Goal: Task Accomplishment & Management: Use online tool/utility

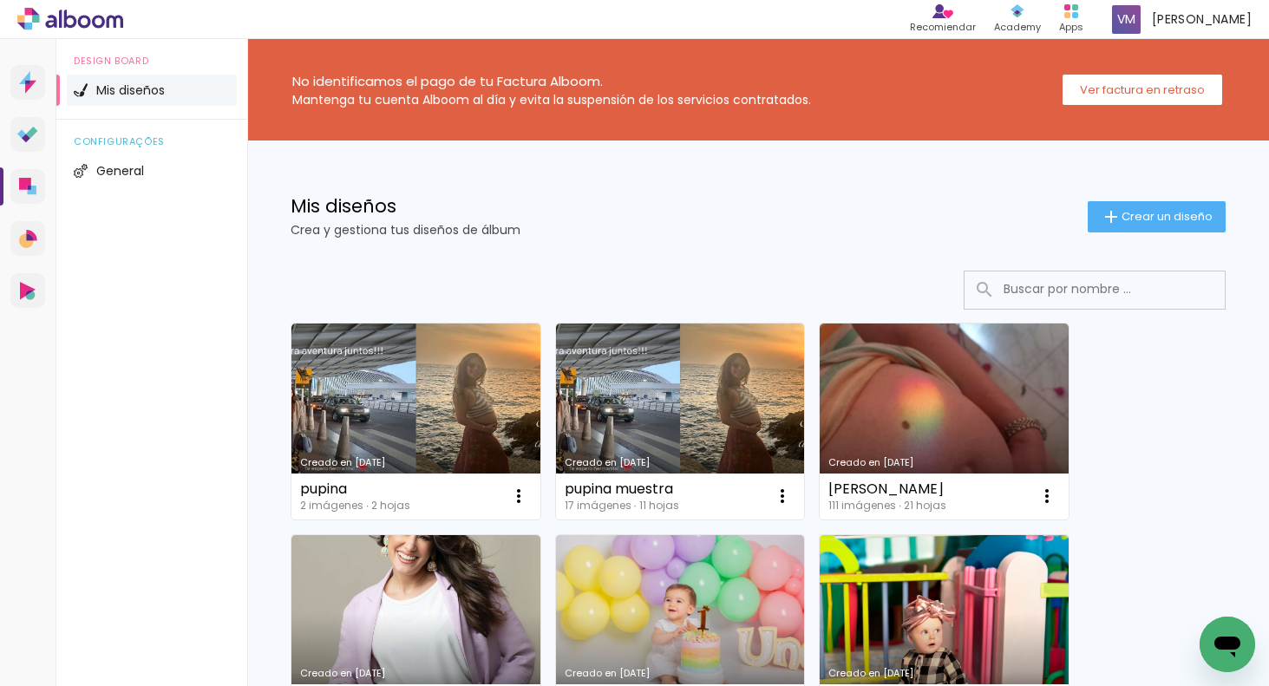
click at [484, 398] on link "Creado en [DATE]" at bounding box center [415, 422] width 249 height 196
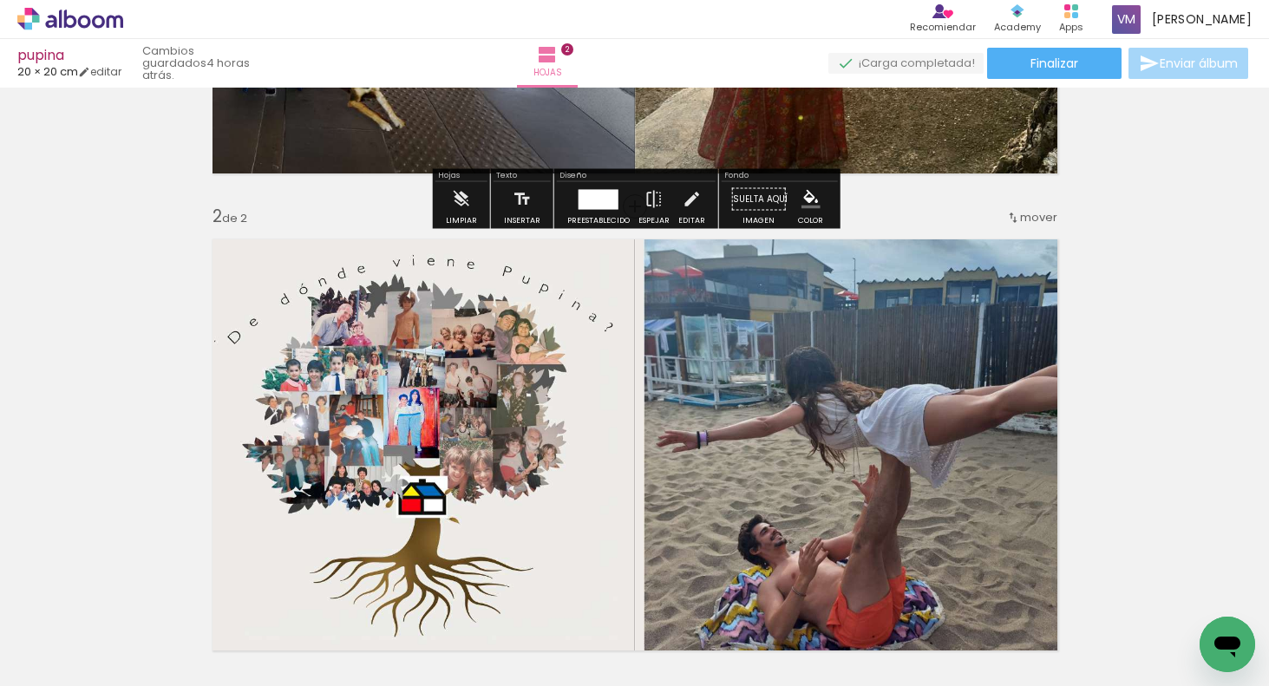
scroll to position [507, 0]
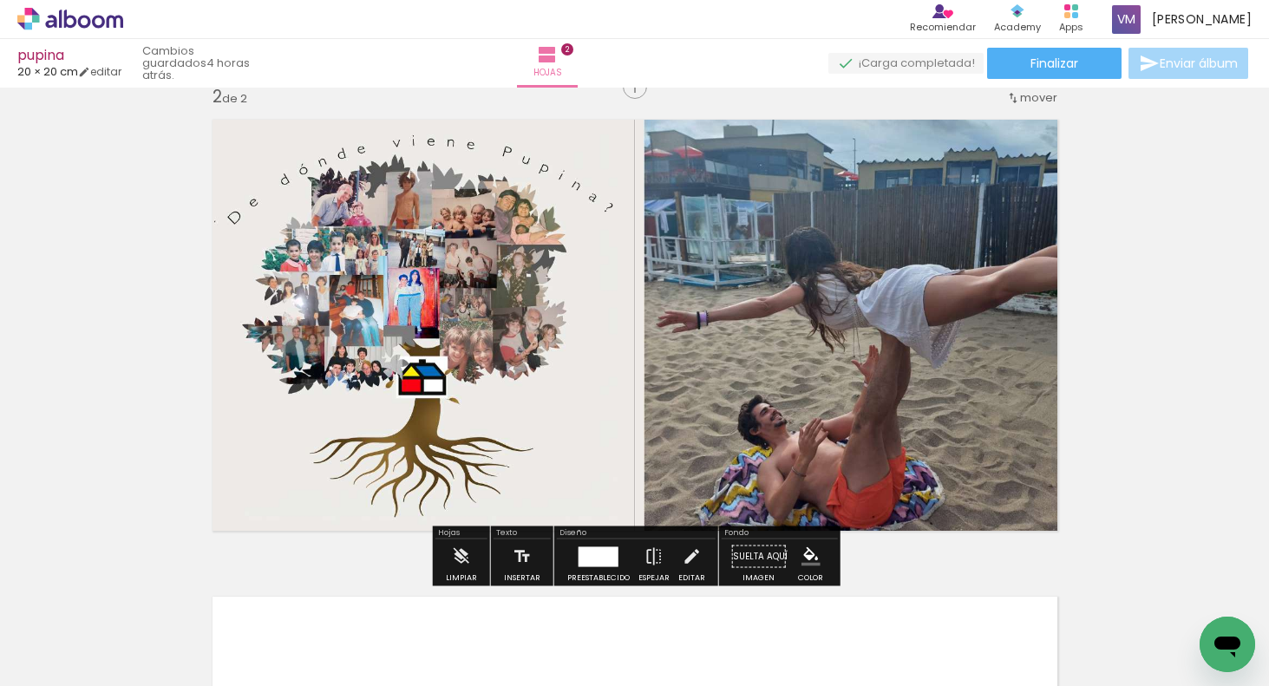
click at [943, 317] on quentale-photo at bounding box center [634, 325] width 867 height 434
click at [933, 318] on quentale-photo at bounding box center [634, 325] width 867 height 434
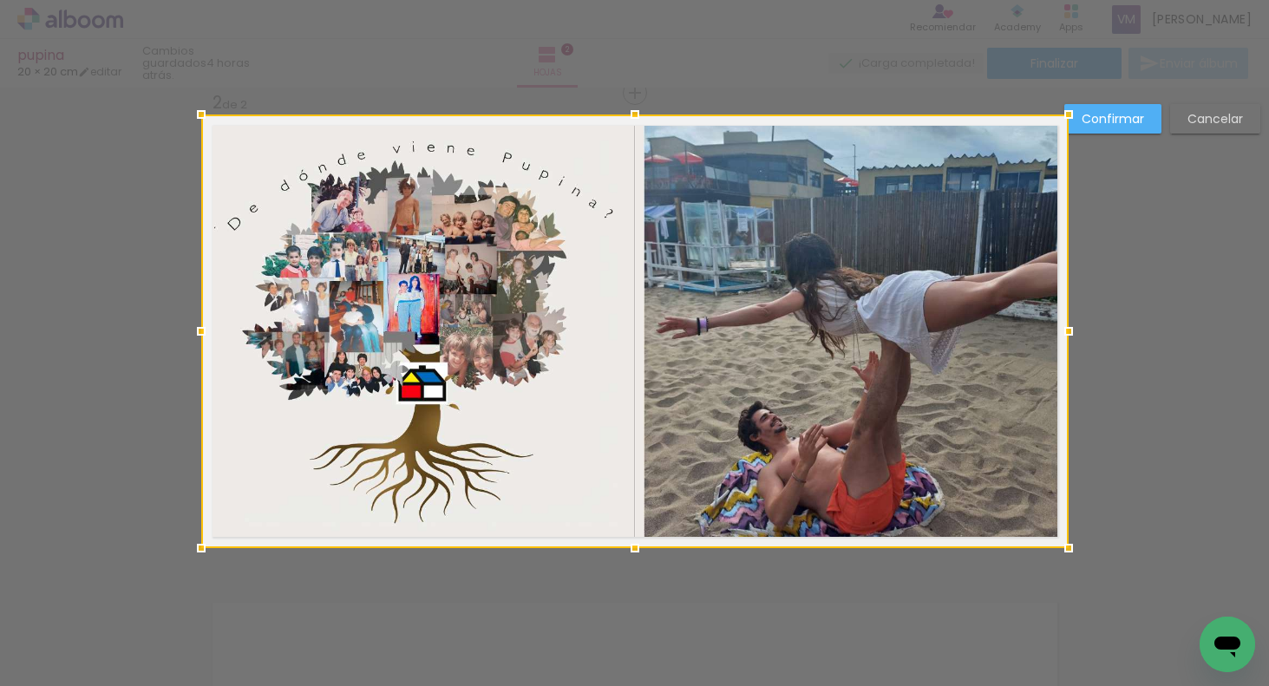
scroll to position [499, 0]
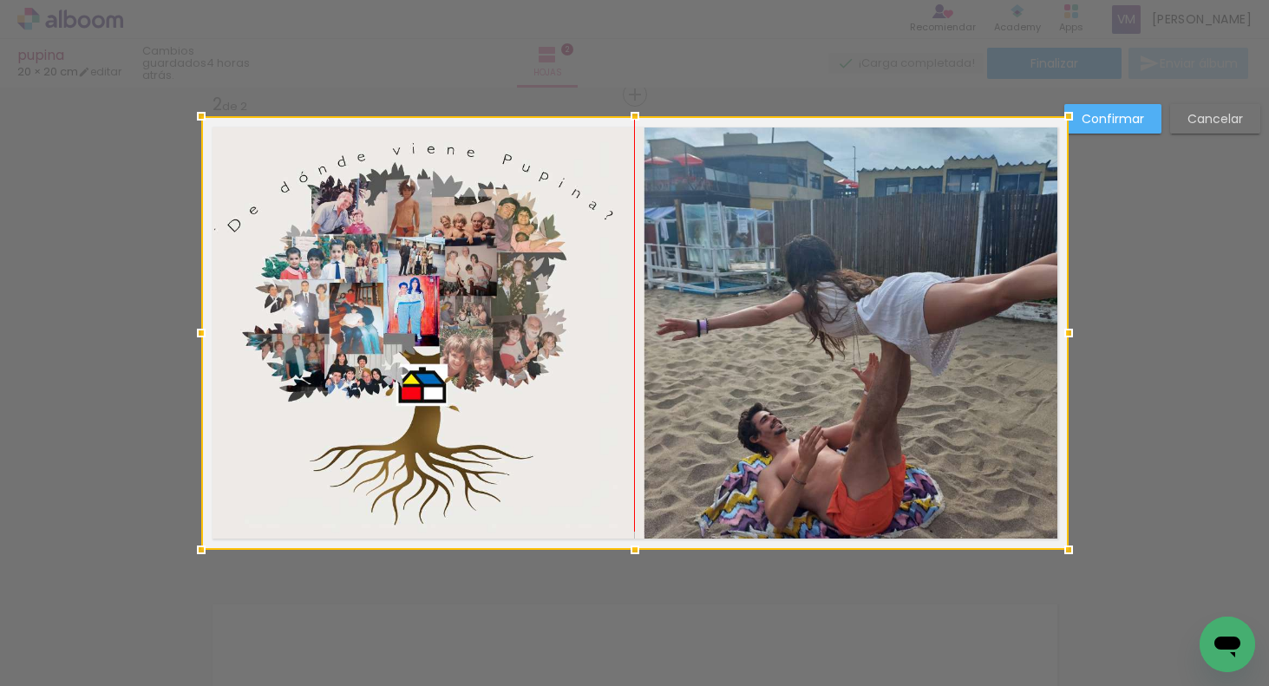
drag, startPoint x: 507, startPoint y: 352, endPoint x: 495, endPoint y: 347, distance: 13.2
click at [496, 349] on div at bounding box center [634, 333] width 867 height 434
click at [487, 350] on div at bounding box center [634, 333] width 867 height 434
drag, startPoint x: 638, startPoint y: 111, endPoint x: 633, endPoint y: 101, distance: 10.5
click at [638, 103] on div at bounding box center [635, 118] width 35 height 35
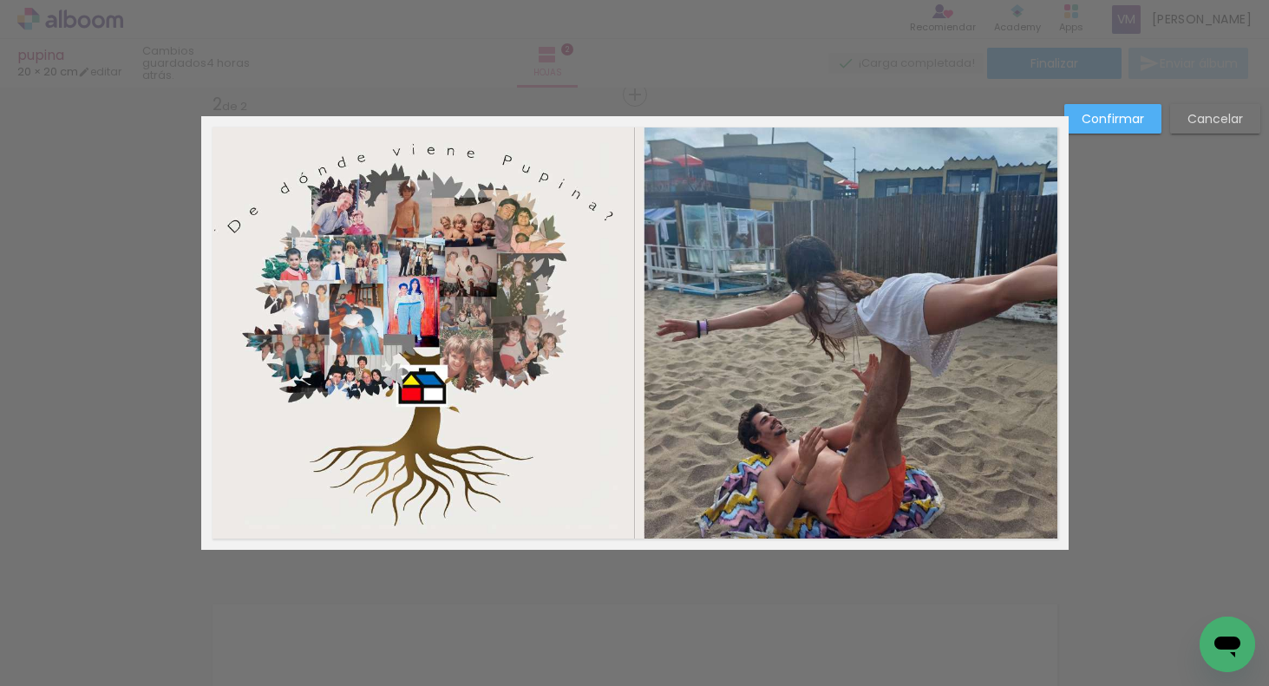
click at [632, 116] on quentale-layouter at bounding box center [634, 333] width 867 height 434
click at [632, 183] on quentale-photo at bounding box center [634, 334] width 867 height 432
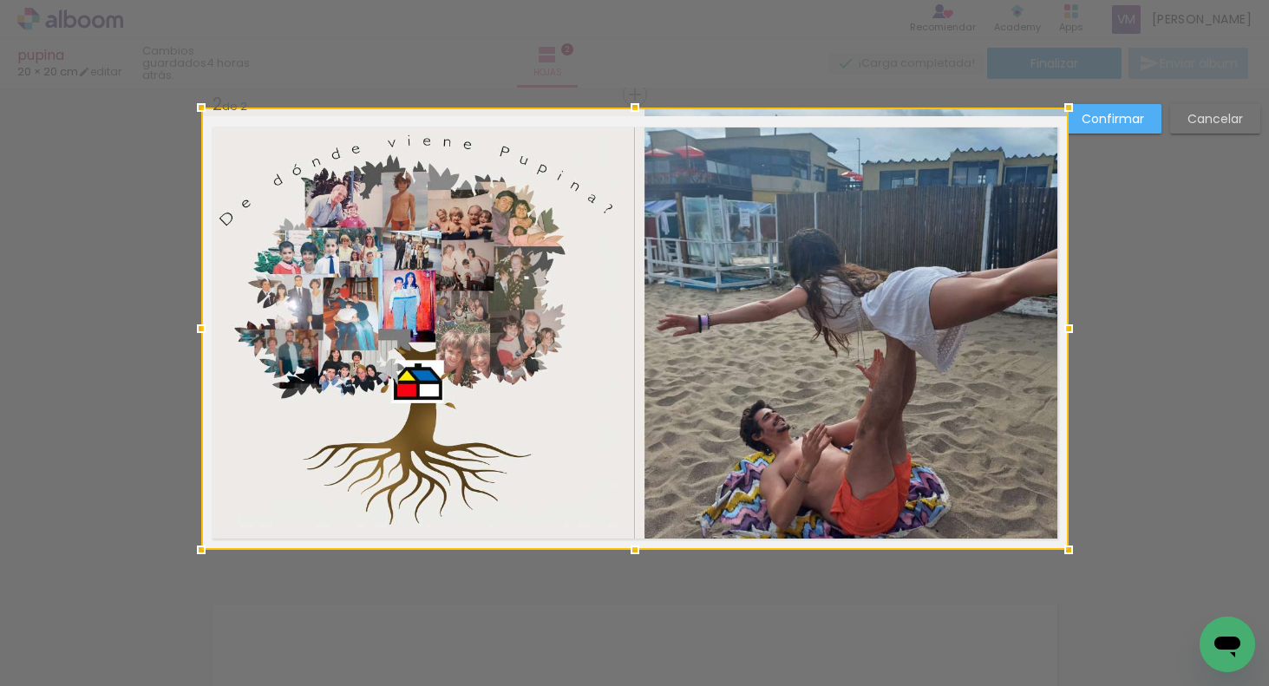
drag, startPoint x: 637, startPoint y: 114, endPoint x: 642, endPoint y: 89, distance: 24.8
click at [642, 90] on div at bounding box center [635, 107] width 35 height 35
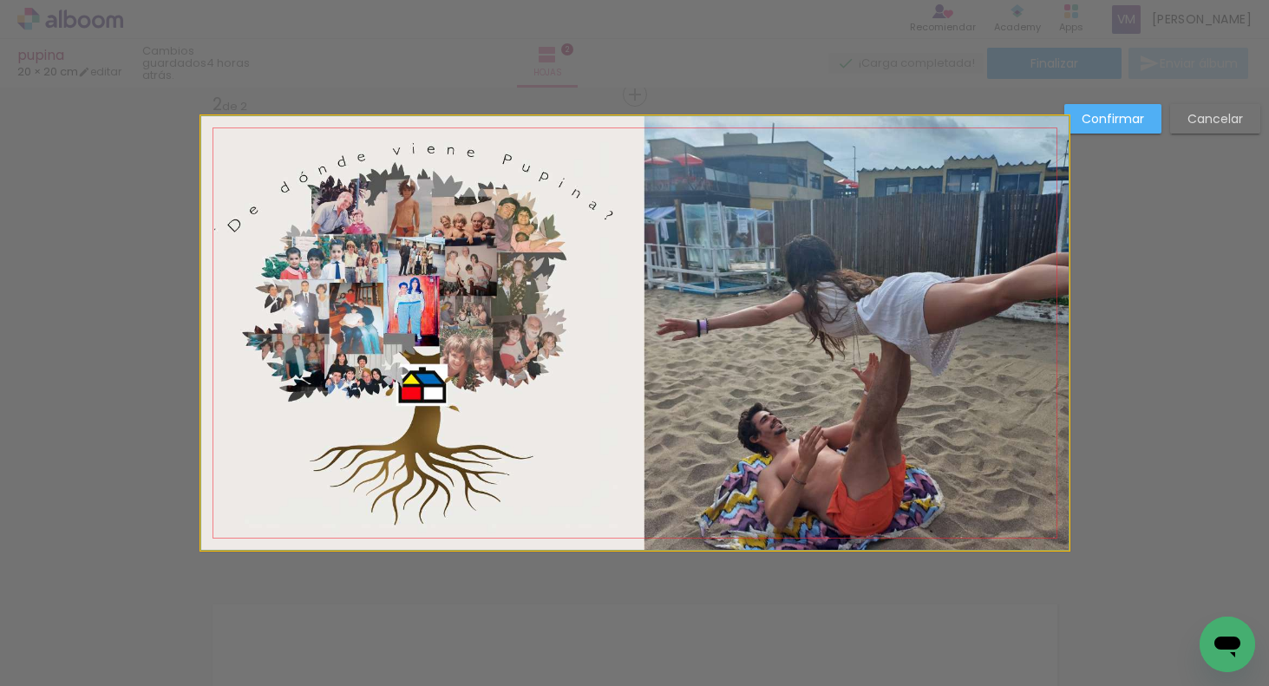
drag, startPoint x: 686, startPoint y: 249, endPoint x: 665, endPoint y: 243, distance: 21.7
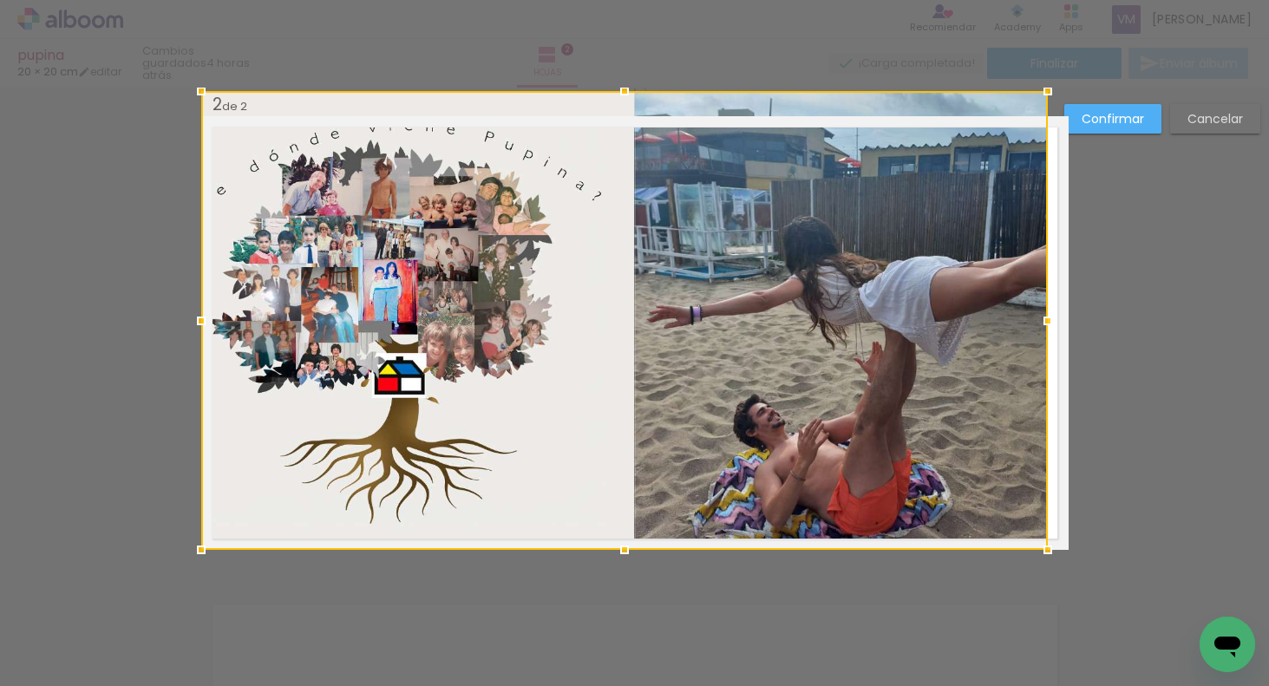
drag, startPoint x: 1068, startPoint y: 115, endPoint x: 1046, endPoint y: 120, distance: 22.1
click at [1046, 124] on div at bounding box center [624, 320] width 847 height 459
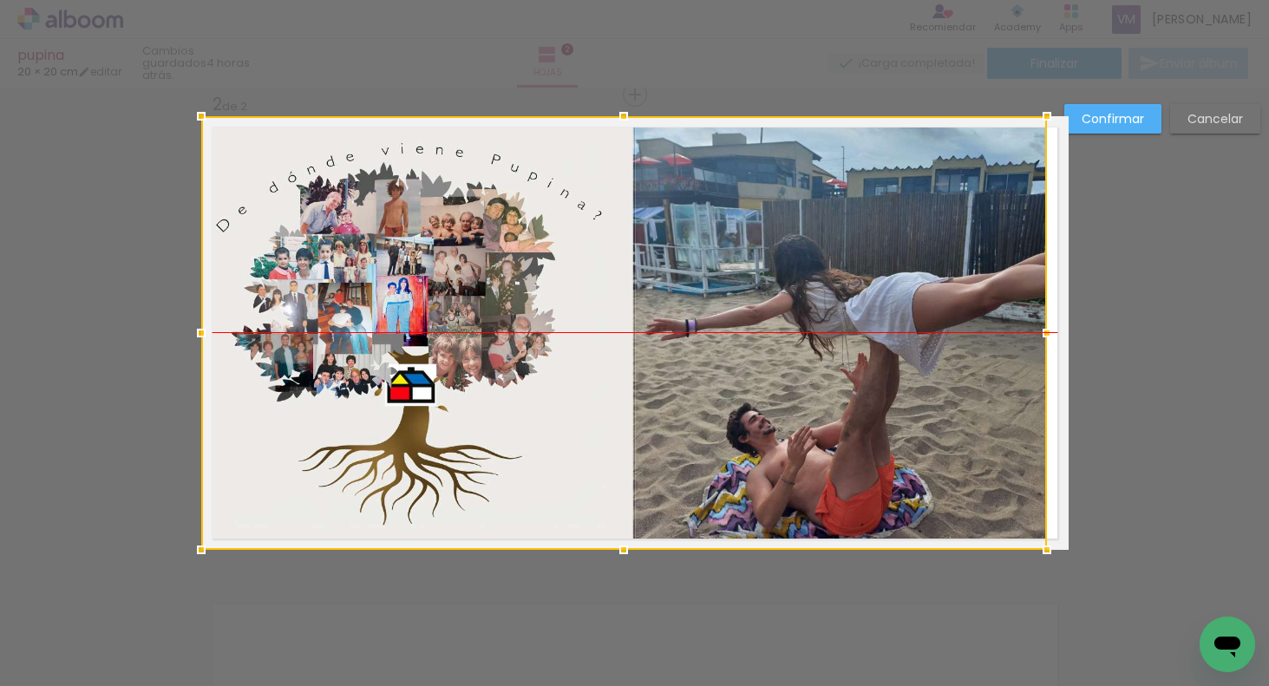
click at [922, 249] on div at bounding box center [624, 333] width 846 height 434
click at [1051, 333] on div at bounding box center [1048, 333] width 35 height 35
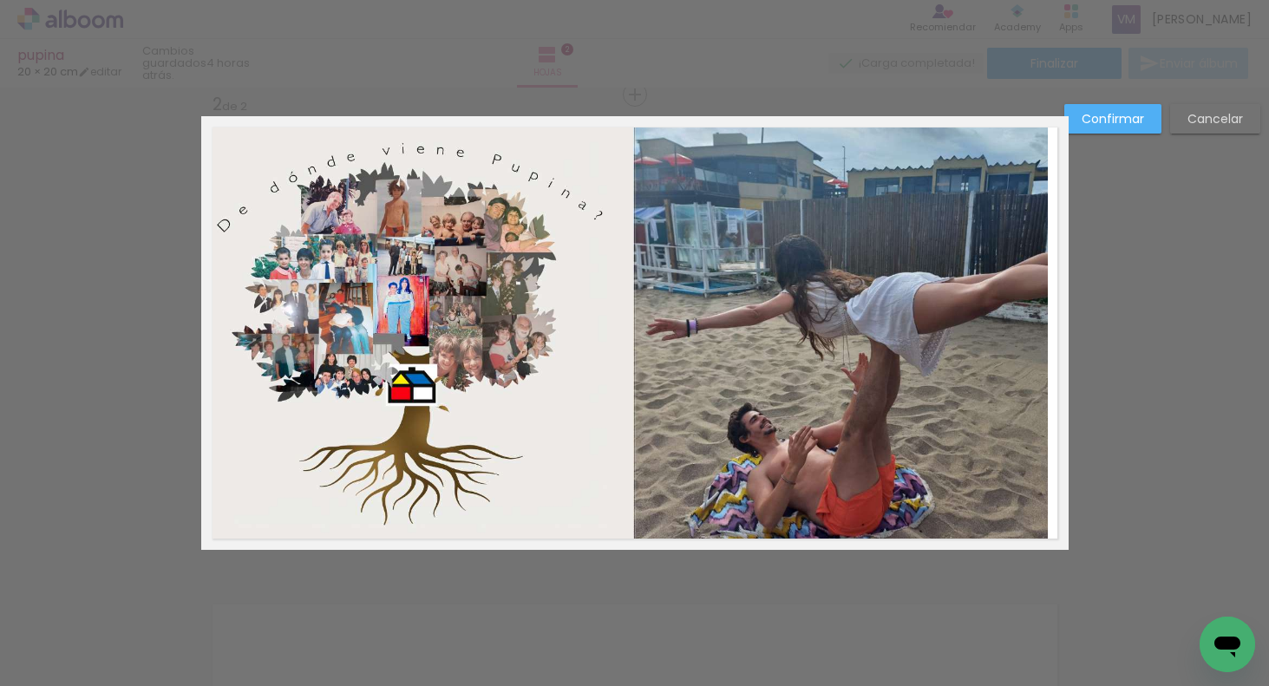
click at [0, 0] on slot "Confirmar" at bounding box center [0, 0] width 0 height 0
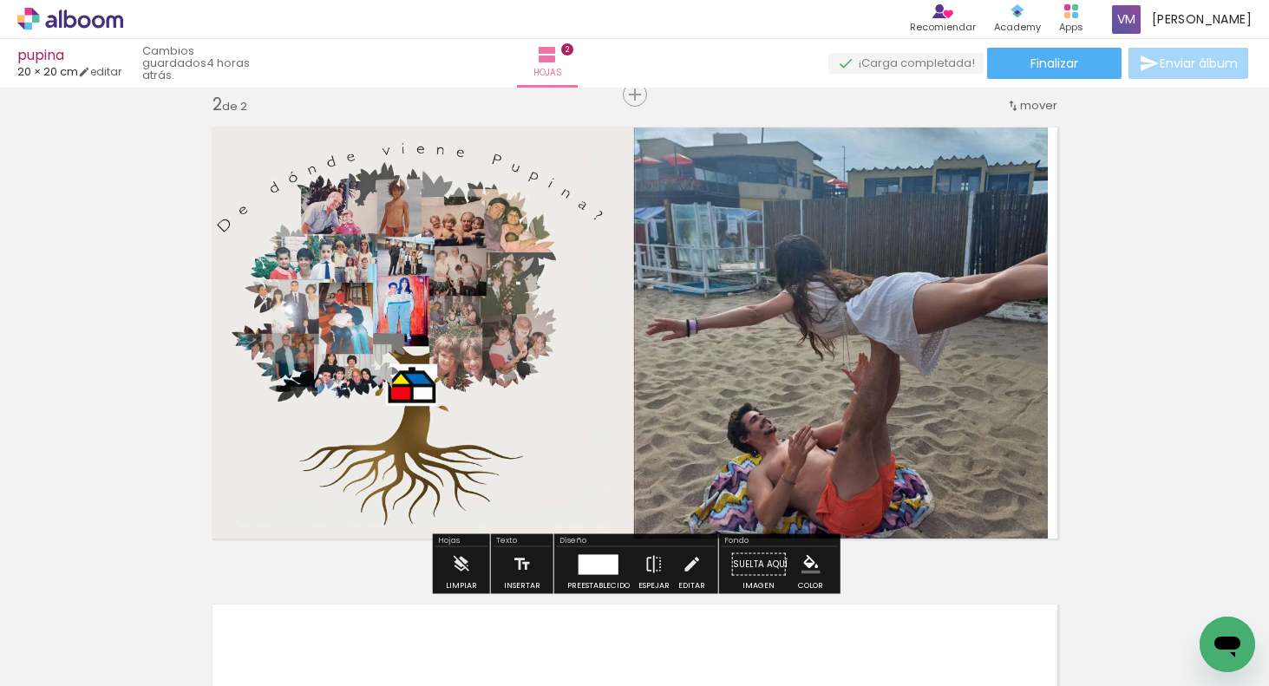
click at [971, 344] on quentale-photo at bounding box center [625, 333] width 848 height 434
click at [999, 445] on quentale-photo at bounding box center [625, 333] width 848 height 434
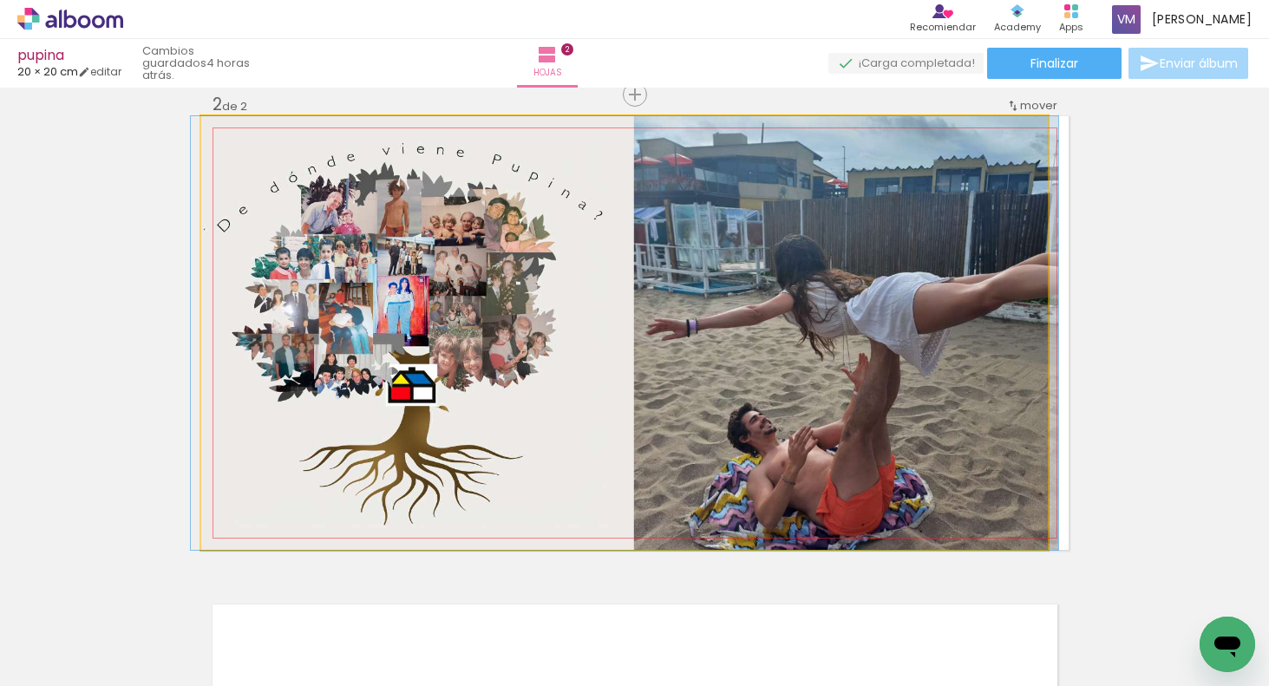
click at [998, 445] on quentale-photo at bounding box center [625, 333] width 848 height 434
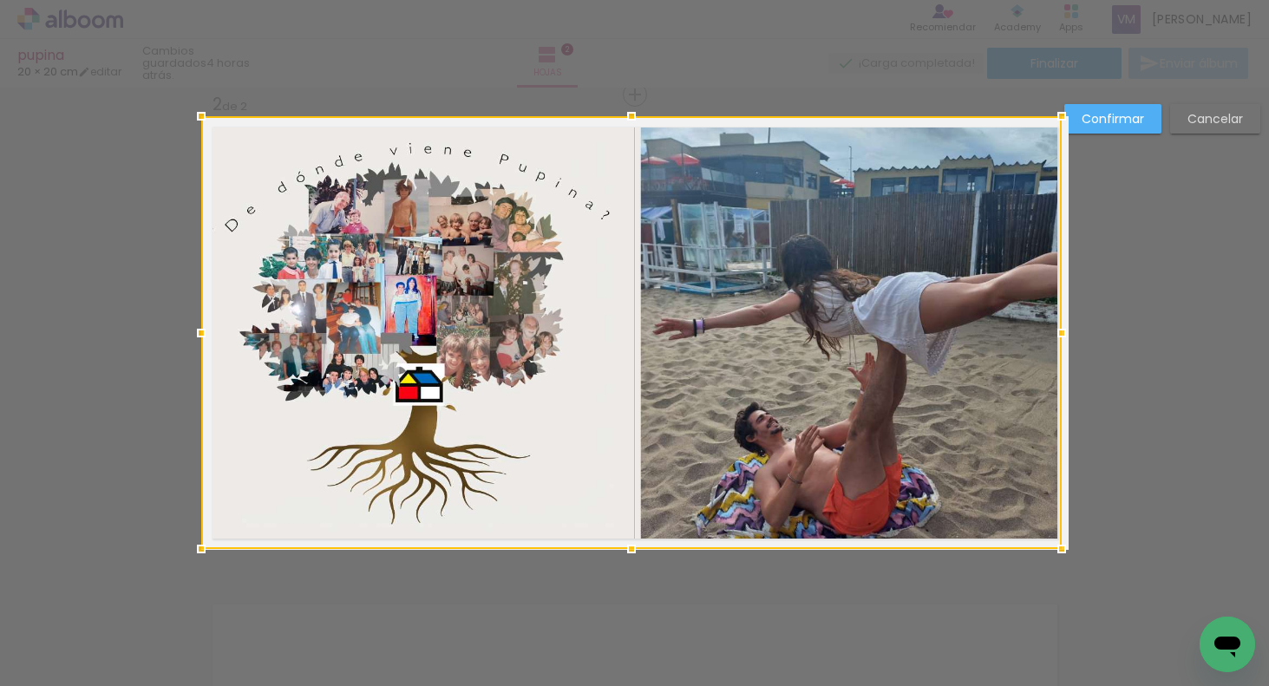
drag, startPoint x: 1050, startPoint y: 550, endPoint x: 1059, endPoint y: 550, distance: 9.5
click at [1064, 550] on div at bounding box center [1061, 549] width 35 height 35
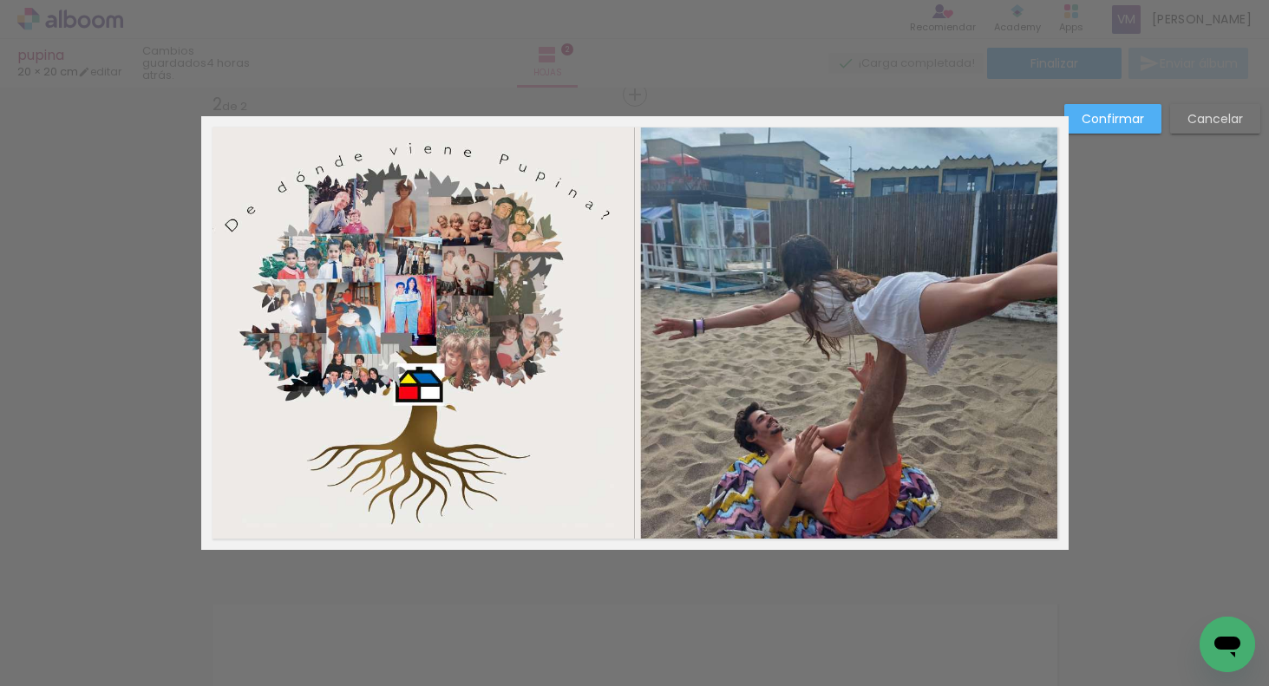
click at [228, 528] on quentale-photo at bounding box center [631, 332] width 861 height 433
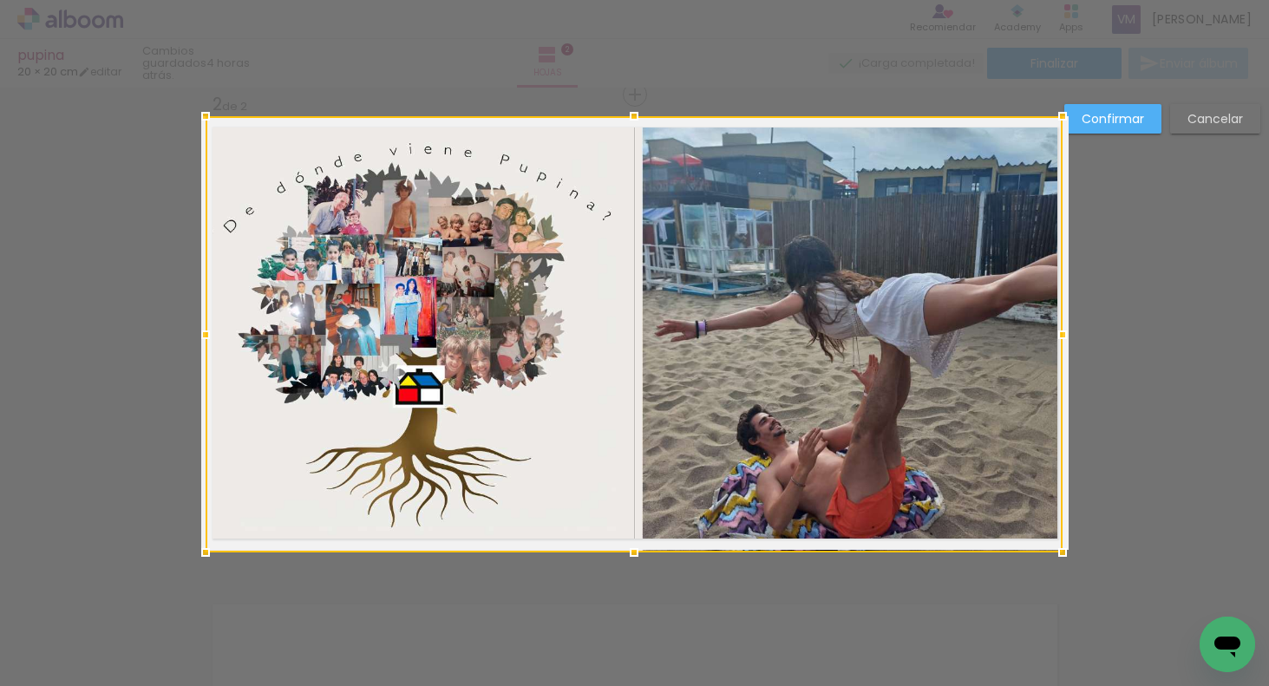
click at [191, 549] on div at bounding box center [205, 552] width 35 height 35
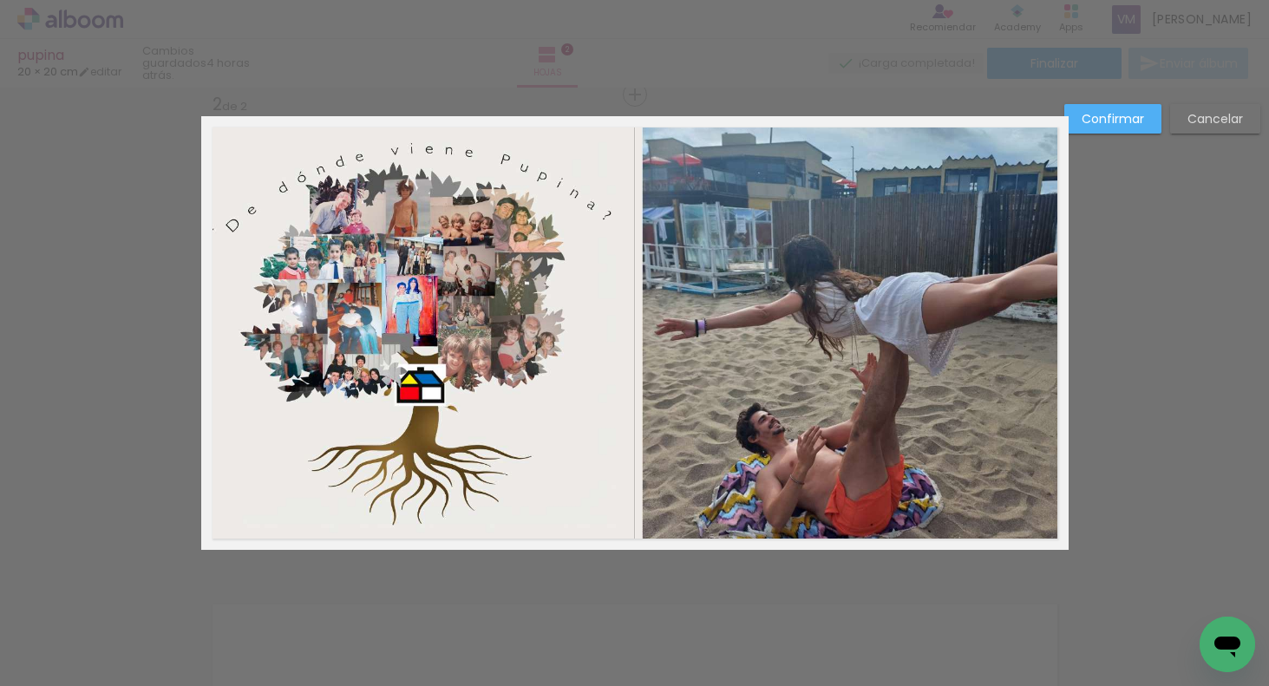
click at [253, 171] on quentale-photo at bounding box center [633, 333] width 857 height 434
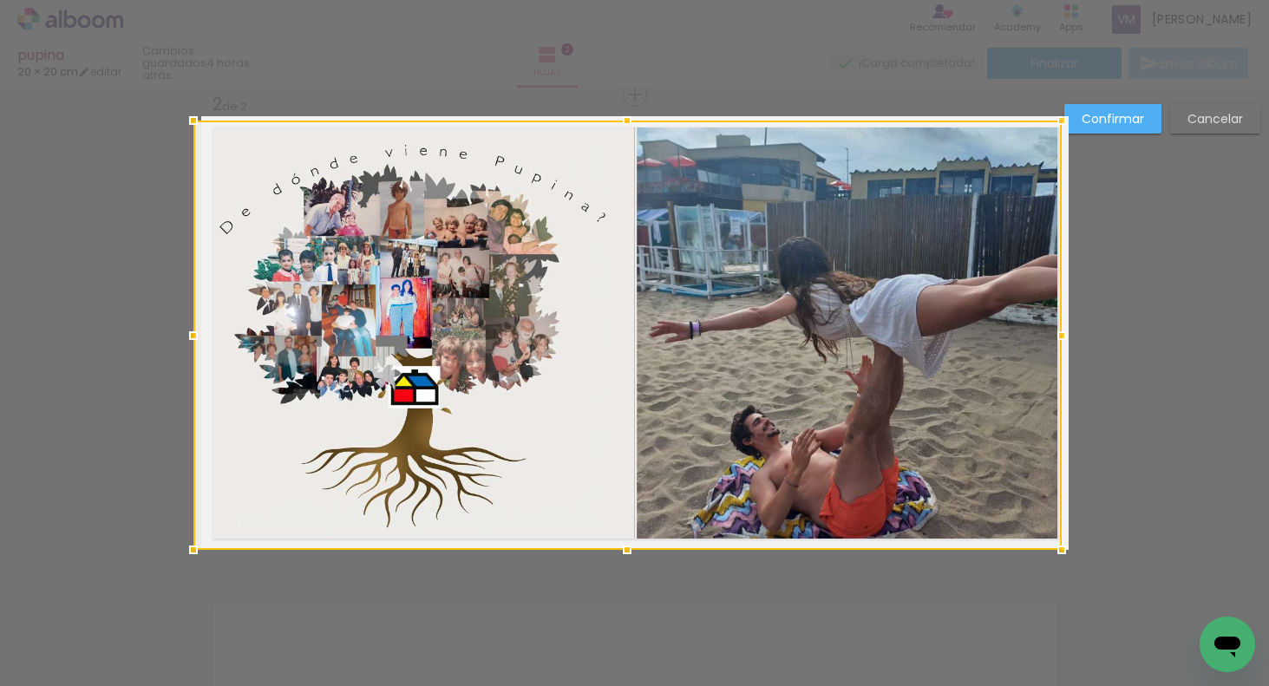
click at [196, 111] on div at bounding box center [193, 120] width 35 height 35
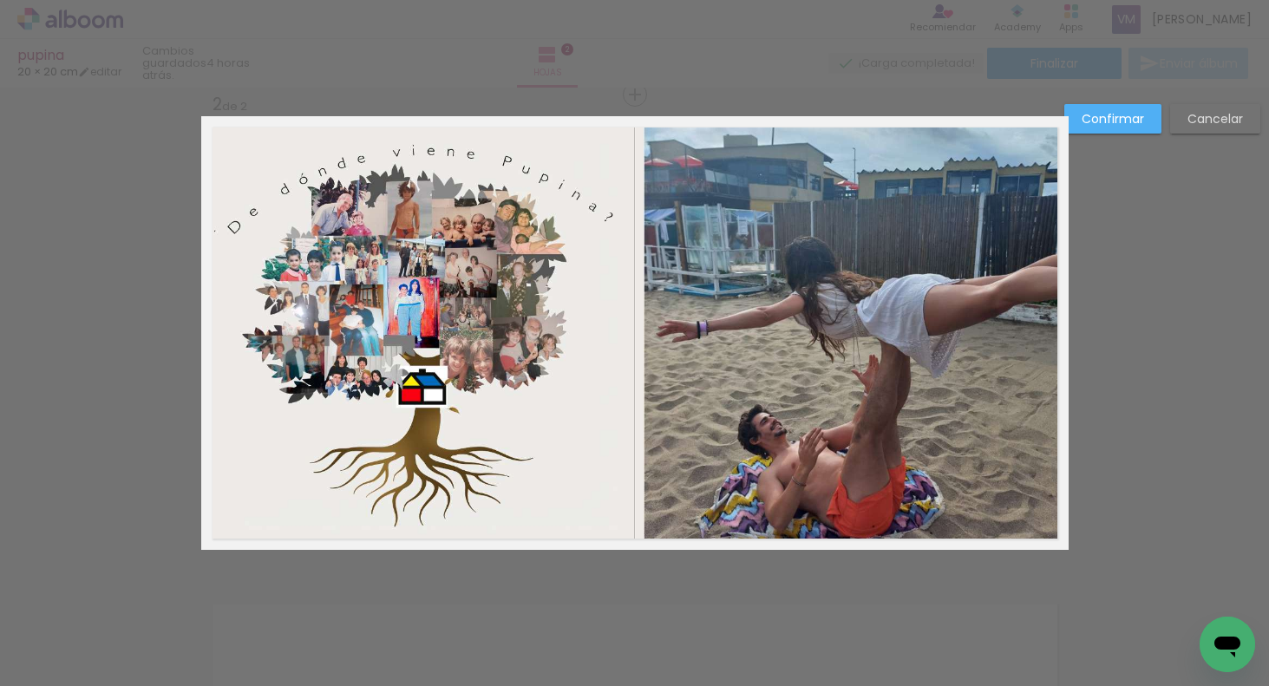
click at [232, 157] on quentale-photo at bounding box center [634, 335] width 867 height 429
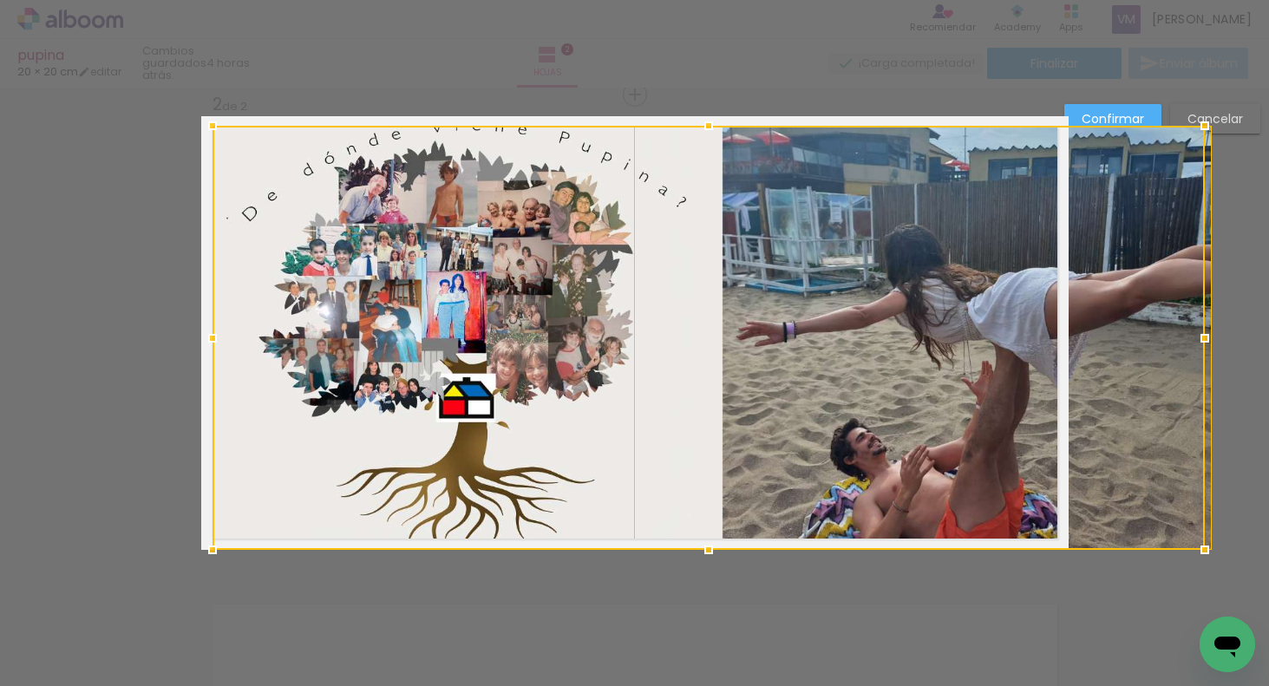
drag, startPoint x: 197, startPoint y: 120, endPoint x: 211, endPoint y: 129, distance: 16.8
click at [216, 133] on div at bounding box center [212, 125] width 35 height 35
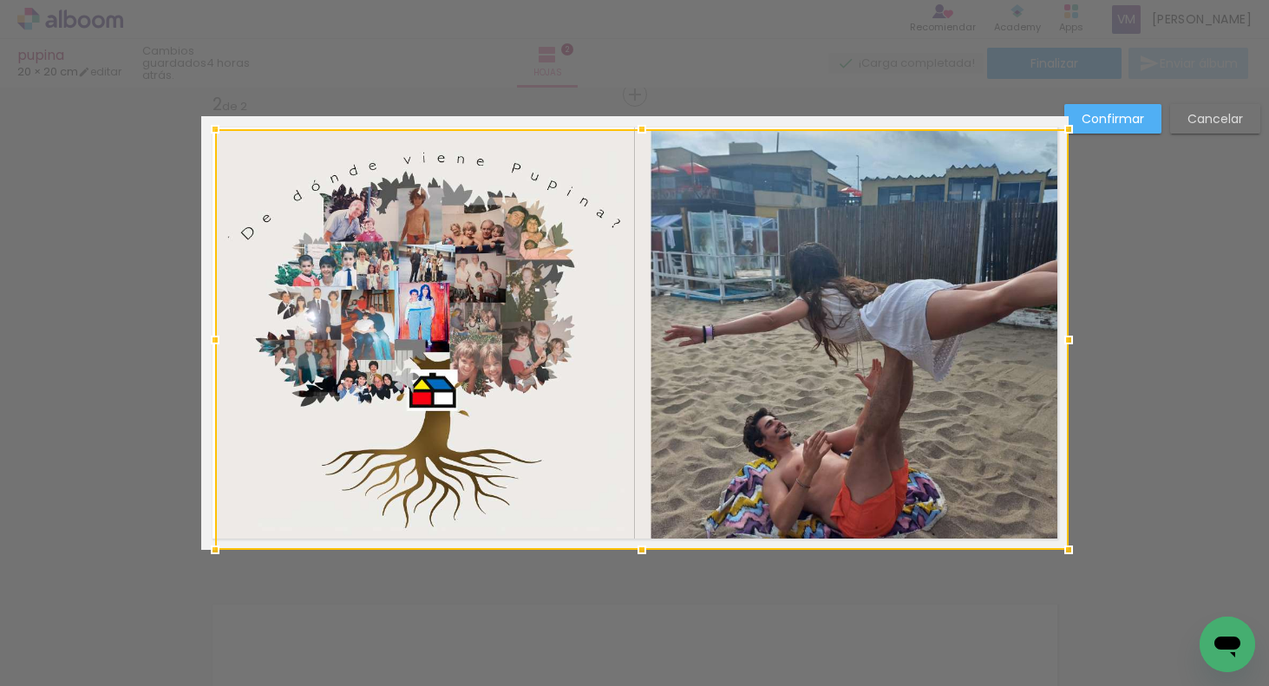
click at [0, 0] on slot "Cancelar" at bounding box center [0, 0] width 0 height 0
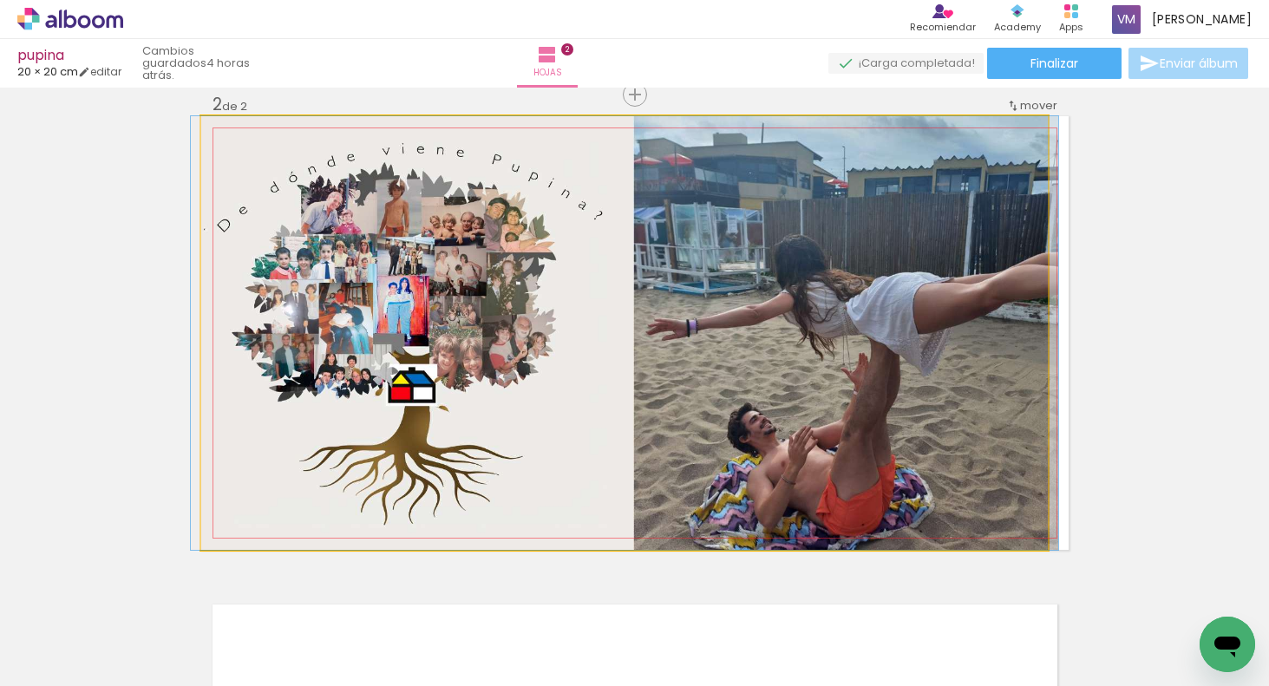
click at [645, 356] on quentale-photo at bounding box center [625, 333] width 848 height 434
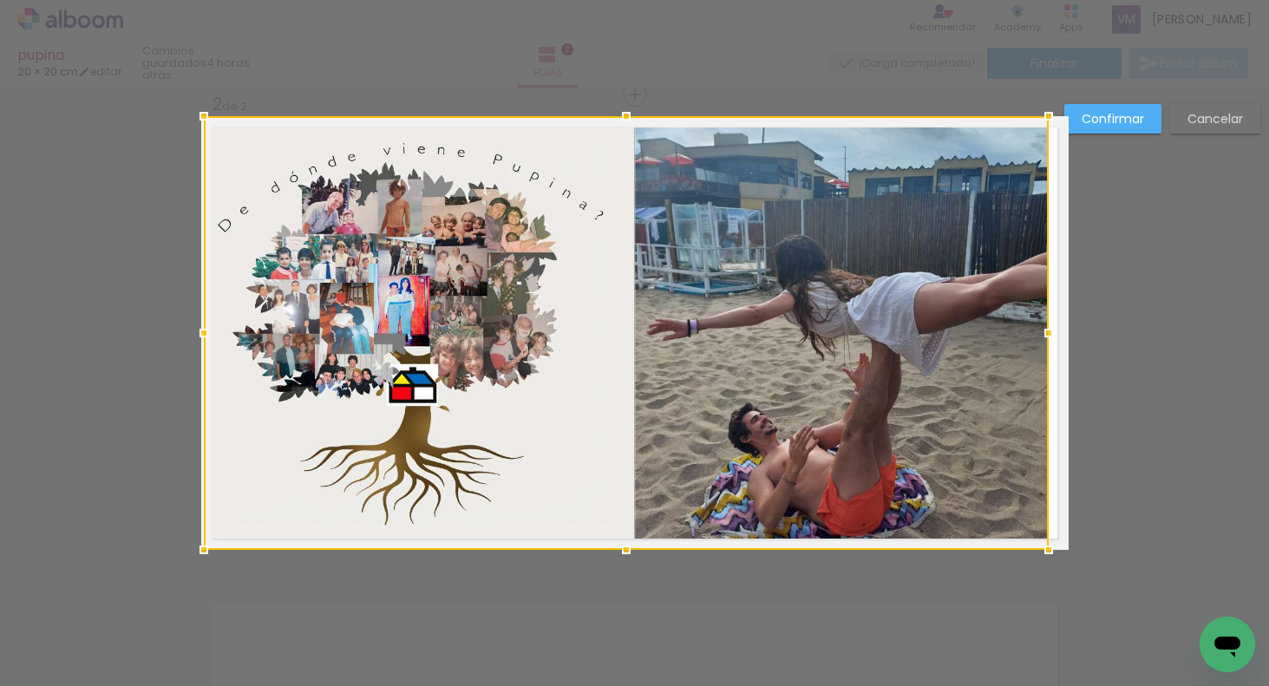
drag, startPoint x: 198, startPoint y: 549, endPoint x: 177, endPoint y: 550, distance: 20.8
click at [177, 558] on div "Insertar hoja 1 de 2 Insertar hoja 2 de 2 Confirmar Cancelar" at bounding box center [634, 325] width 1269 height 1473
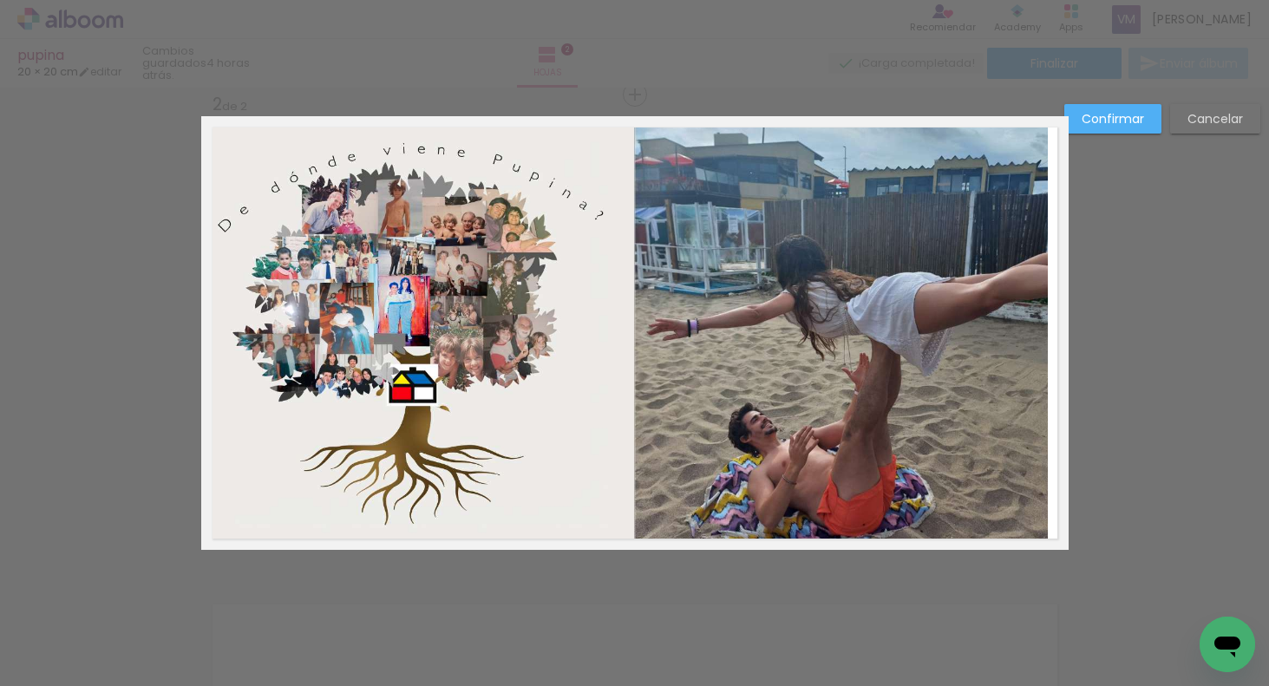
click at [0, 0] on slot "Confirmar" at bounding box center [0, 0] width 0 height 0
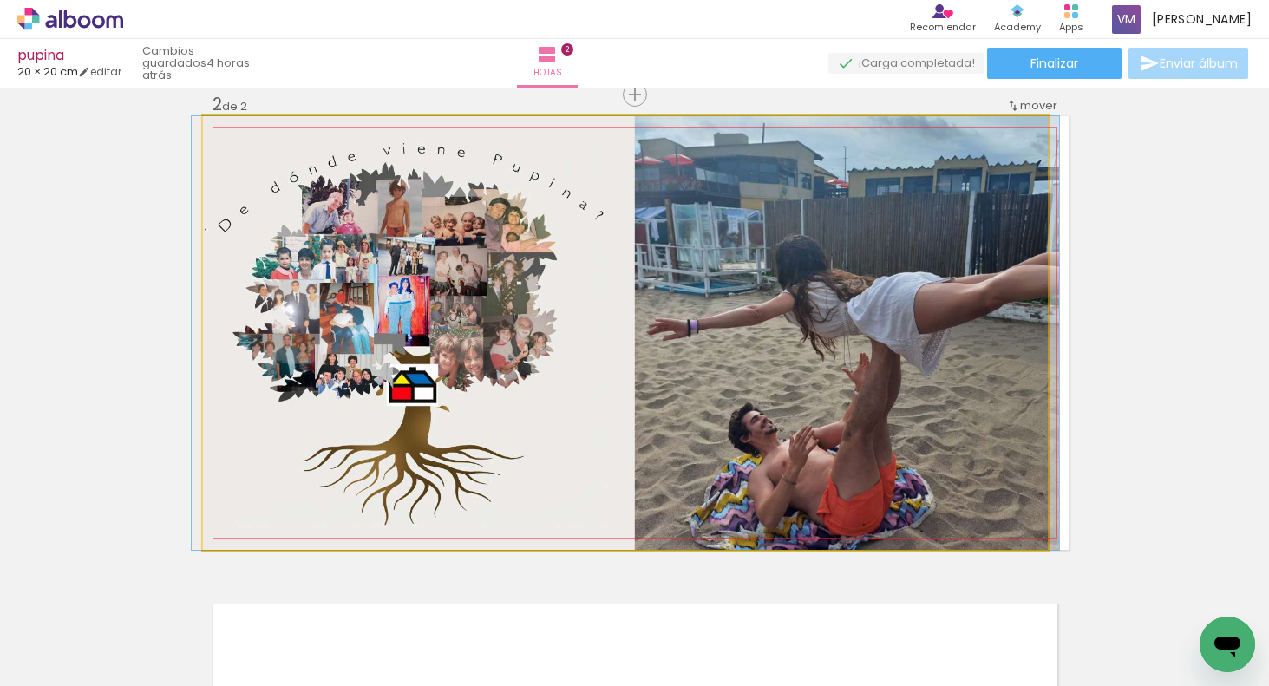
click at [1008, 441] on quentale-photo at bounding box center [625, 333] width 845 height 434
click at [1017, 484] on quentale-photo at bounding box center [625, 333] width 845 height 434
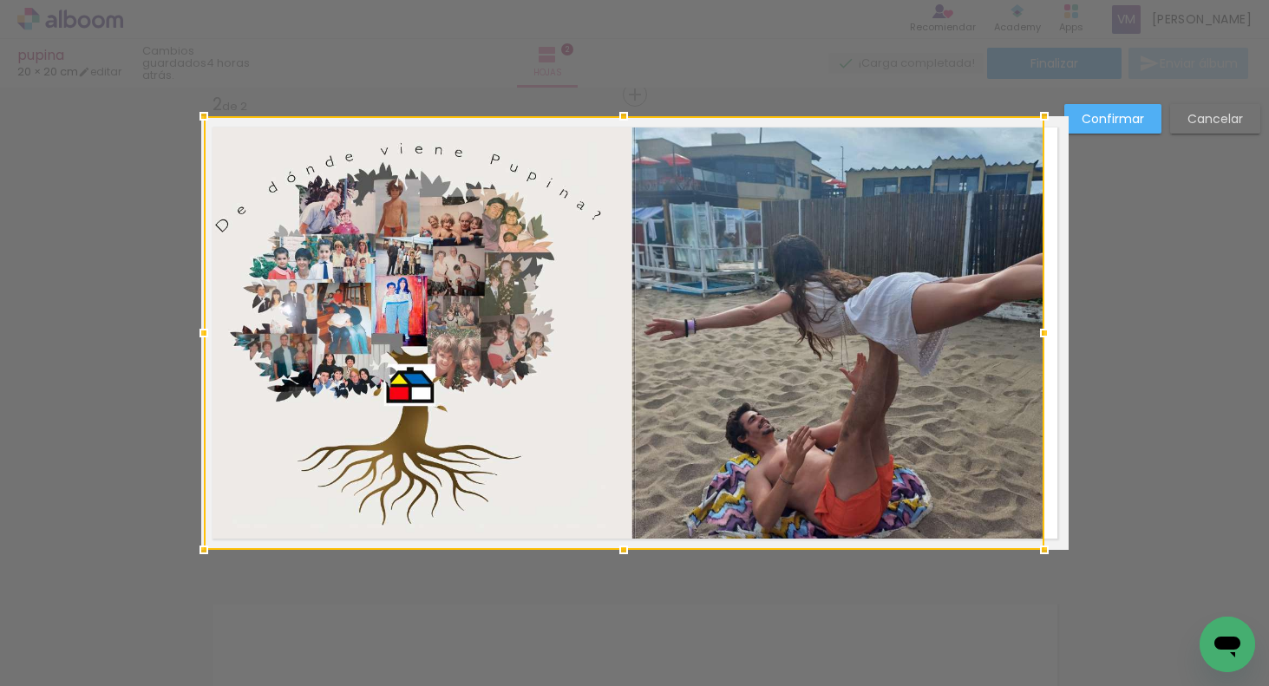
drag, startPoint x: 1050, startPoint y: 331, endPoint x: 1088, endPoint y: 332, distance: 38.2
click at [1090, 334] on div "Insertar hoja 1 de 2 Insertar hoja 2 de 2 Confirmar Cancelar" at bounding box center [634, 325] width 1269 height 1473
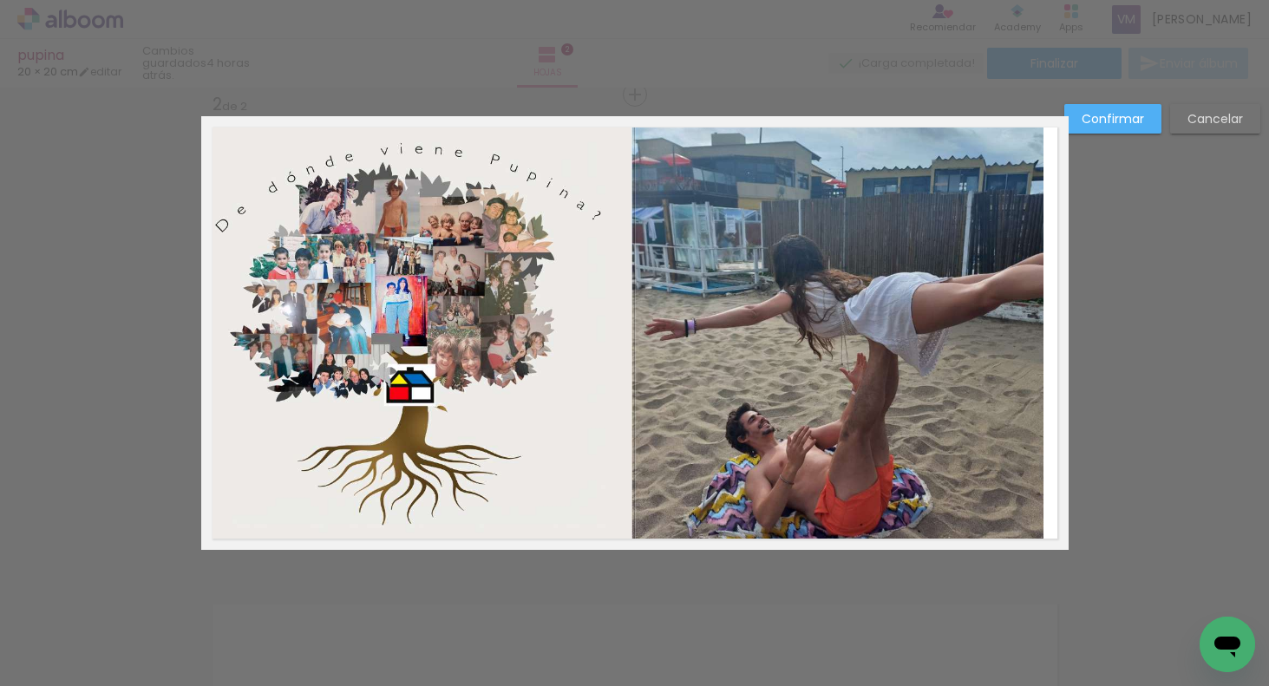
click at [1013, 517] on quentale-photo at bounding box center [623, 333] width 841 height 434
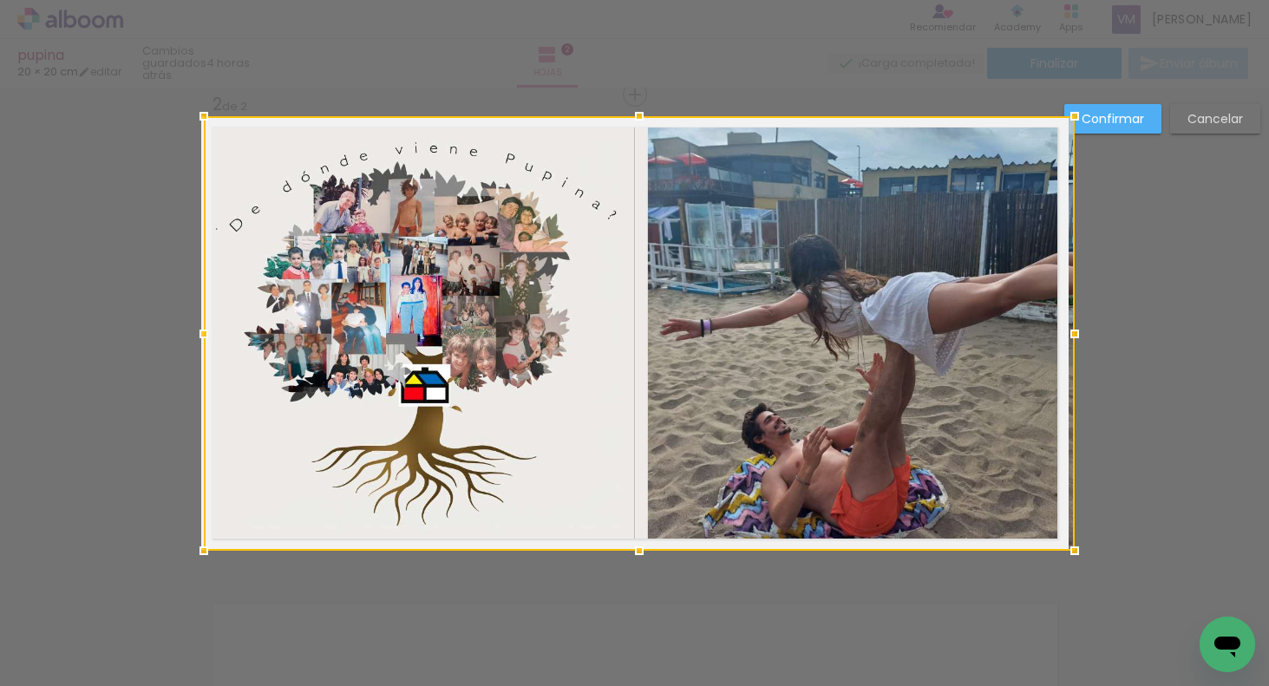
click at [1059, 552] on div at bounding box center [1074, 551] width 35 height 35
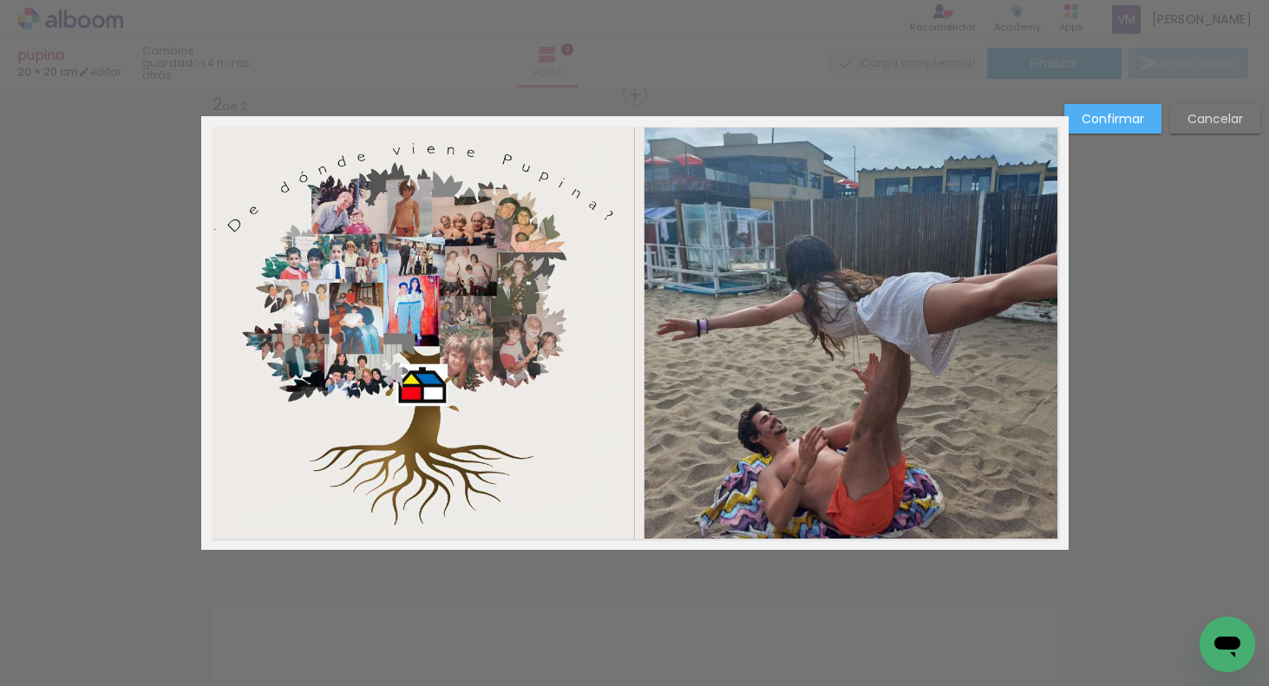
click at [312, 513] on quentale-photo at bounding box center [635, 333] width 865 height 434
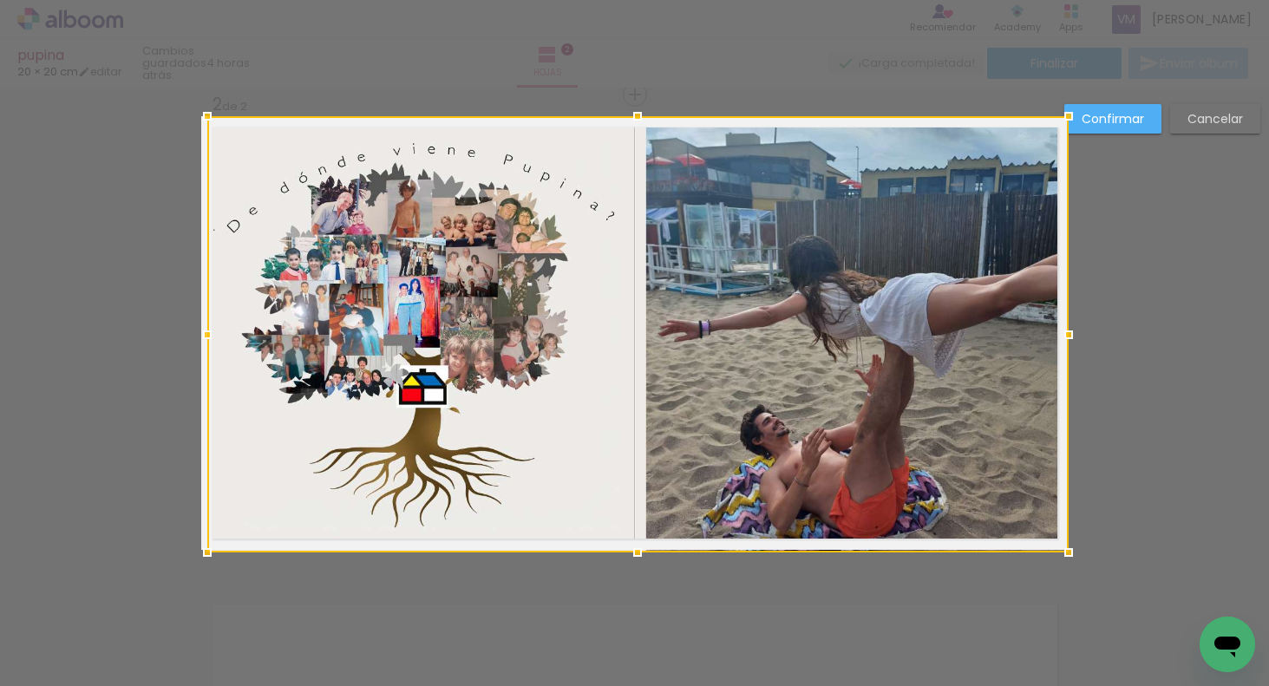
drag, startPoint x: 197, startPoint y: 549, endPoint x: 160, endPoint y: 557, distance: 37.3
click at [160, 558] on div "Insertar hoja 1 de 2 Insertar hoja 2 de 2 Confirmar Cancelar" at bounding box center [634, 325] width 1269 height 1473
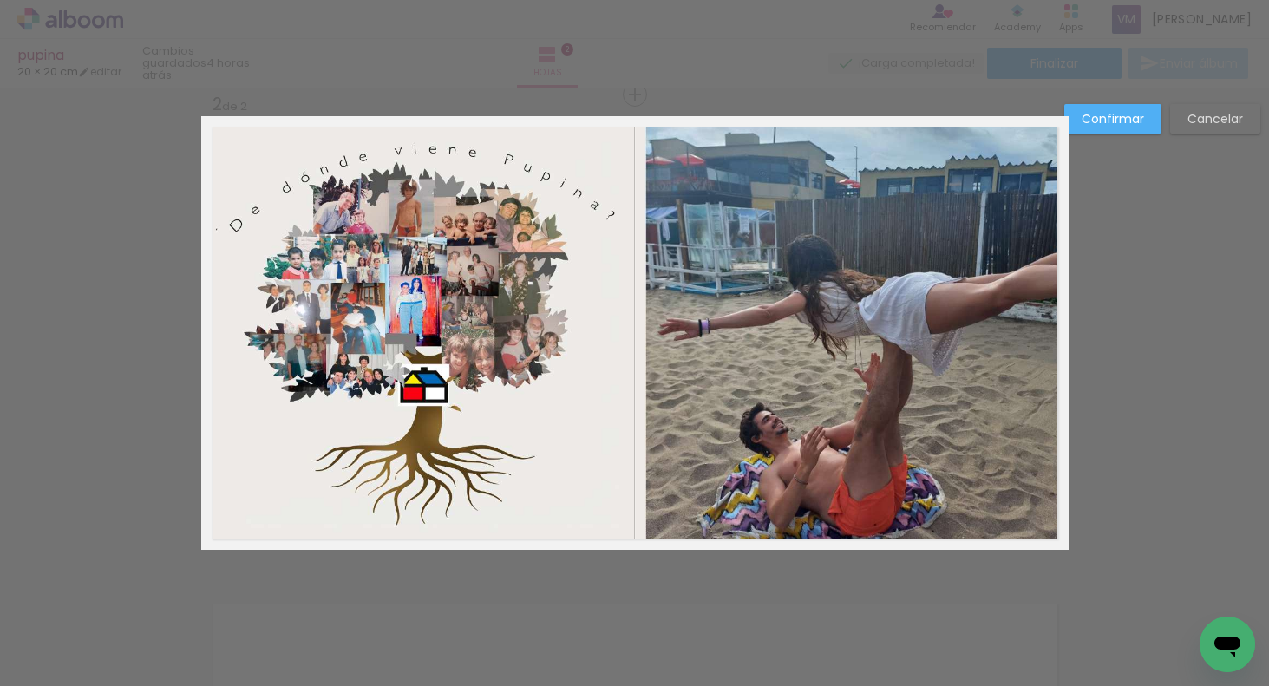
click at [223, 528] on quentale-photo at bounding box center [636, 333] width 861 height 434
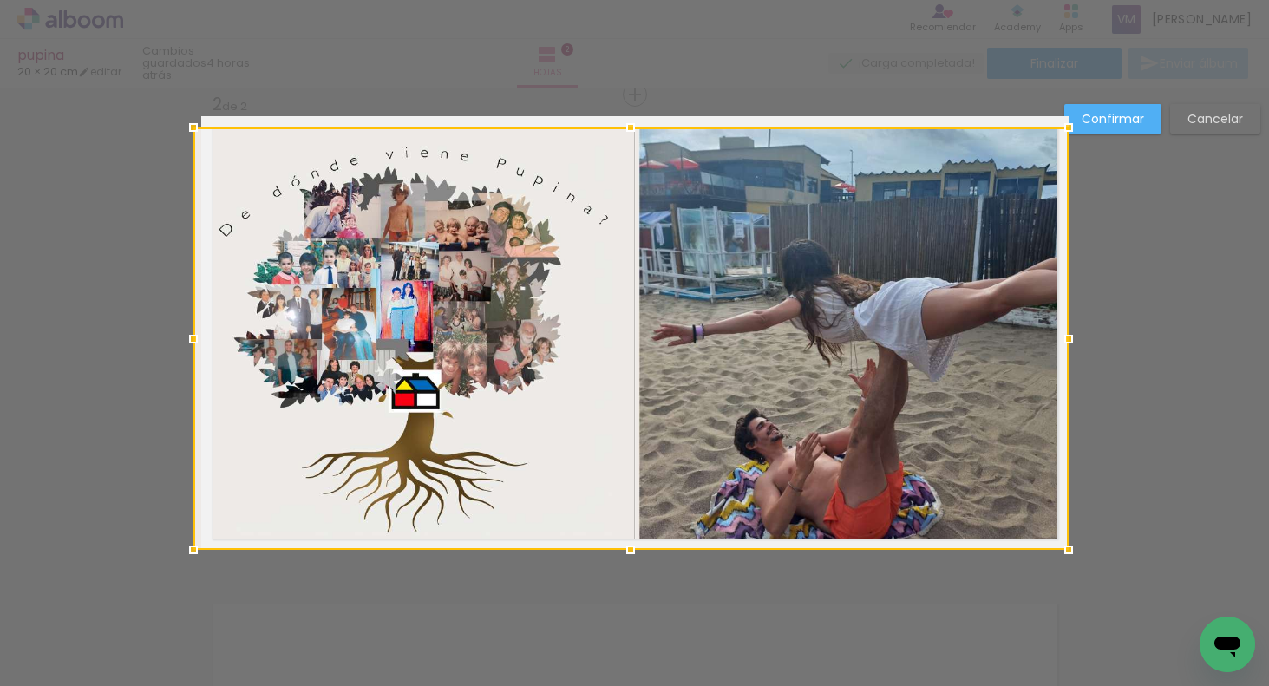
drag, startPoint x: 210, startPoint y: 113, endPoint x: 236, endPoint y: 121, distance: 27.4
click at [236, 123] on album-spread "2 de 2" at bounding box center [634, 333] width 867 height 434
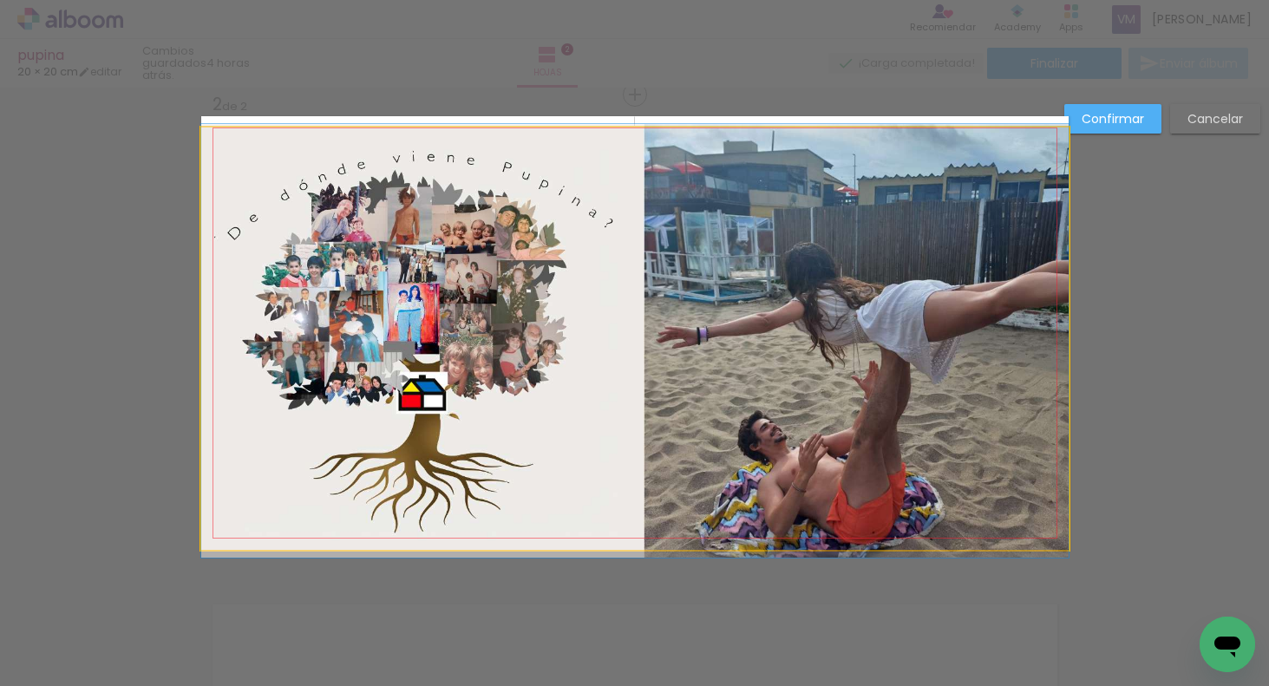
drag, startPoint x: 793, startPoint y: 203, endPoint x: 776, endPoint y: 205, distance: 16.6
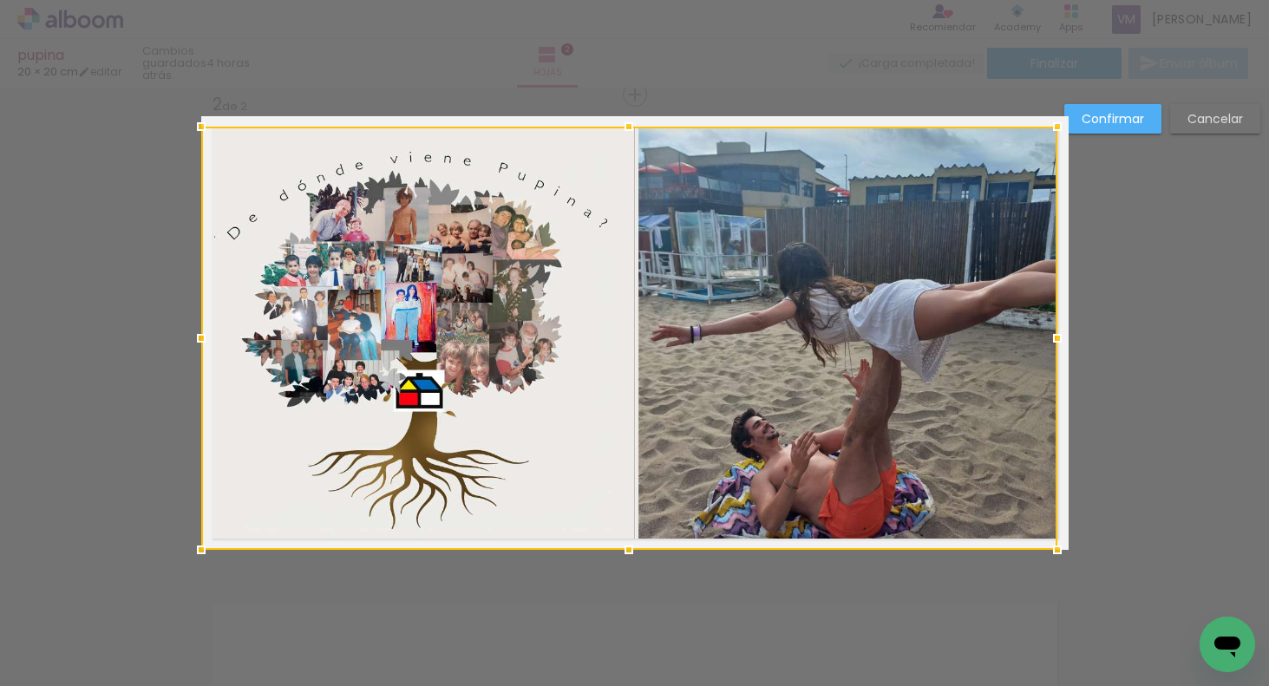
drag, startPoint x: 1063, startPoint y: 125, endPoint x: 1044, endPoint y: 123, distance: 18.3
click at [1051, 125] on div at bounding box center [1057, 126] width 35 height 35
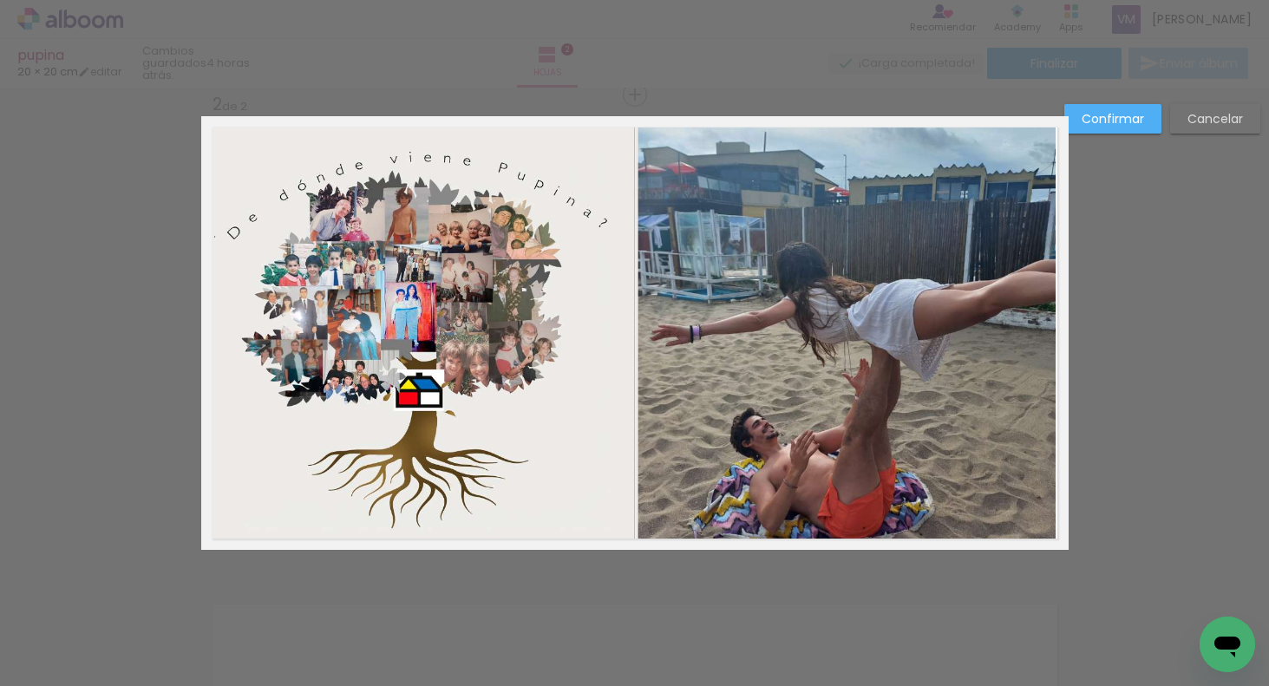
click at [0, 0] on slot "Confirmar" at bounding box center [0, 0] width 0 height 0
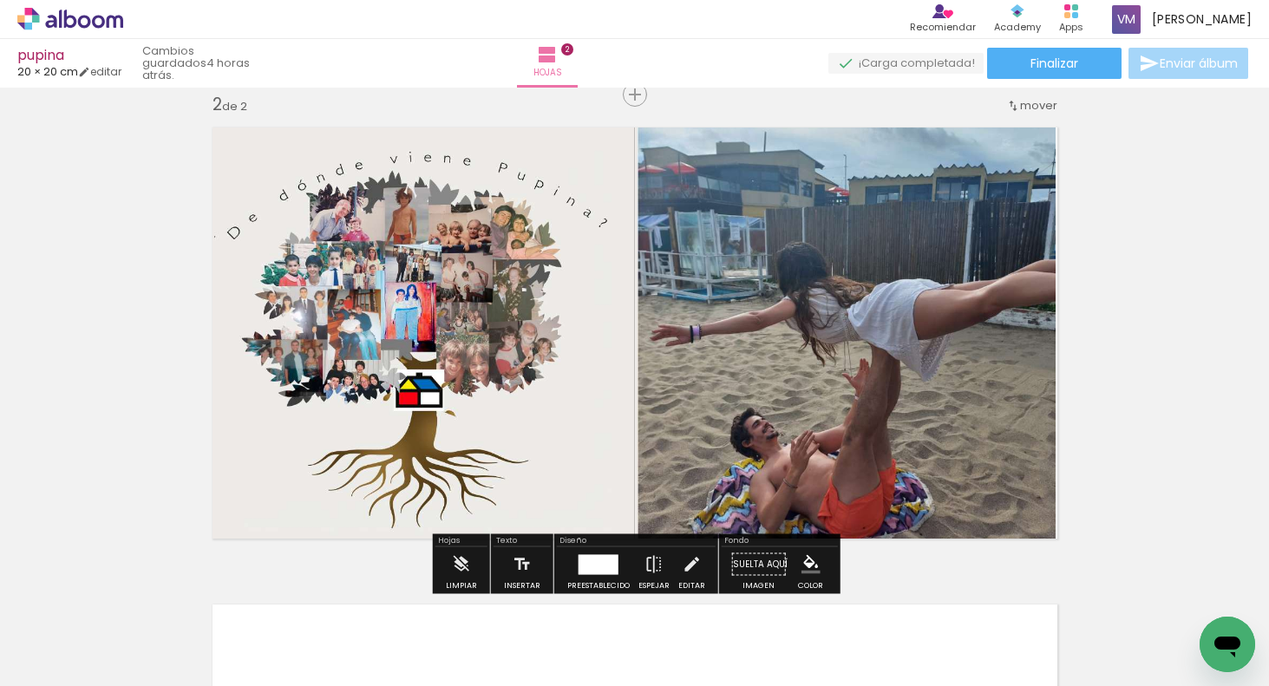
click at [1235, 311] on div "Insertar hoja 1 de 2 Insertar hoja 2 de 2" at bounding box center [634, 311] width 1269 height 1432
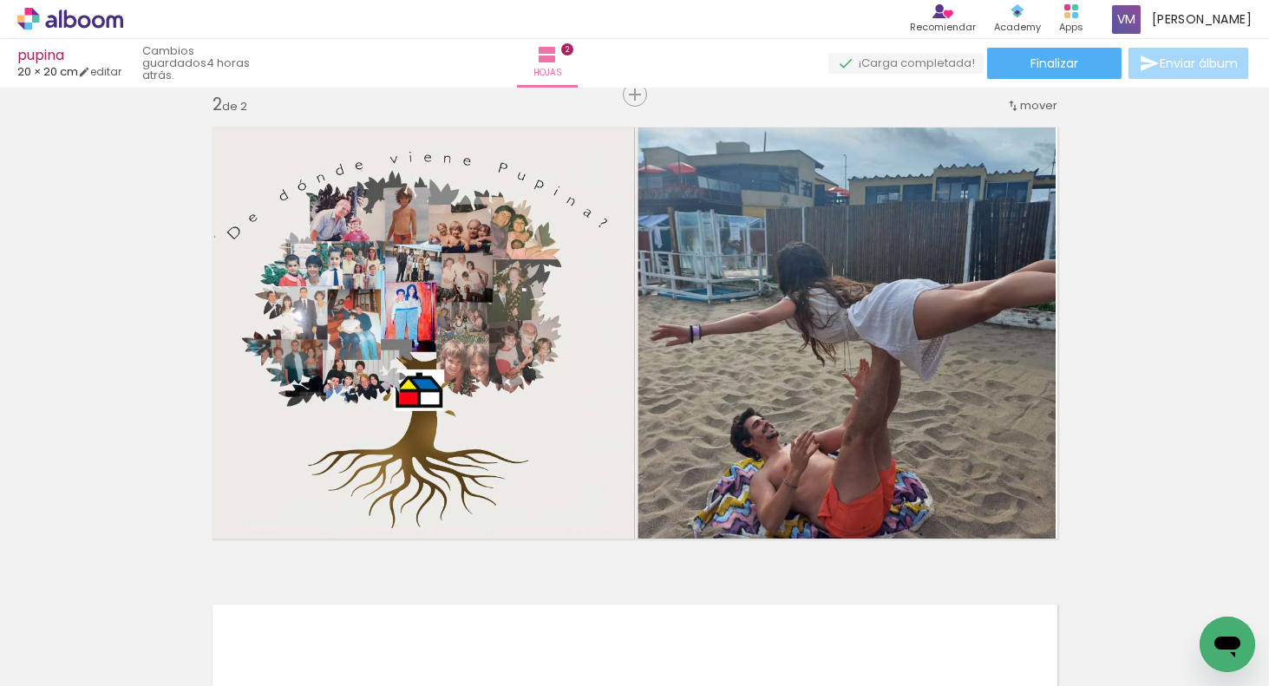
click at [1188, 453] on div "Insertar hoja 1 de 2 Insertar hoja 2 de 2" at bounding box center [634, 311] width 1269 height 1432
click at [1186, 467] on div "Insertar hoja 1 de 2 Insertar hoja 2 de 2" at bounding box center [634, 311] width 1269 height 1432
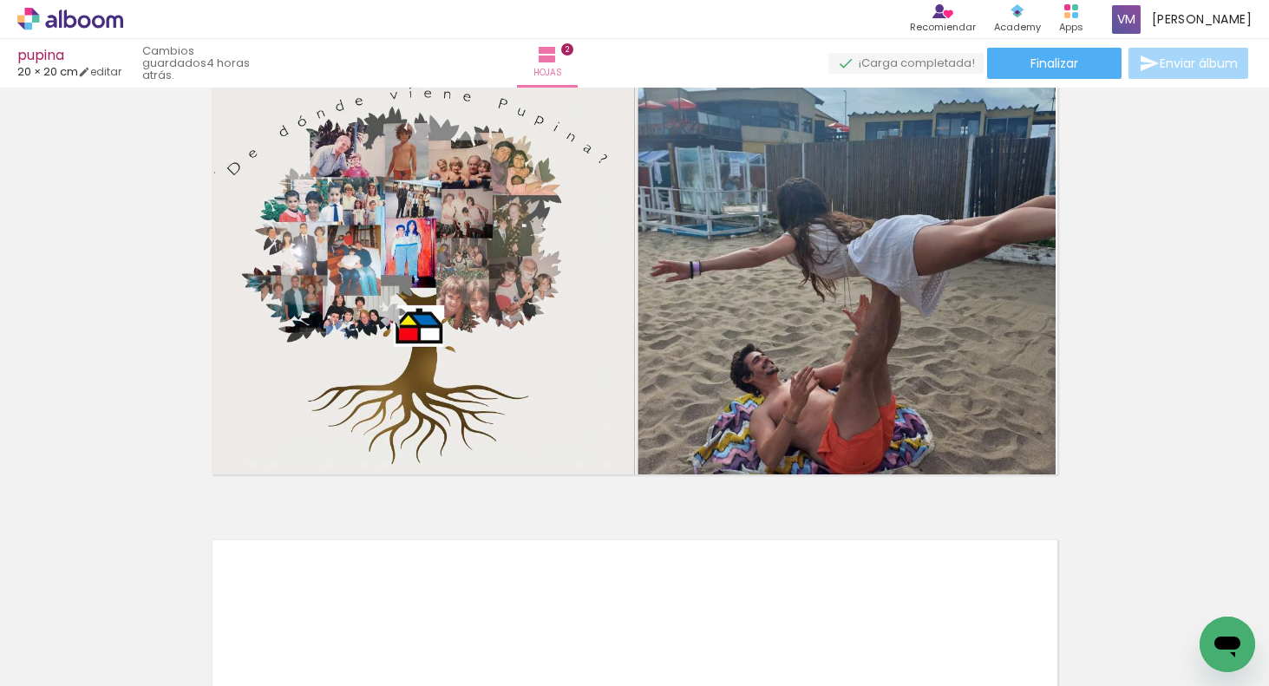
scroll to position [492, 0]
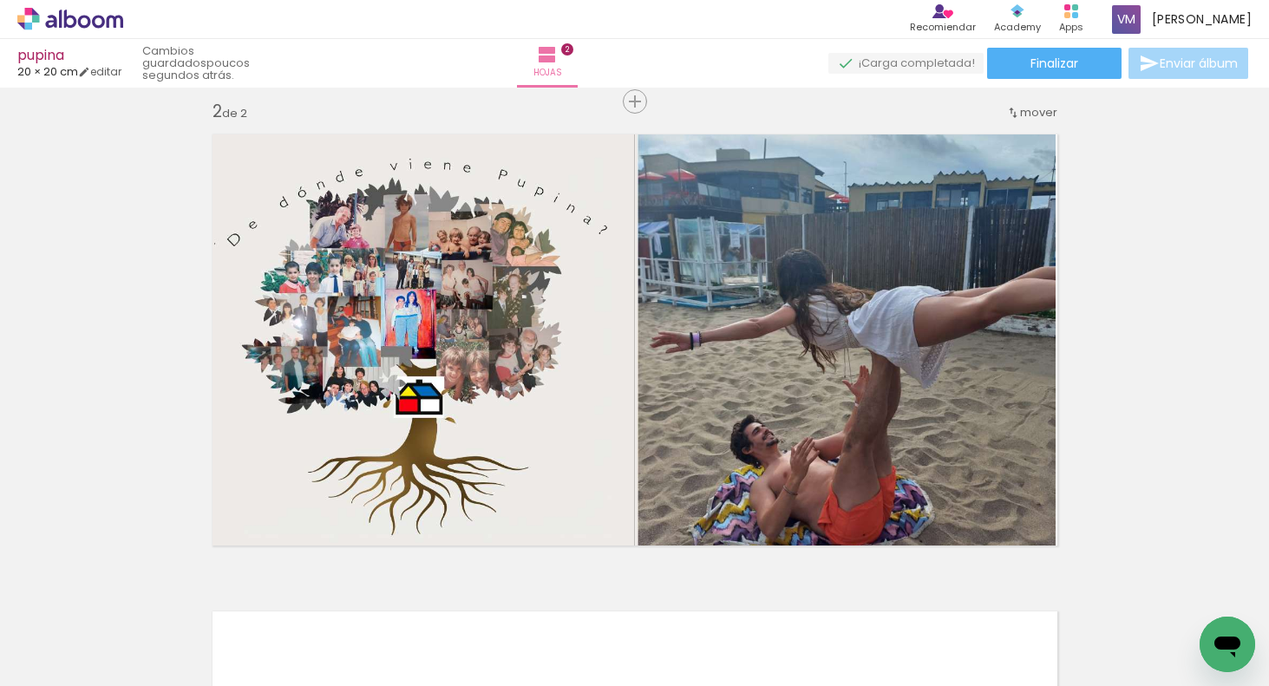
click at [77, 657] on paper-button "Añadir Fotos" at bounding box center [44, 663] width 66 height 28
click at [0, 0] on input "file" at bounding box center [0, 0] width 0 height 0
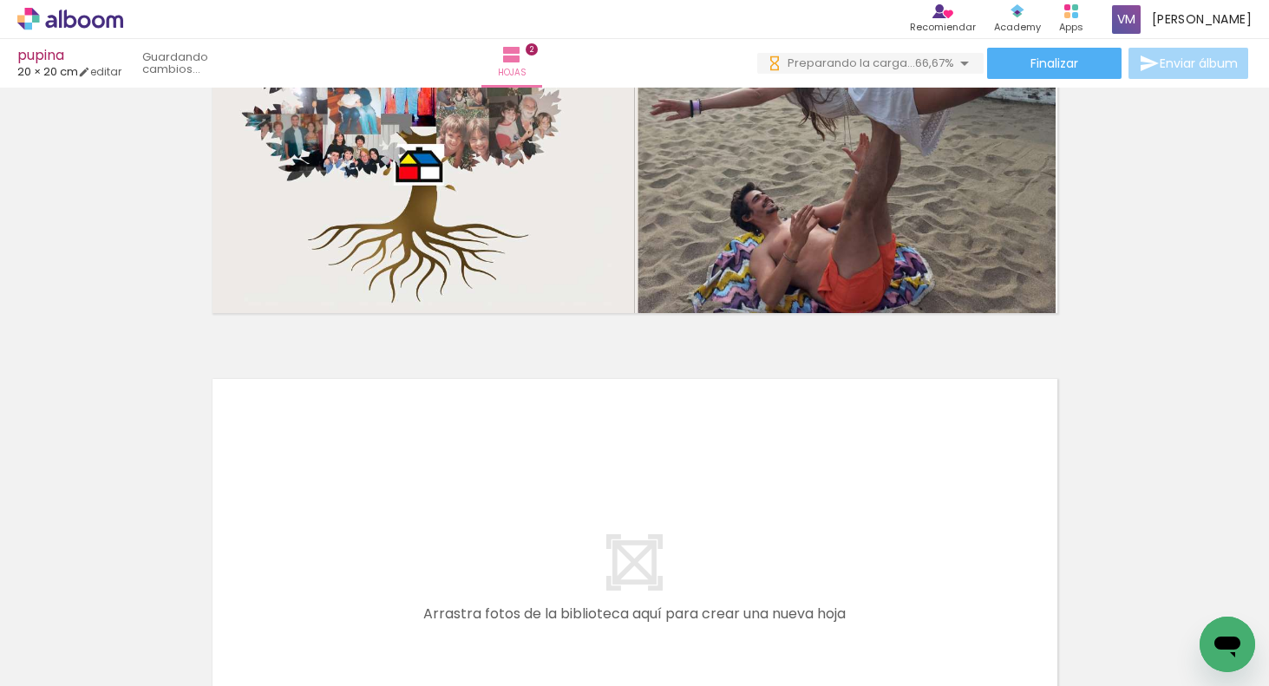
scroll to position [749, 0]
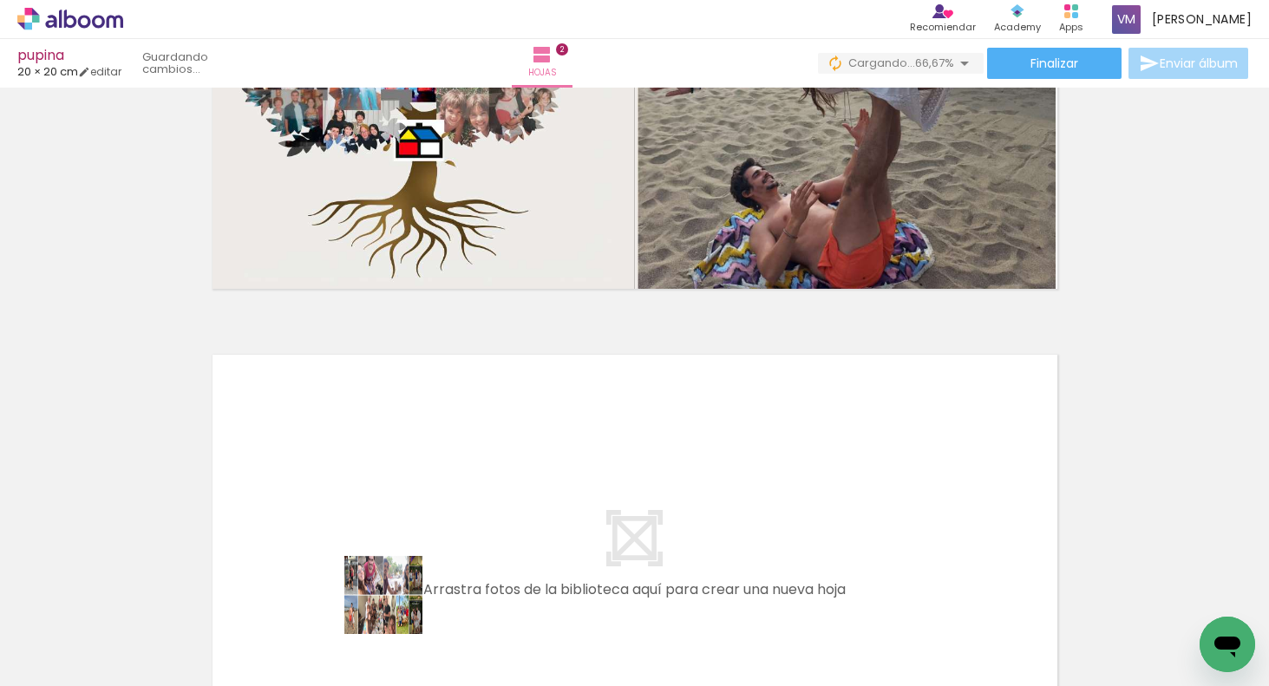
drag, startPoint x: 394, startPoint y: 618, endPoint x: 433, endPoint y: 481, distance: 141.7
click at [433, 481] on quentale-workspace at bounding box center [634, 343] width 1269 height 686
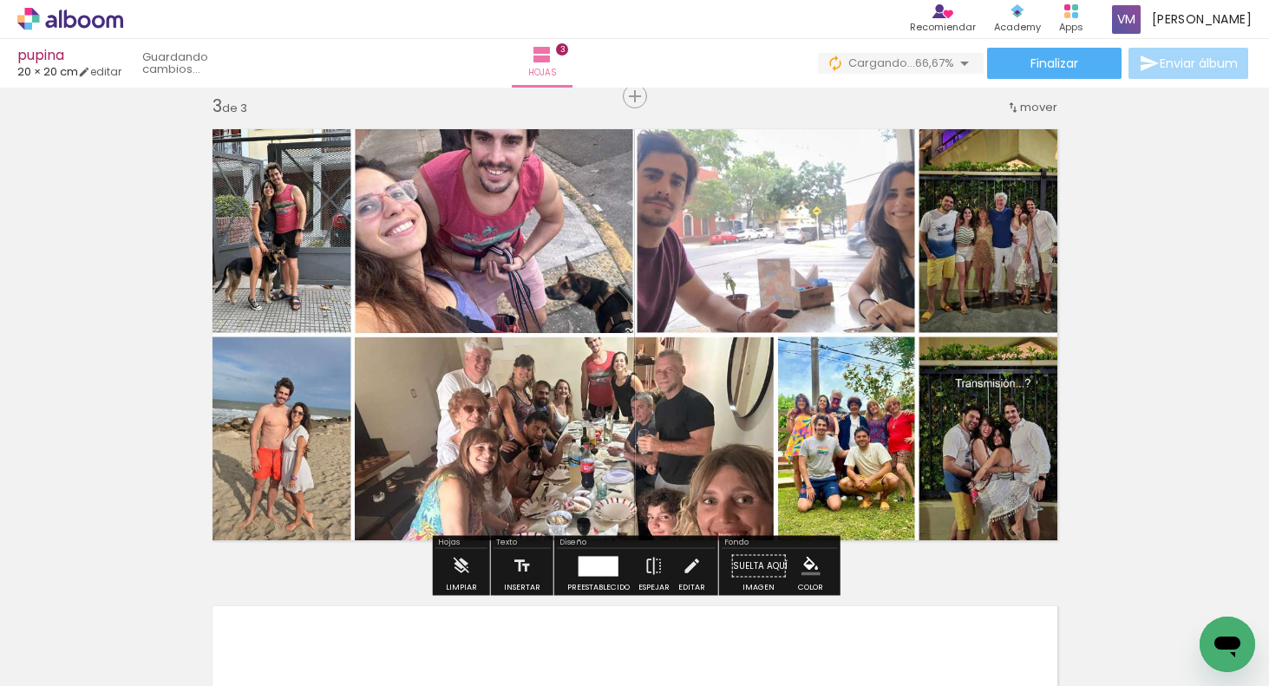
scroll to position [976, 0]
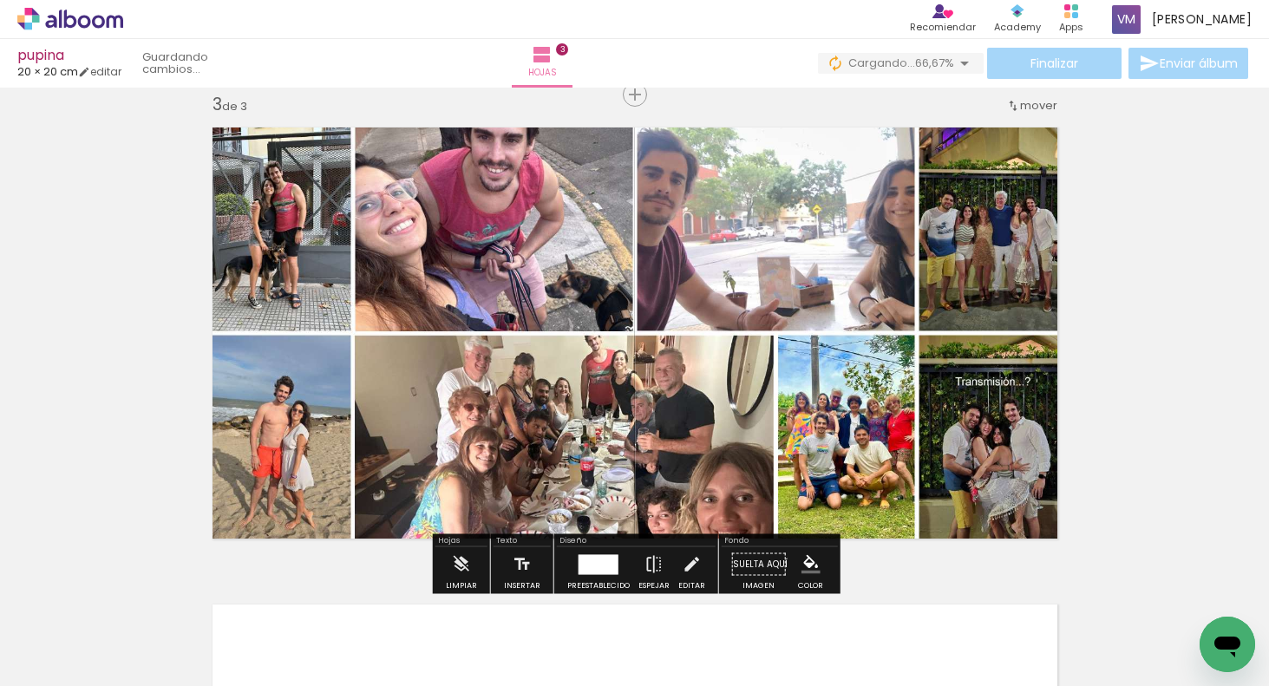
click at [1053, 103] on span "mover" at bounding box center [1038, 105] width 37 height 16
click at [1050, 126] on paper-item "antes de la 2" at bounding box center [994, 131] width 132 height 29
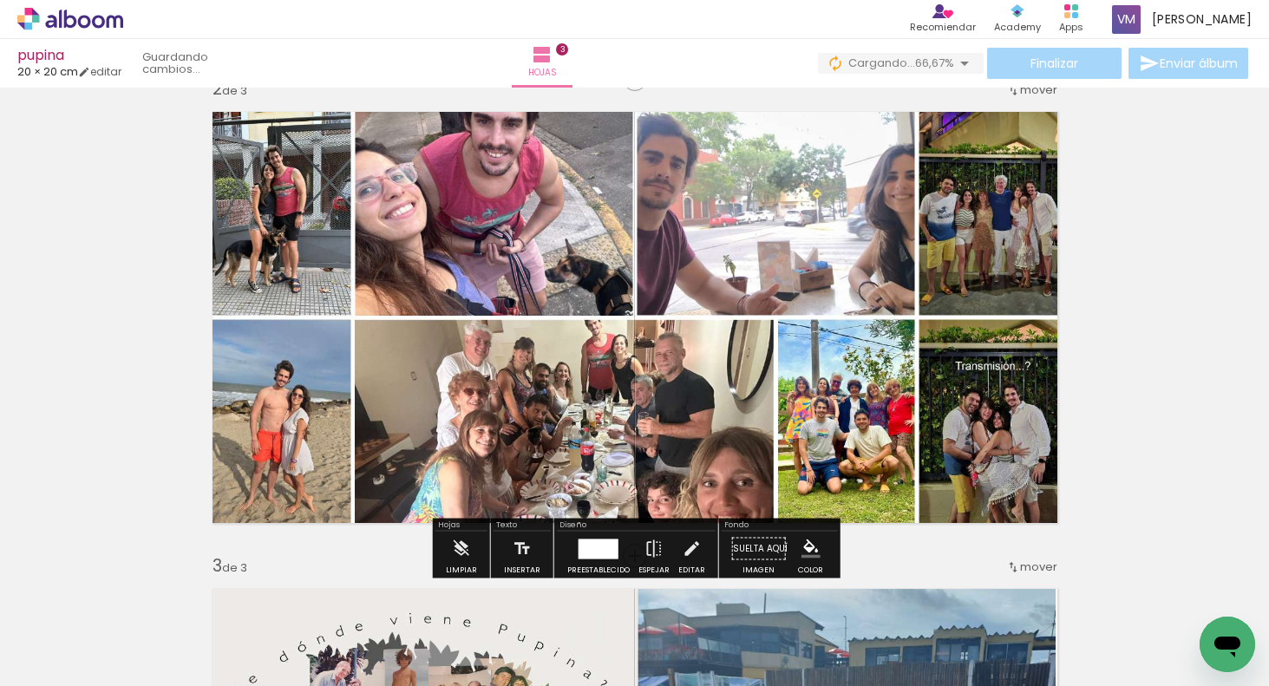
scroll to position [499, 0]
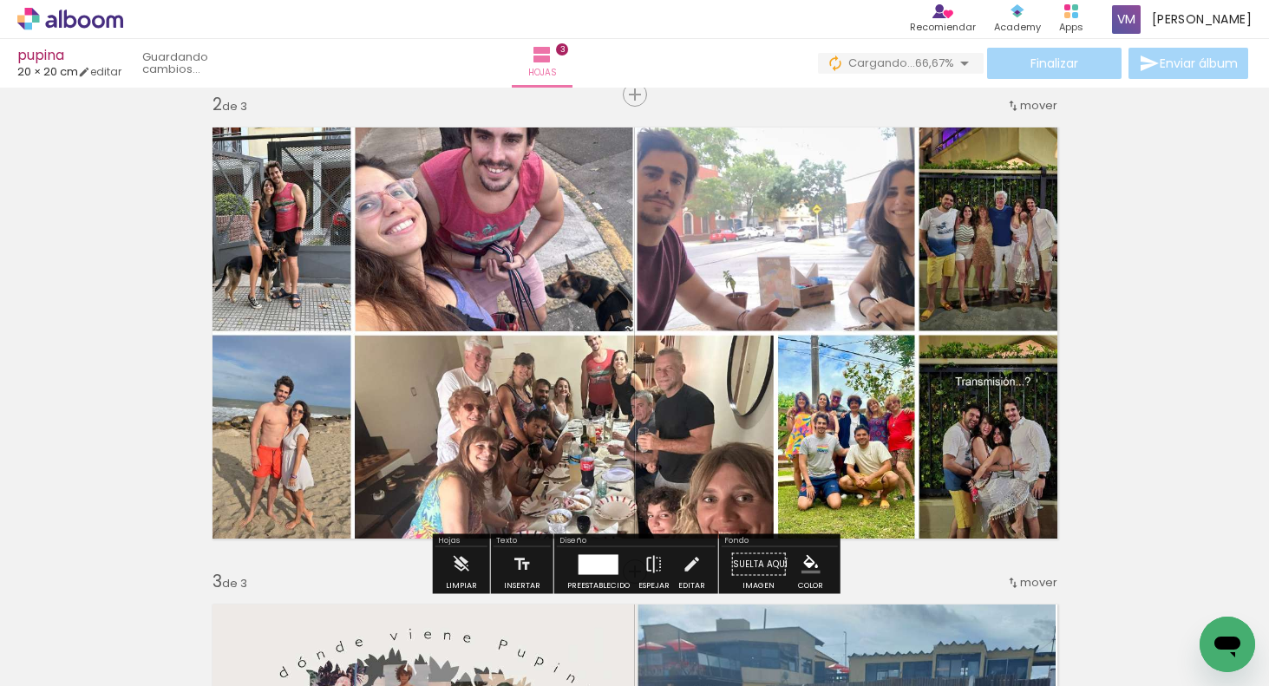
click at [1163, 275] on div "Insertar hoja 1 de 3 Insertar hoja 2 de 3 Insertar hoja 3 de 3" at bounding box center [634, 549] width 1269 height 1909
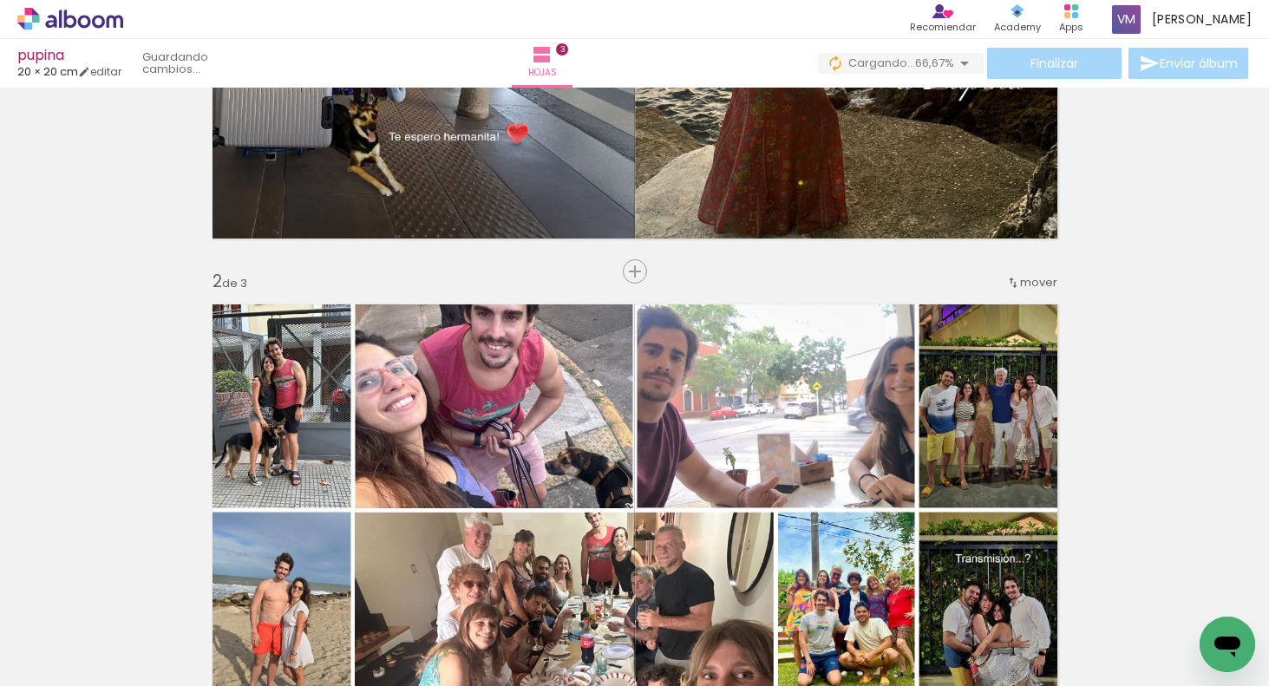
scroll to position [395, 0]
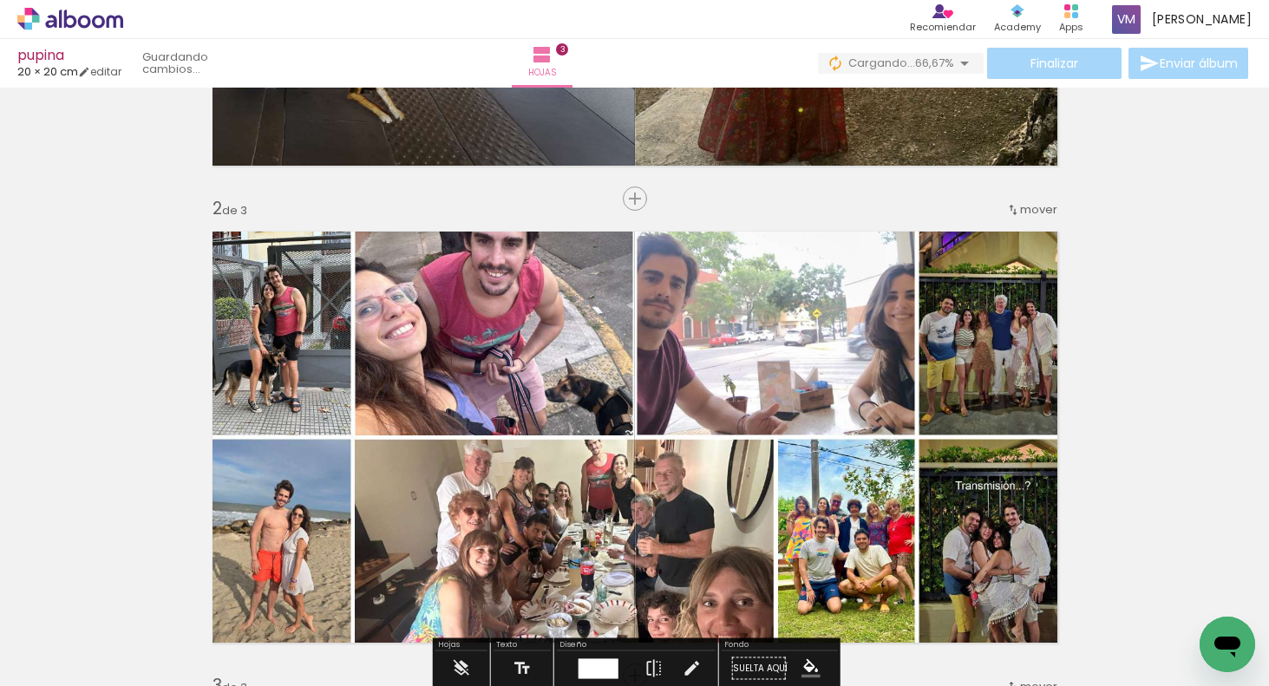
click at [1048, 206] on span "mover" at bounding box center [1038, 209] width 37 height 16
click at [1170, 228] on div "Insertar hoja 1 de 3 Insertar hoja 2 de 3 Insertar hoja 3 de 3" at bounding box center [634, 653] width 1269 height 1909
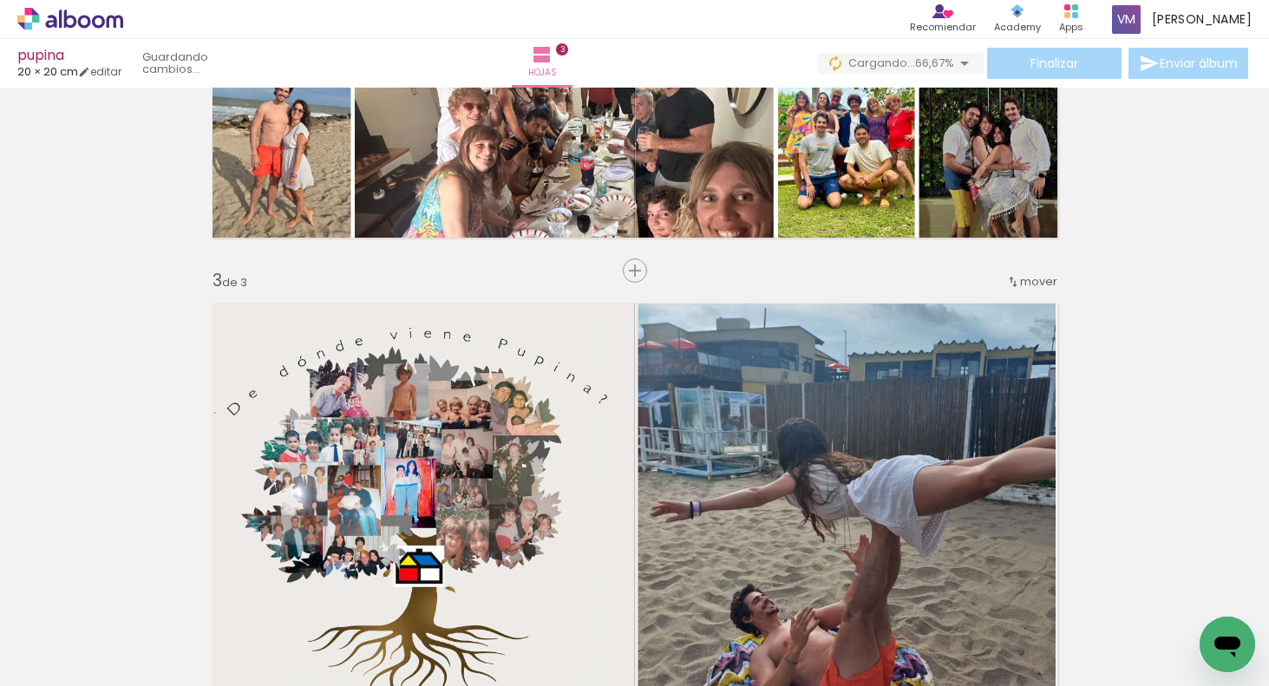
scroll to position [863, 0]
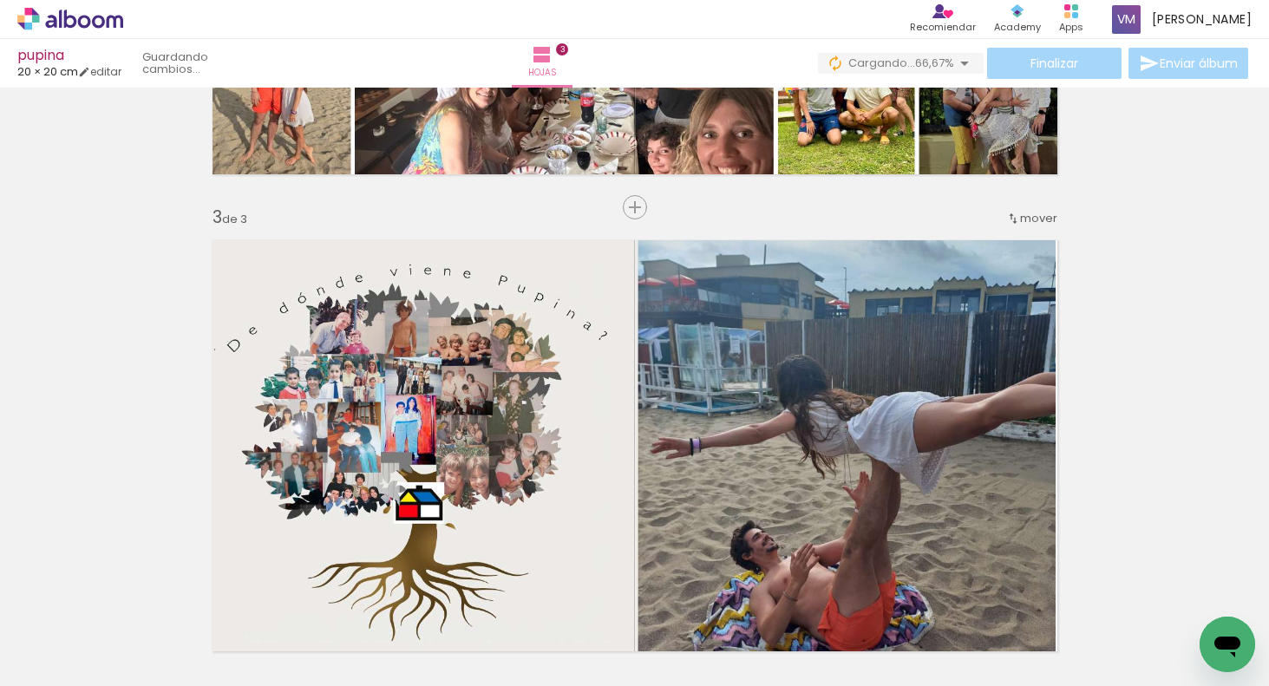
click at [1207, 265] on div "Insertar hoja 1 de 3 Insertar hoja 2 de 3 Insertar hoja 3 de 3" at bounding box center [634, 185] width 1269 height 1909
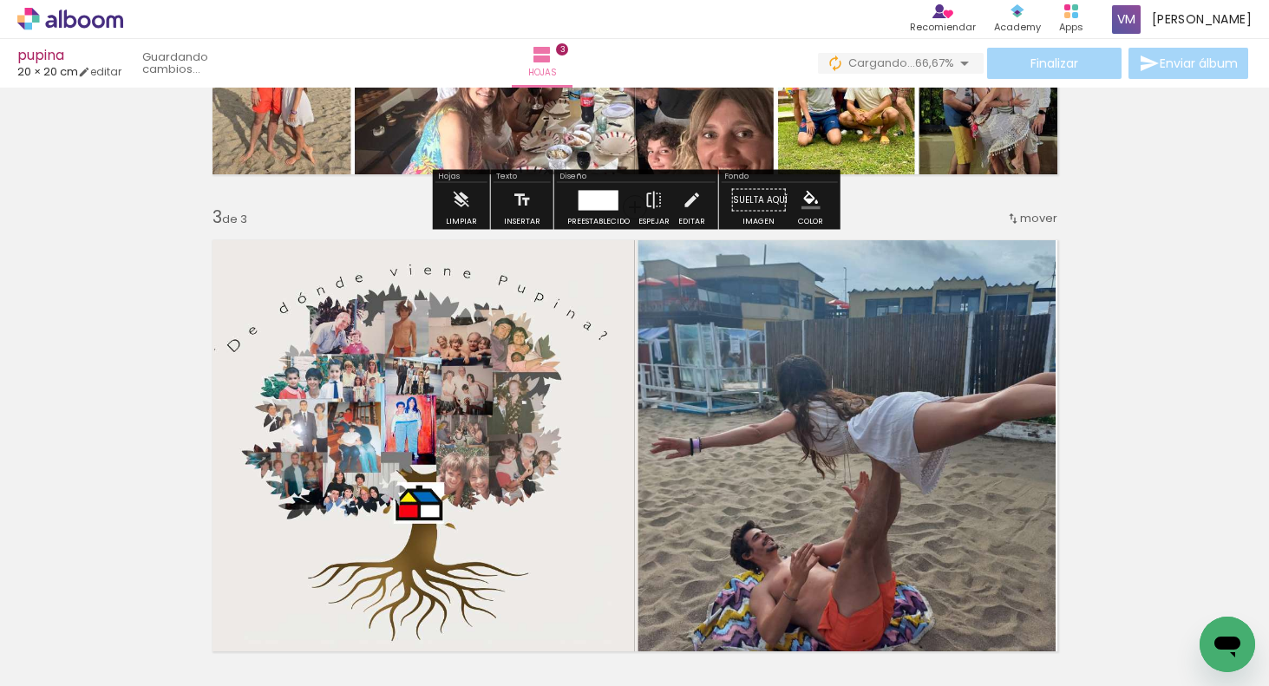
click at [1191, 179] on div "Insertar hoja 1 de 3 Insertar hoja 2 de 3 Insertar hoja 3 de 3" at bounding box center [634, 185] width 1269 height 1909
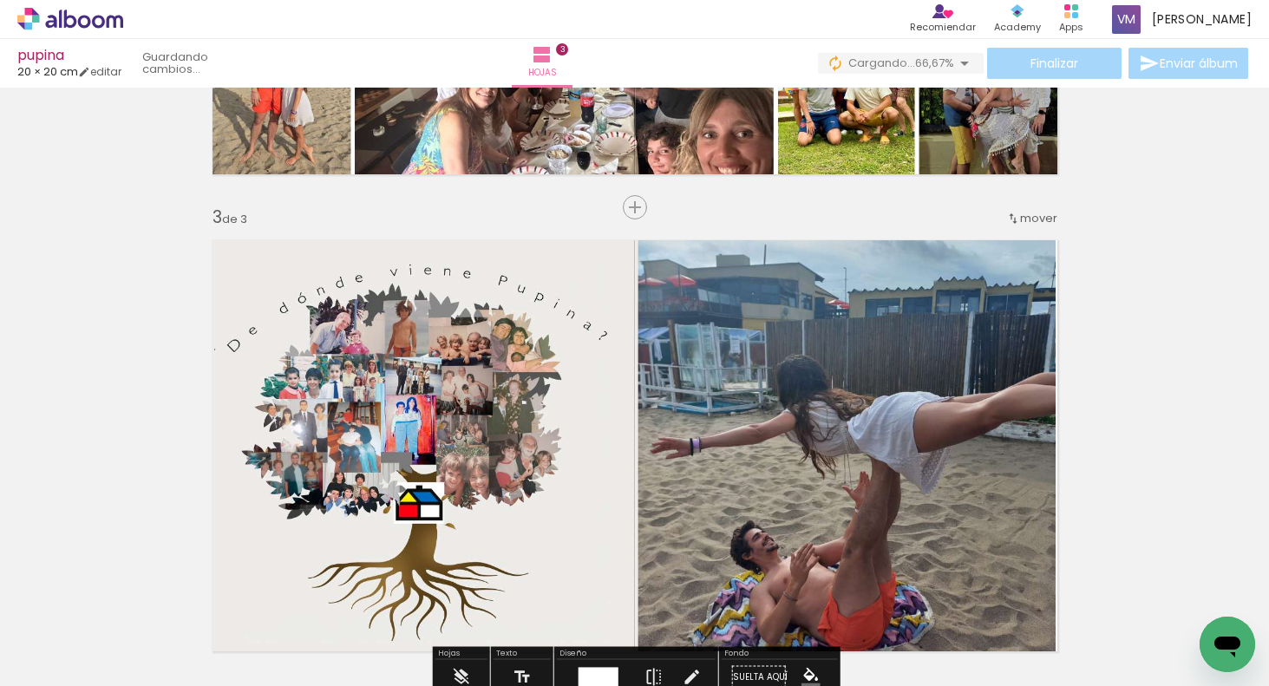
click at [62, 663] on span "Añadir Fotos" at bounding box center [53, 662] width 34 height 19
click at [0, 0] on input "file" at bounding box center [0, 0] width 0 height 0
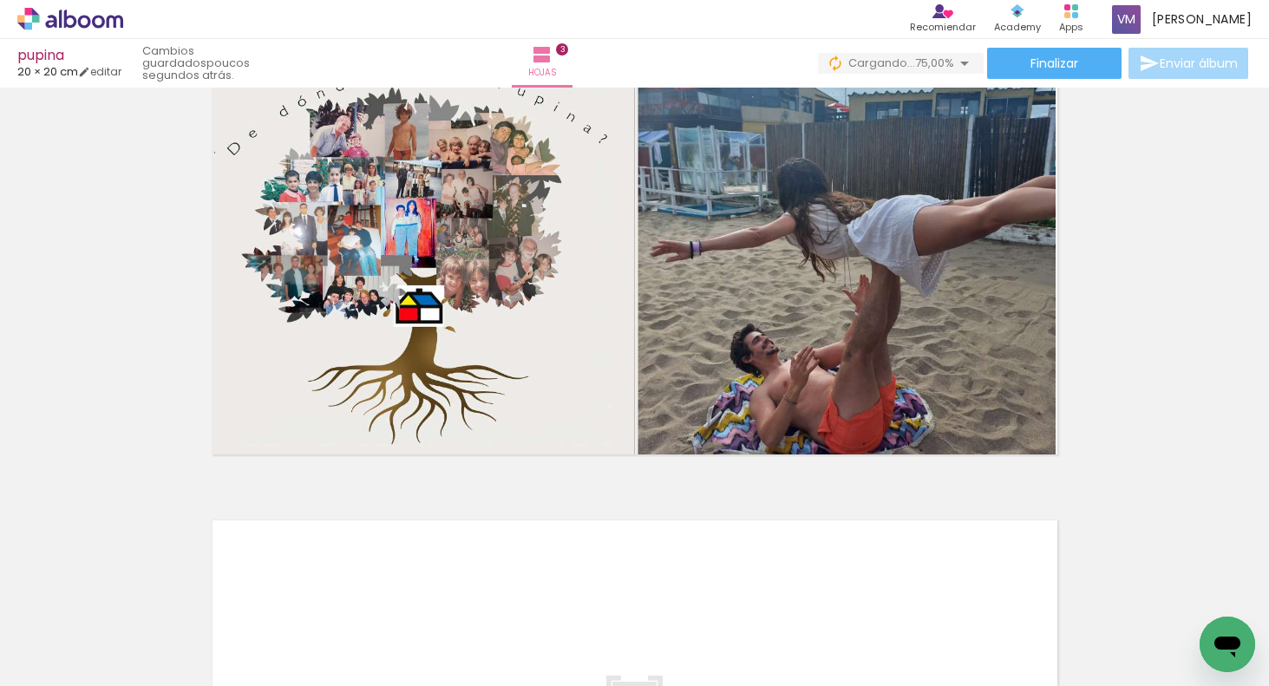
scroll to position [1148, 0]
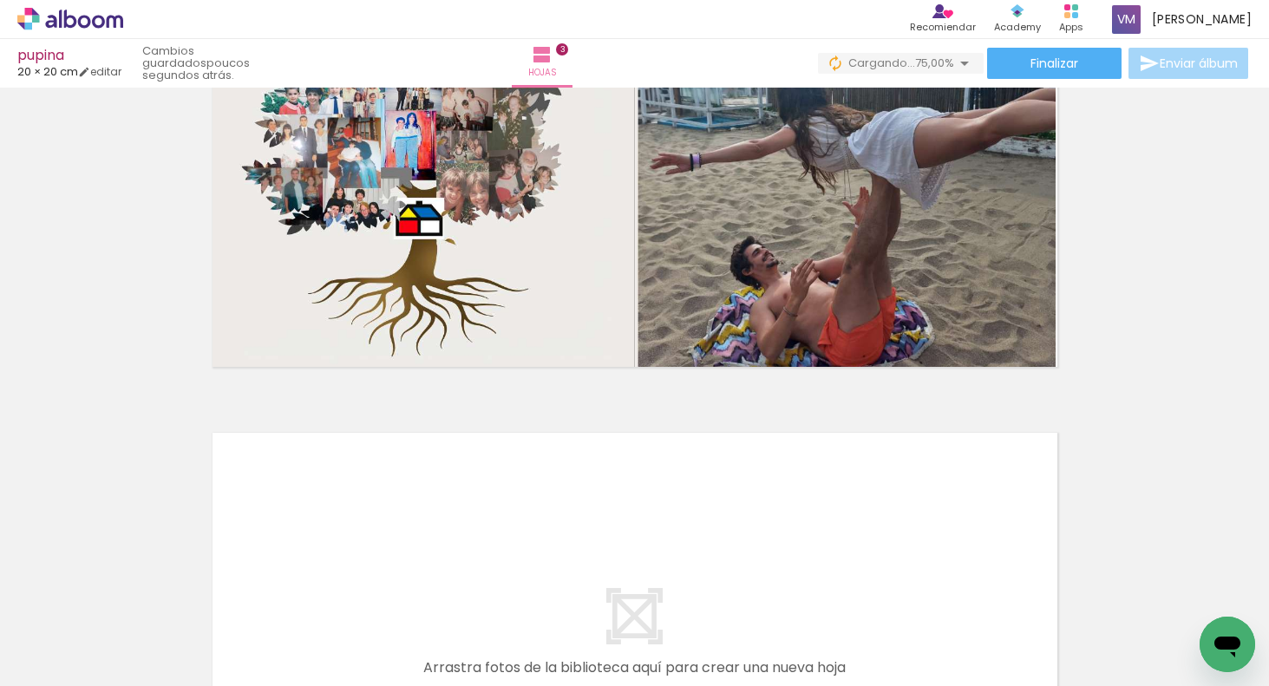
drag, startPoint x: 475, startPoint y: 625, endPoint x: 490, endPoint y: 520, distance: 106.0
click at [490, 520] on quentale-workspace at bounding box center [634, 343] width 1269 height 686
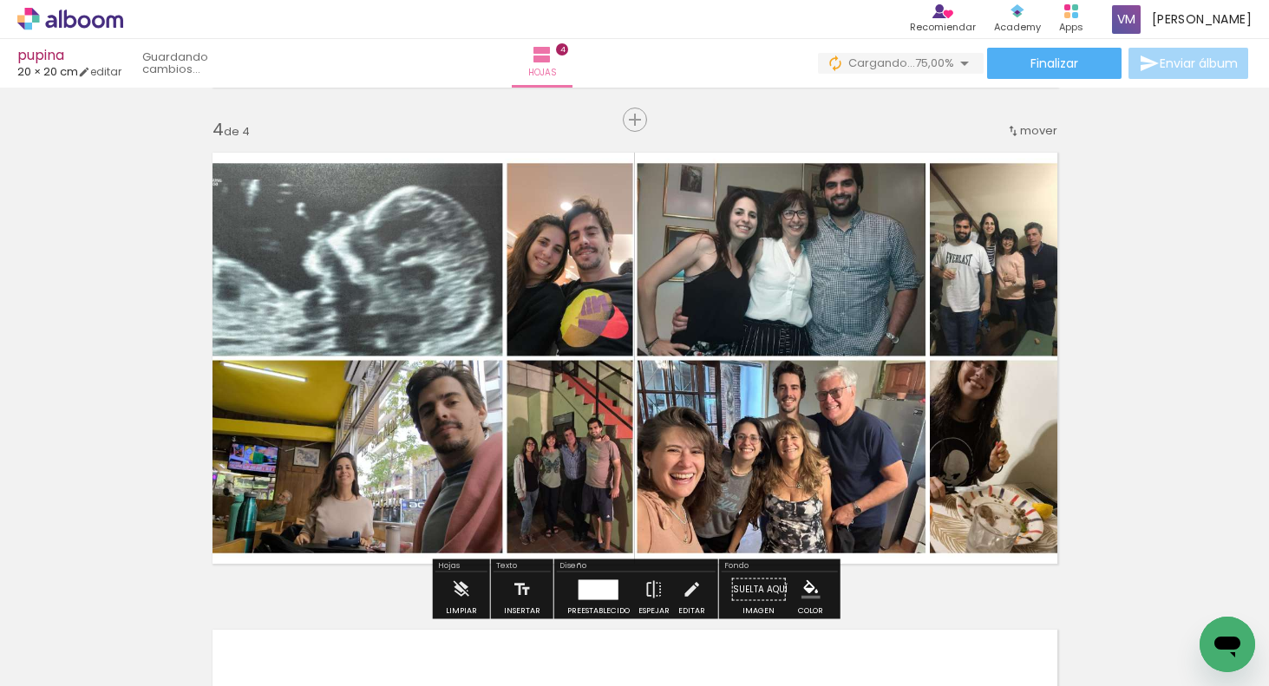
scroll to position [1453, 0]
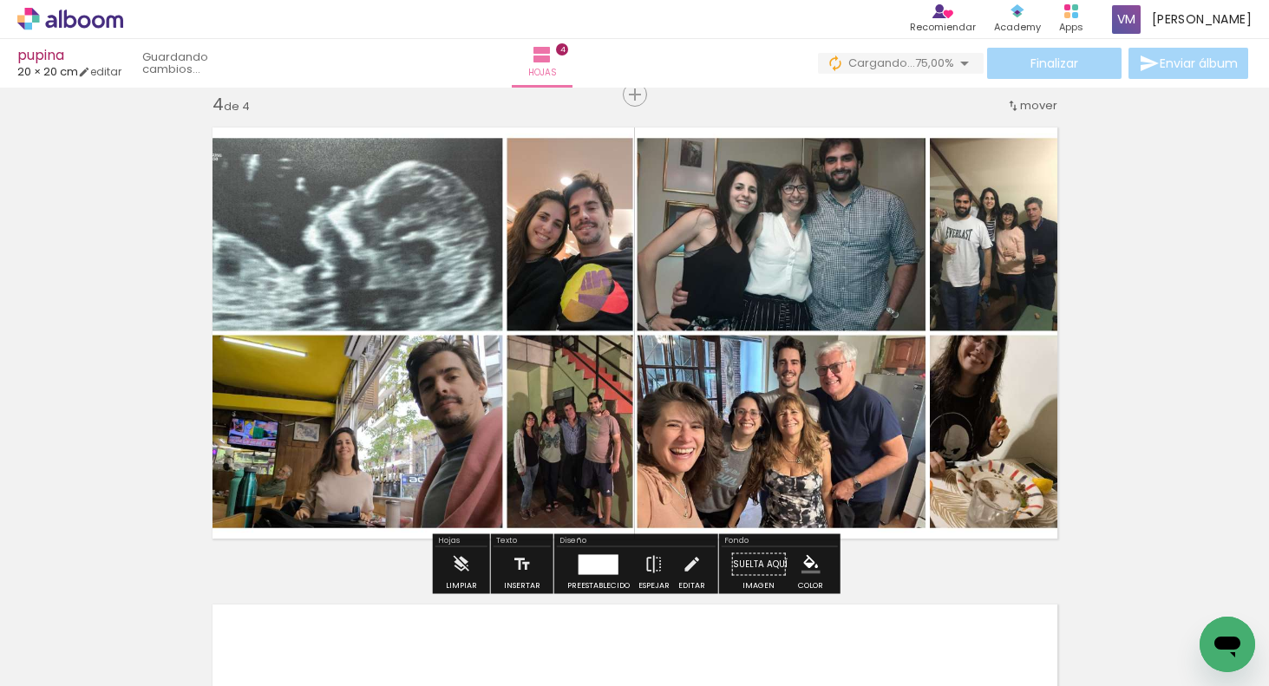
click at [69, 659] on span "Añadir Fotos" at bounding box center [53, 662] width 34 height 19
click at [0, 0] on input "file" at bounding box center [0, 0] width 0 height 0
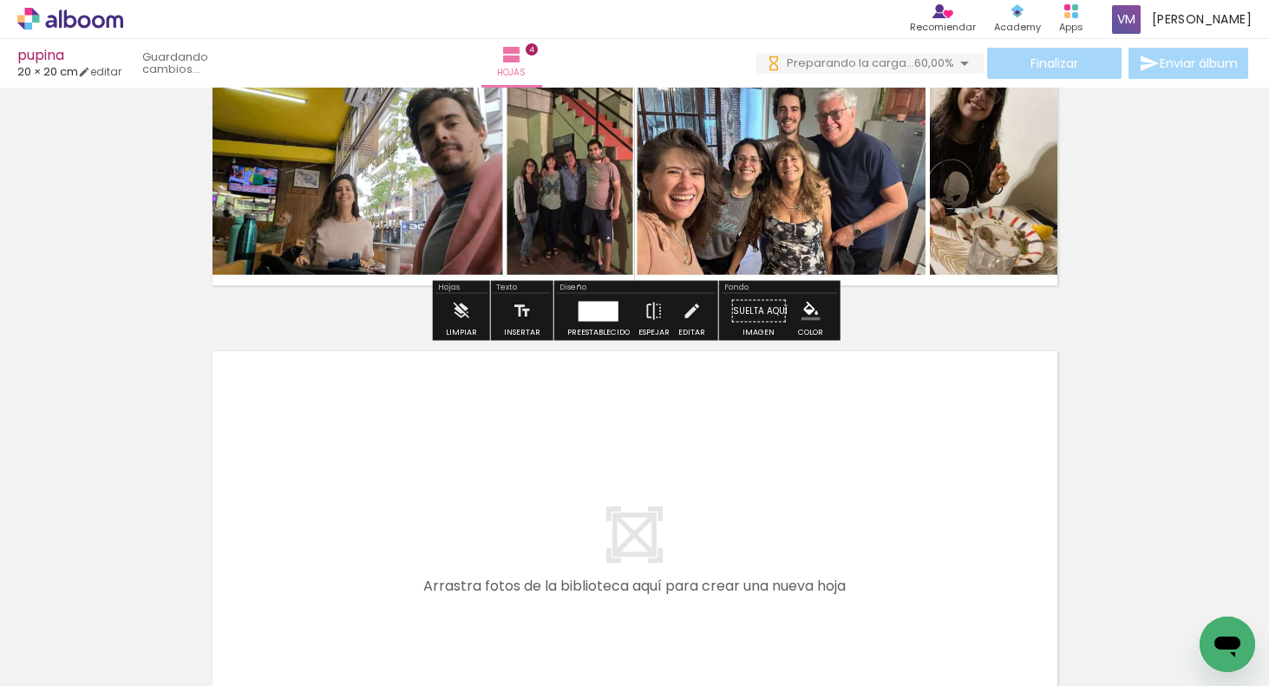
scroll to position [1748, 0]
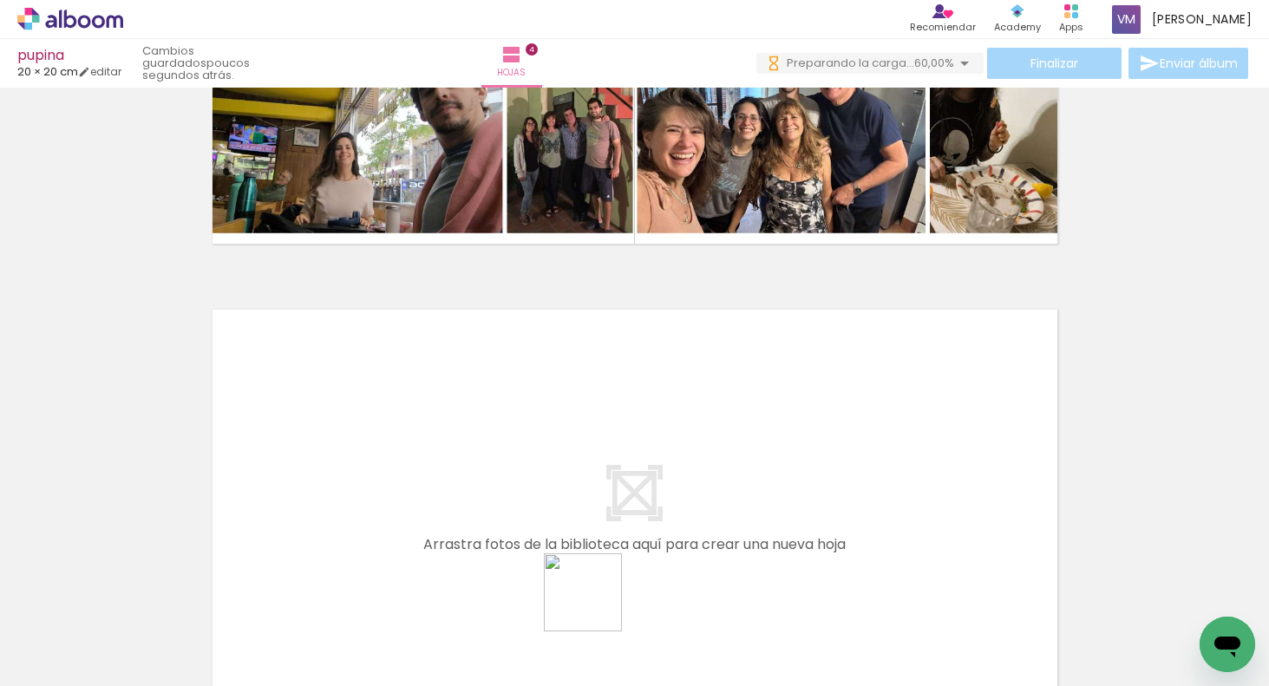
drag, startPoint x: 591, startPoint y: 625, endPoint x: 607, endPoint y: 492, distance: 133.7
click at [607, 492] on quentale-workspace at bounding box center [634, 343] width 1269 height 686
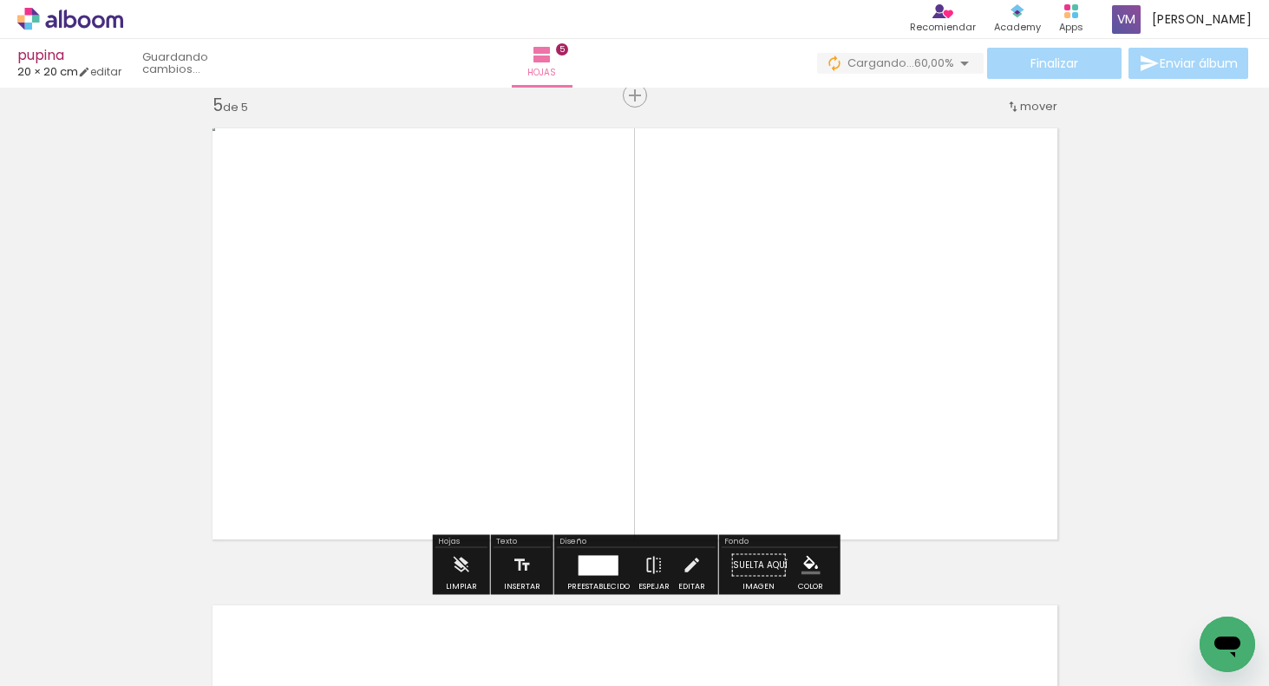
scroll to position [1930, 0]
click at [69, 662] on span "Añadir Fotos" at bounding box center [53, 662] width 34 height 19
click at [0, 0] on input "file" at bounding box center [0, 0] width 0 height 0
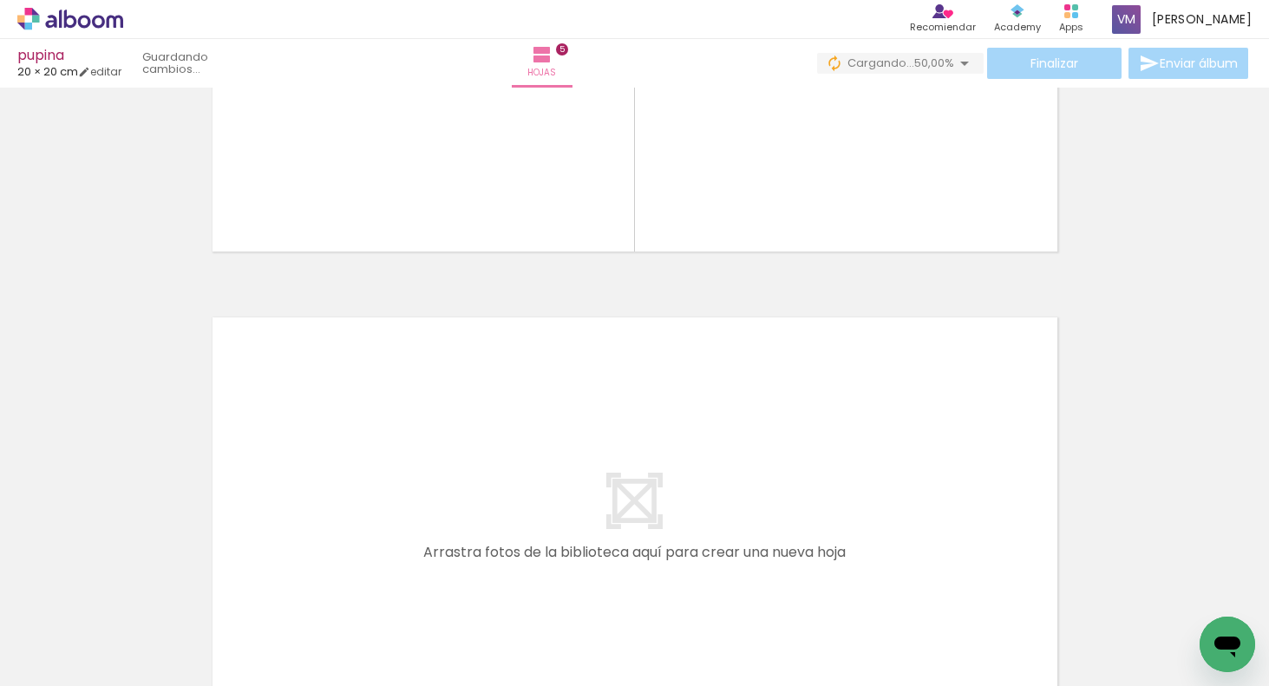
scroll to position [2263, 0]
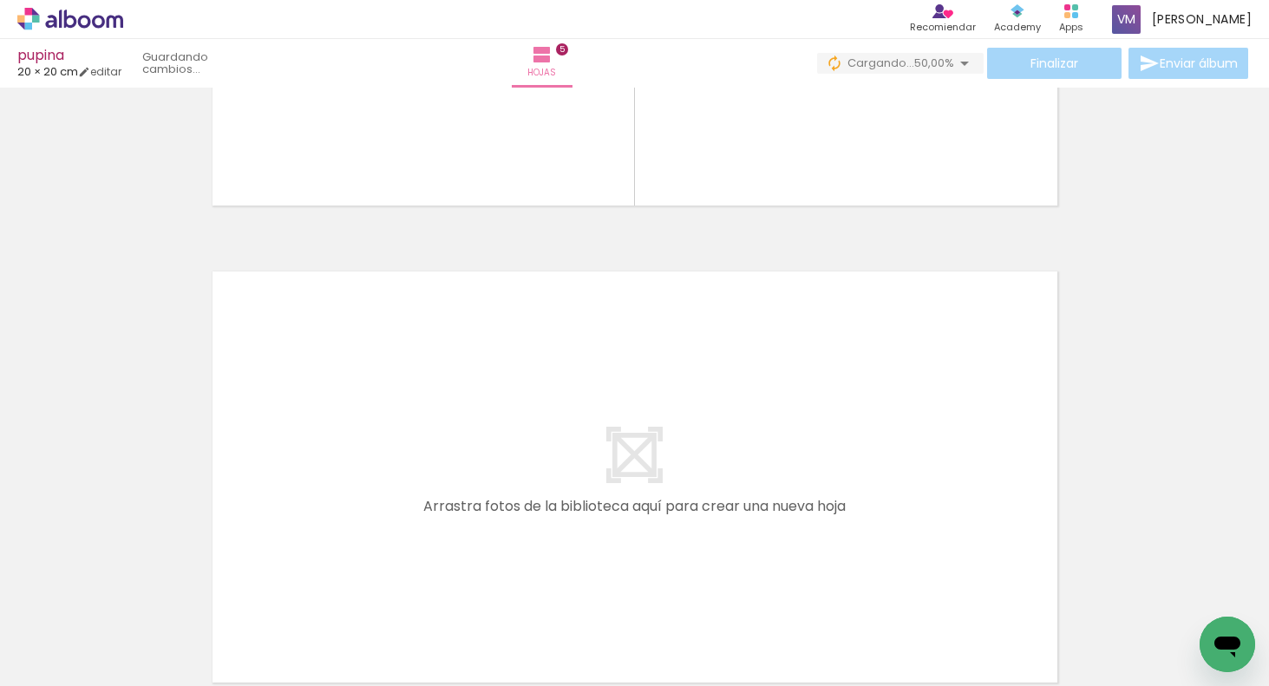
drag, startPoint x: 697, startPoint y: 630, endPoint x: 716, endPoint y: 478, distance: 153.0
click at [716, 478] on quentale-workspace at bounding box center [634, 343] width 1269 height 686
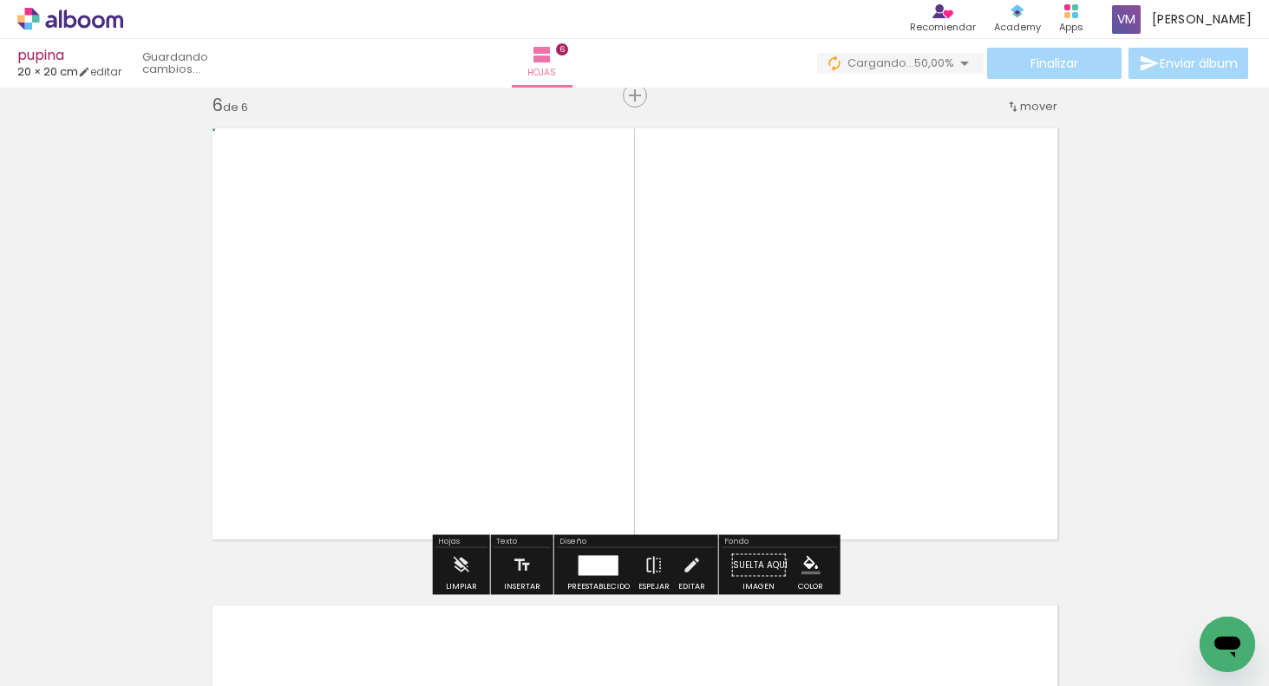
scroll to position [2407, 0]
click at [69, 668] on span "Añadir Fotos" at bounding box center [53, 662] width 34 height 19
click at [0, 0] on input "file" at bounding box center [0, 0] width 0 height 0
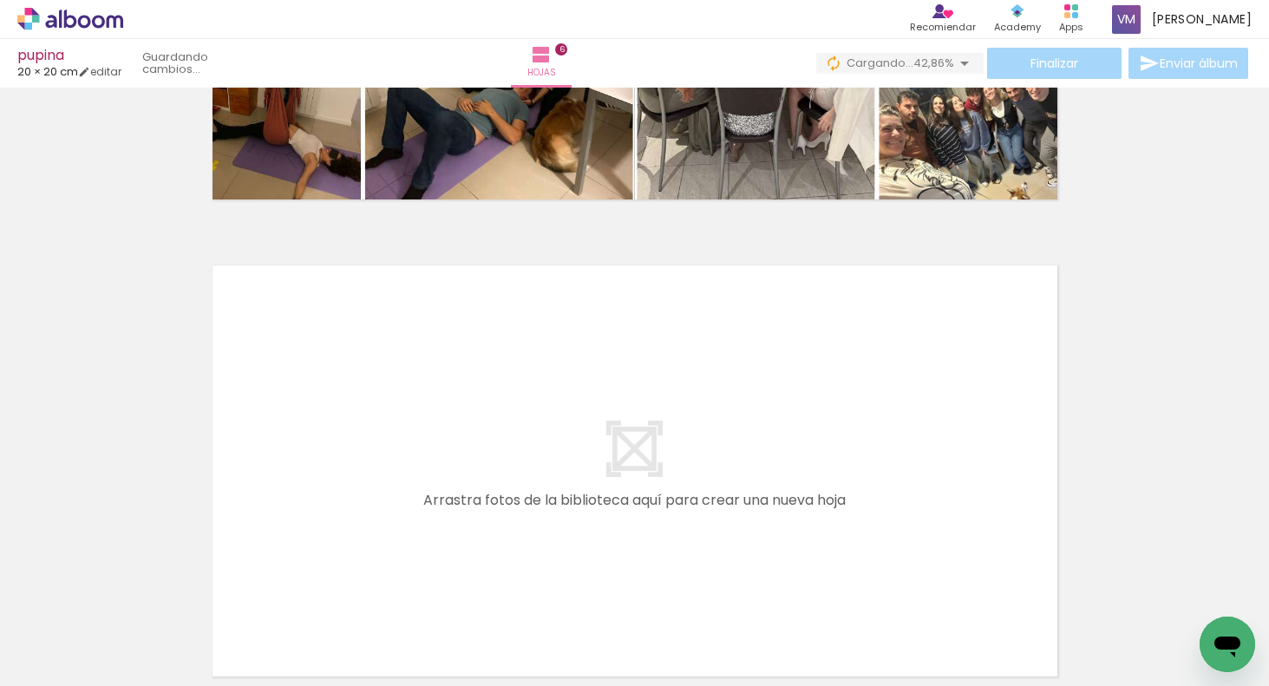
scroll to position [2810, 0]
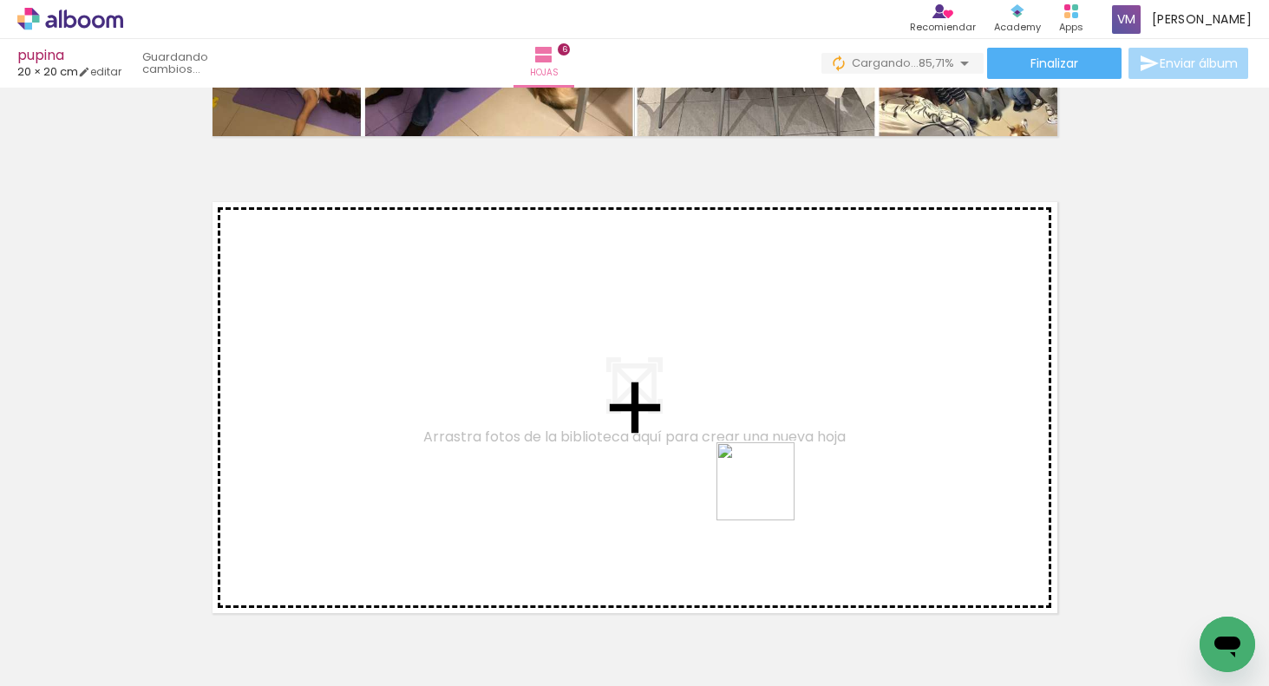
drag, startPoint x: 767, startPoint y: 621, endPoint x: 769, endPoint y: 465, distance: 156.2
click at [769, 465] on quentale-workspace at bounding box center [634, 343] width 1269 height 686
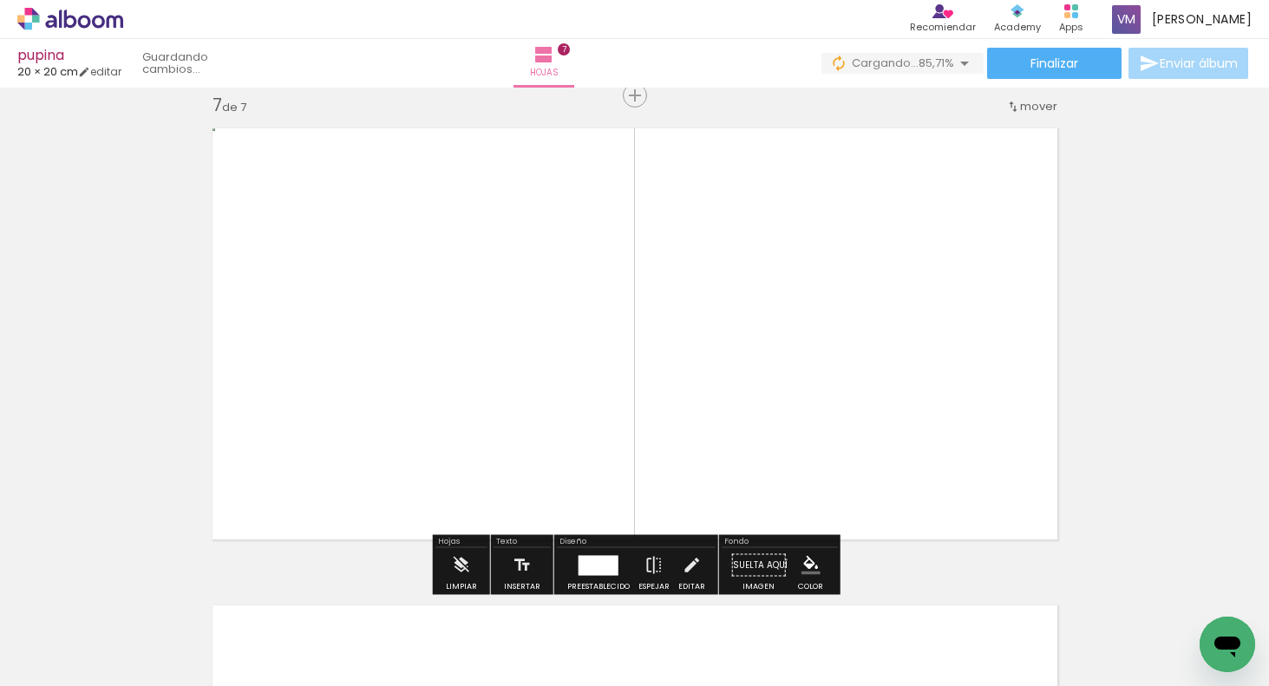
scroll to position [2884, 0]
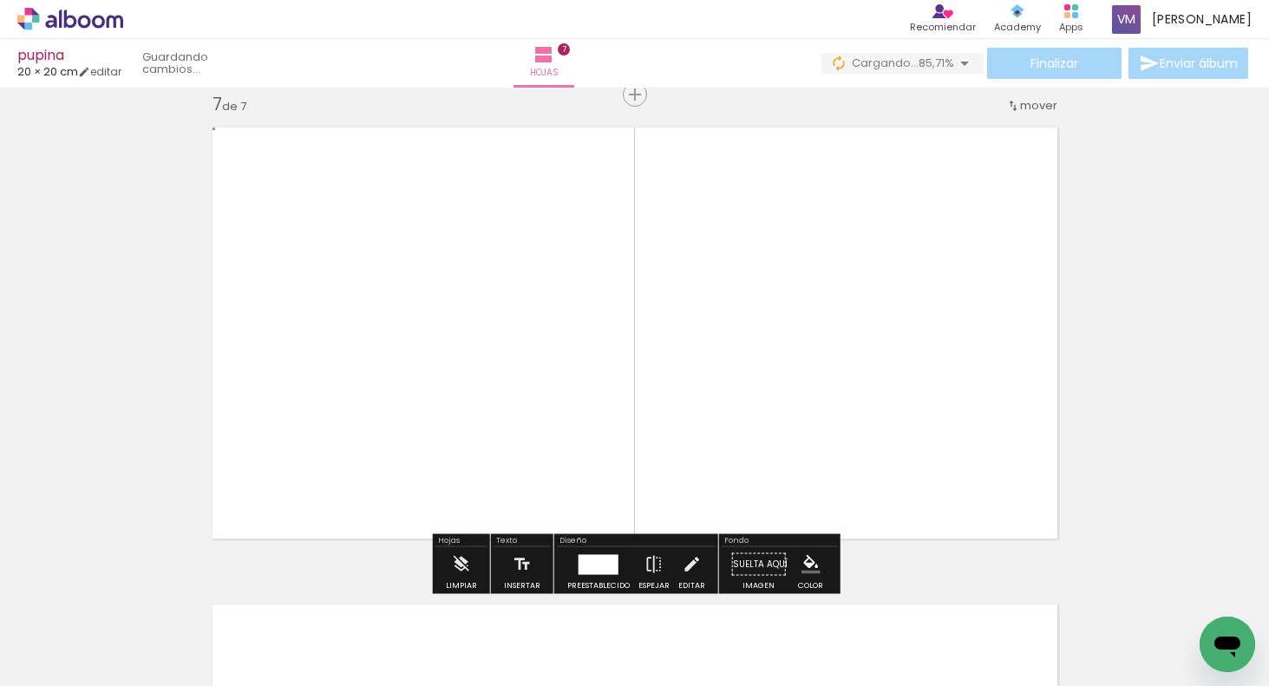
click at [77, 664] on paper-button "Añadir Fotos" at bounding box center [44, 663] width 66 height 28
click at [0, 0] on input "file" at bounding box center [0, 0] width 0 height 0
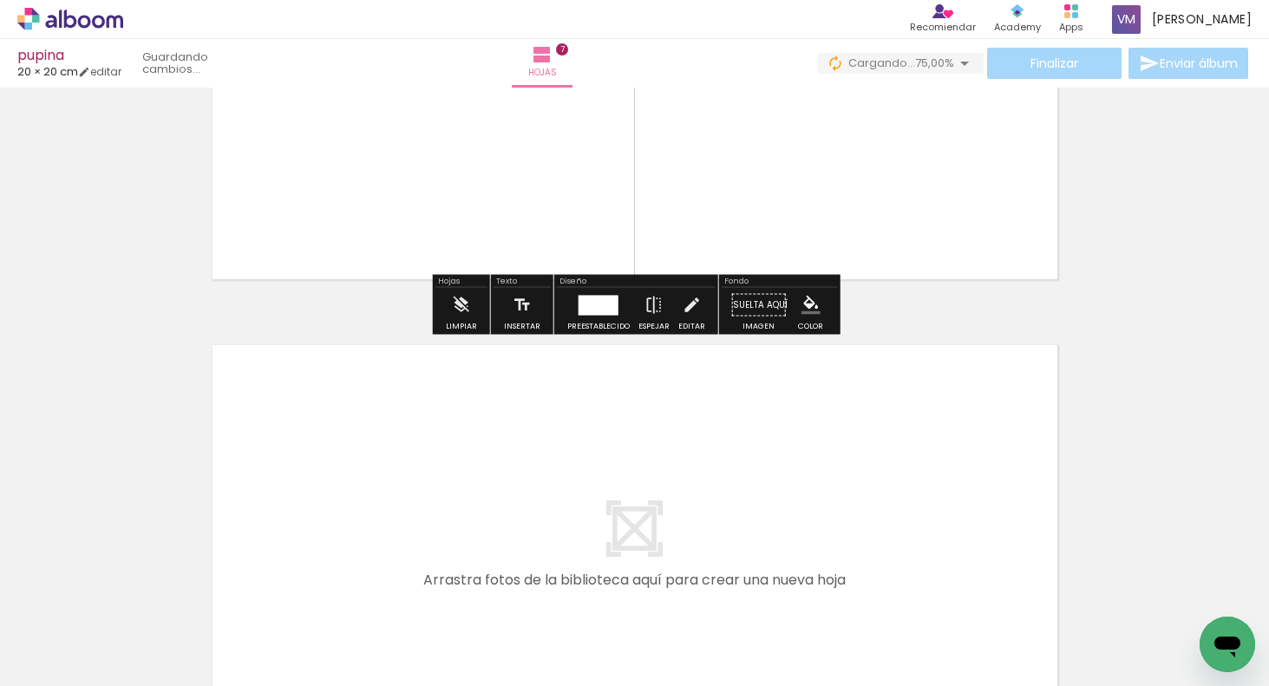
scroll to position [3242, 0]
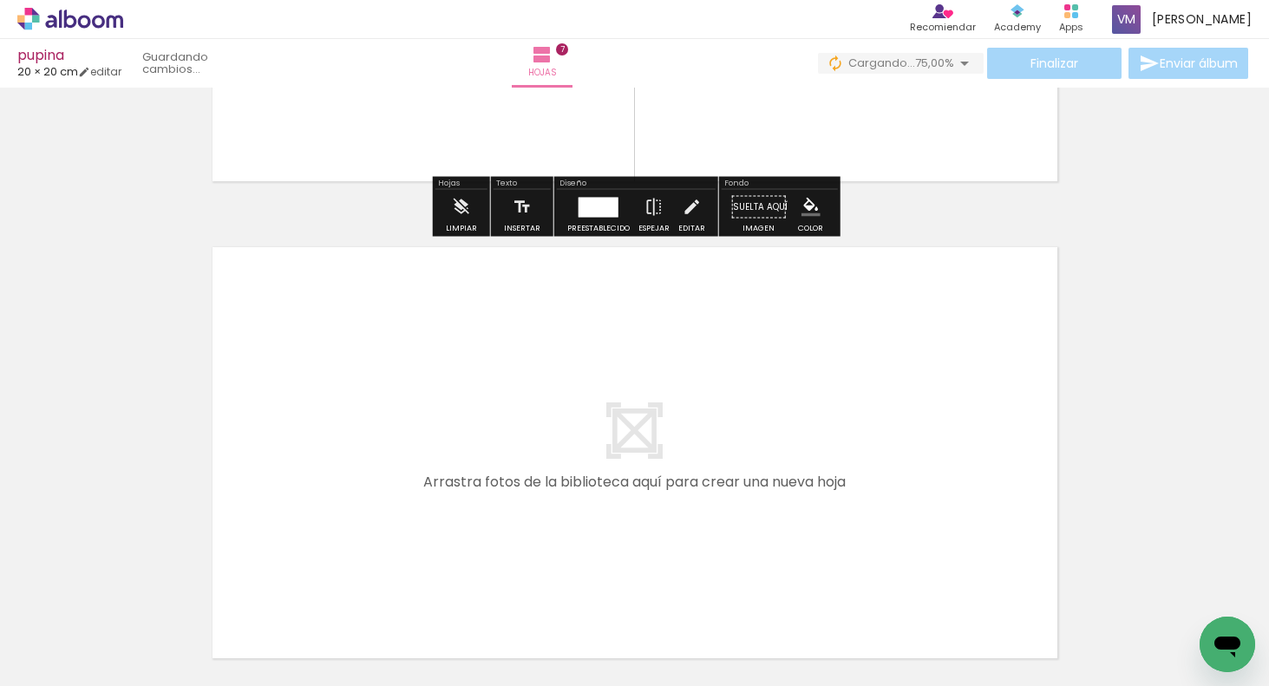
drag, startPoint x: 851, startPoint y: 631, endPoint x: 851, endPoint y: 495, distance: 135.3
click at [851, 495] on quentale-workspace at bounding box center [634, 343] width 1269 height 686
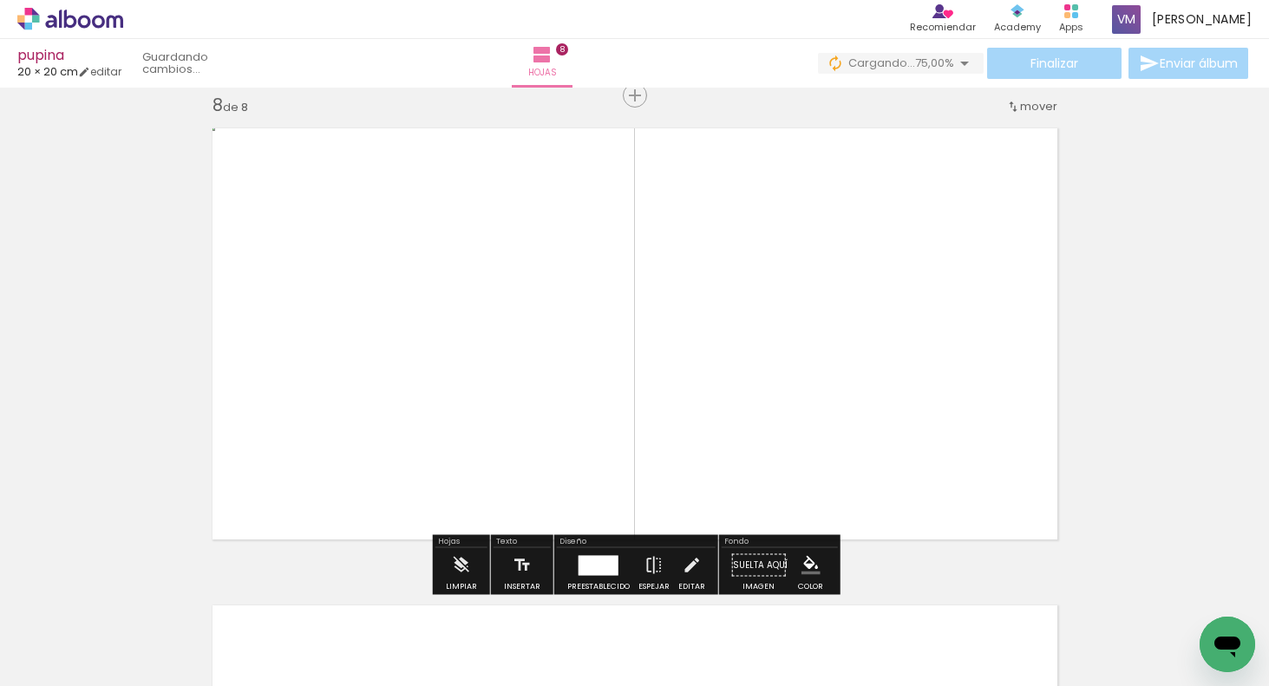
scroll to position [3361, 0]
click at [77, 665] on paper-button "Añadir Fotos" at bounding box center [44, 663] width 66 height 28
click at [0, 0] on input "file" at bounding box center [0, 0] width 0 height 0
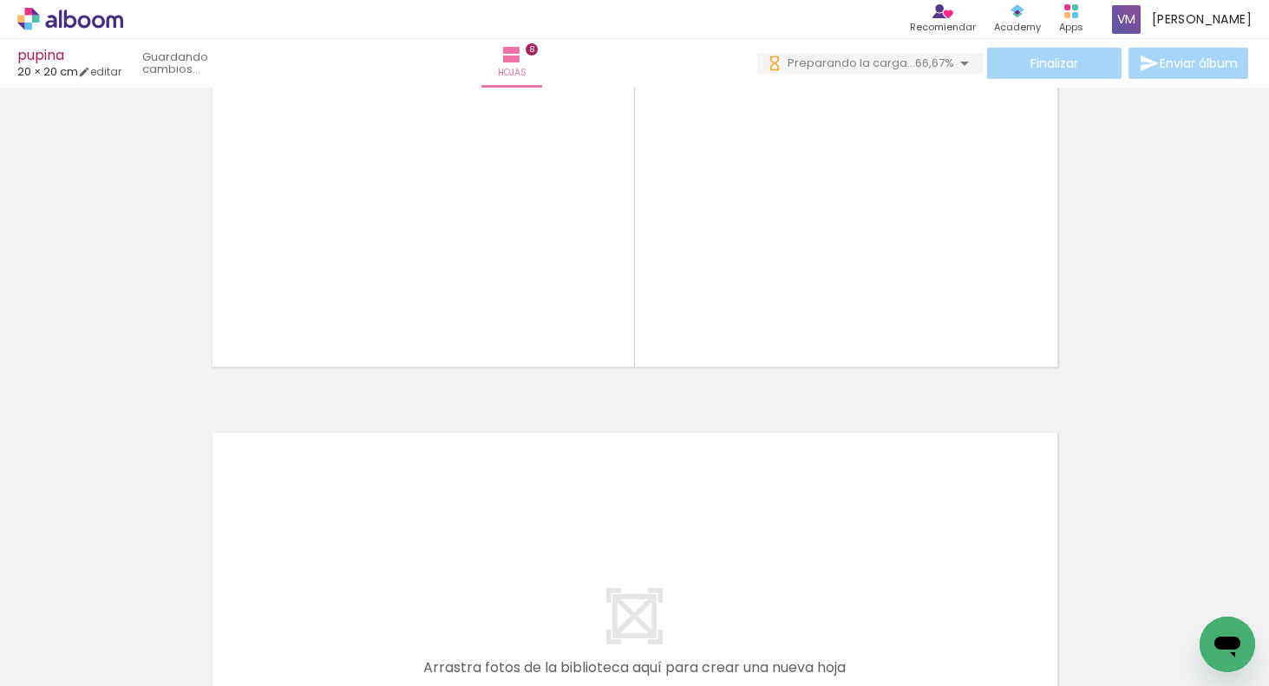
scroll to position [3587, 0]
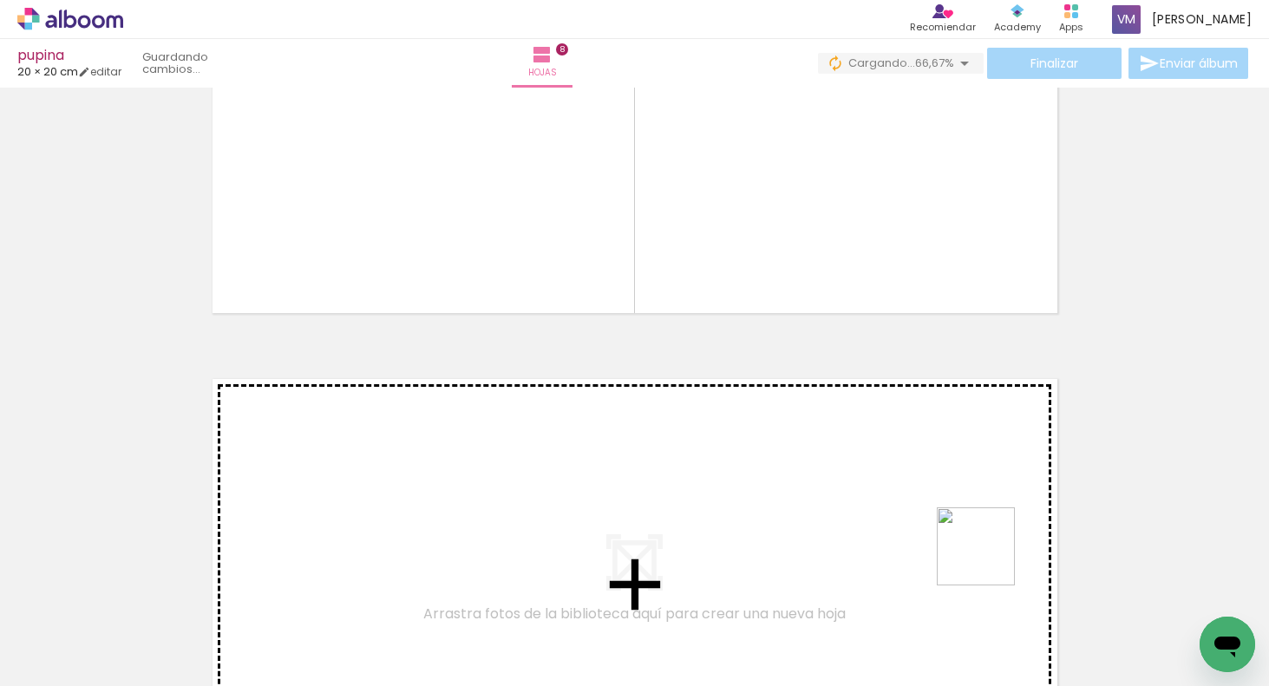
drag, startPoint x: 981, startPoint y: 630, endPoint x: 998, endPoint y: 530, distance: 101.1
click at [998, 530] on quentale-workspace at bounding box center [634, 343] width 1269 height 686
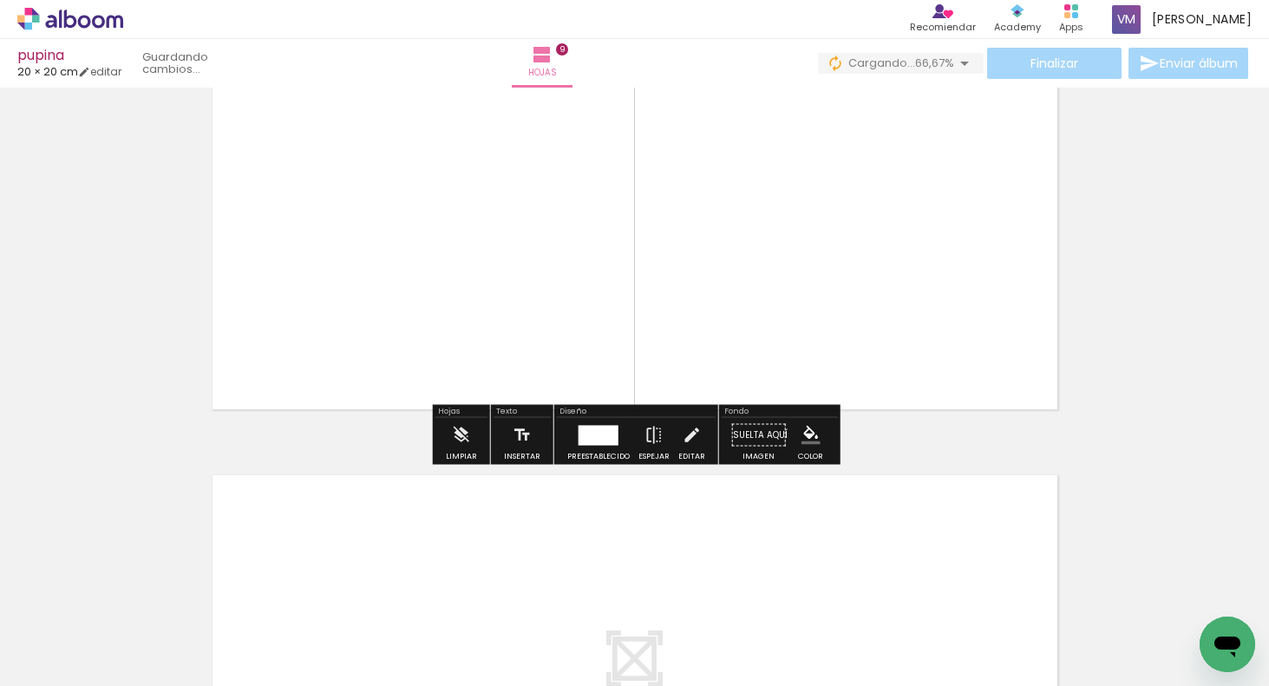
scroll to position [4043, 0]
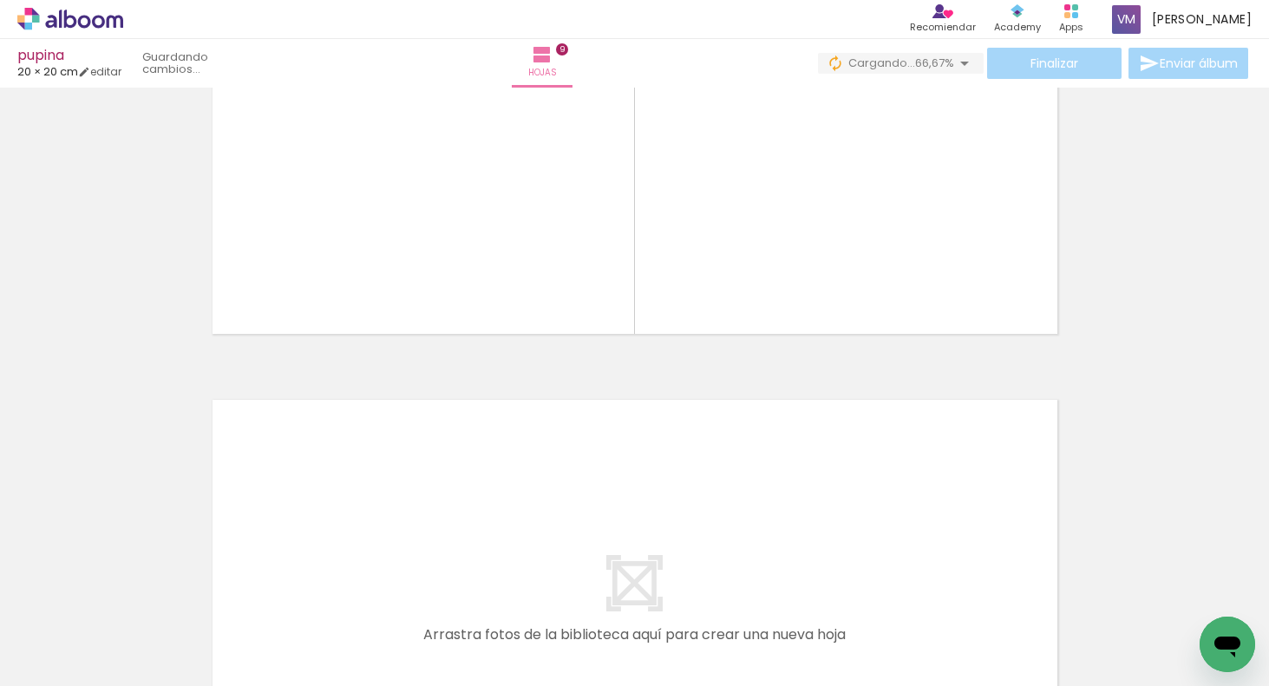
click at [69, 656] on span "Añadir Fotos" at bounding box center [53, 662] width 34 height 19
click at [0, 0] on input "file" at bounding box center [0, 0] width 0 height 0
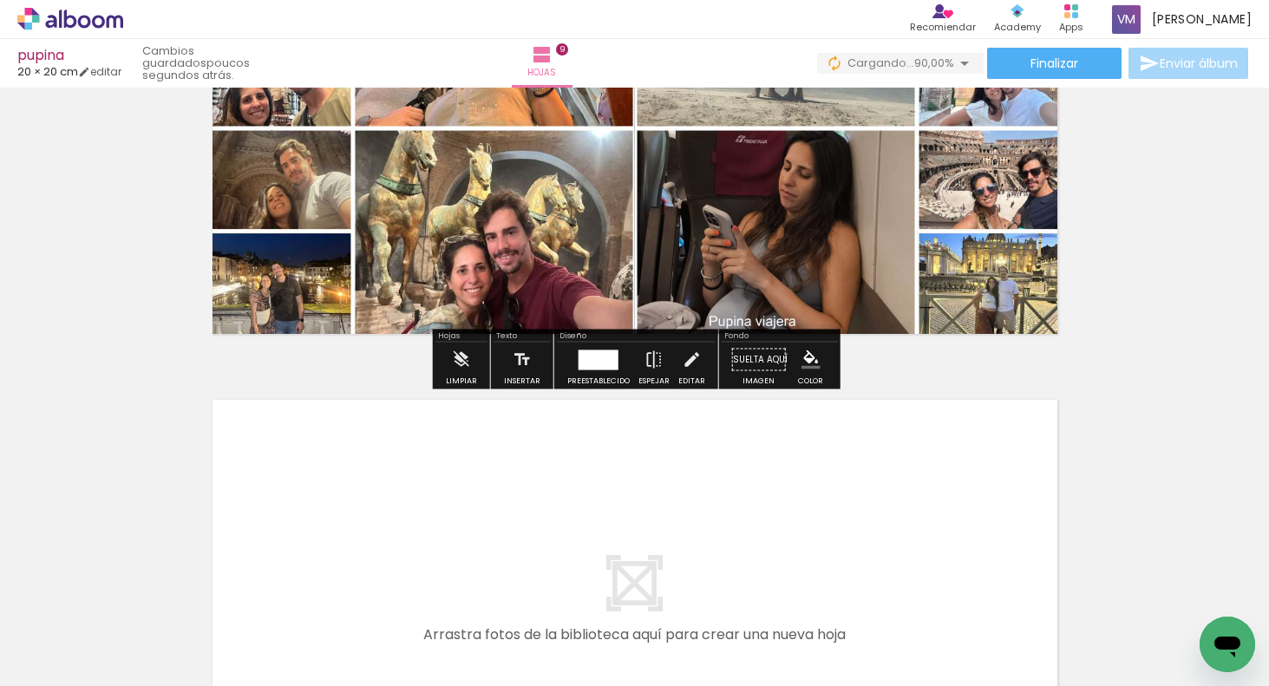
click at [64, 660] on span "Añadir Fotos" at bounding box center [53, 662] width 34 height 19
click at [0, 0] on input "file" at bounding box center [0, 0] width 0 height 0
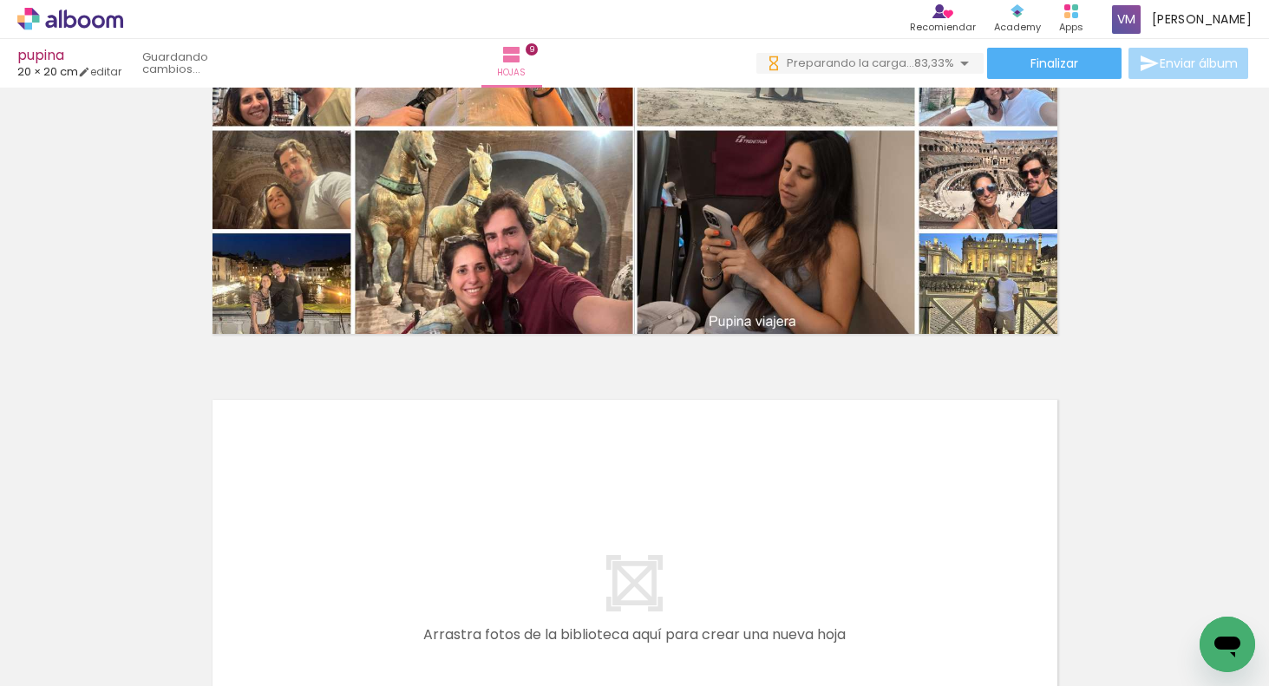
click at [62, 667] on span "Añadir Fotos" at bounding box center [53, 662] width 34 height 19
click at [0, 0] on input "file" at bounding box center [0, 0] width 0 height 0
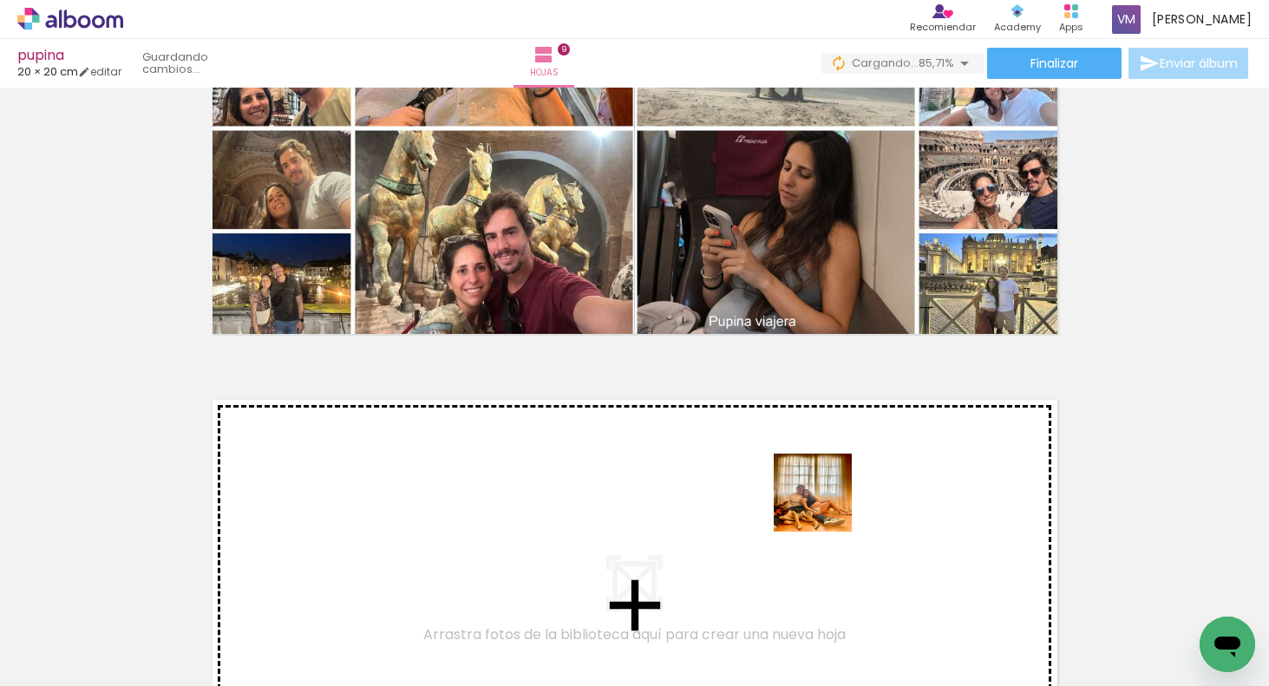
drag, startPoint x: 832, startPoint y: 643, endPoint x: 857, endPoint y: 587, distance: 61.0
click at [823, 504] on quentale-workspace at bounding box center [634, 343] width 1269 height 686
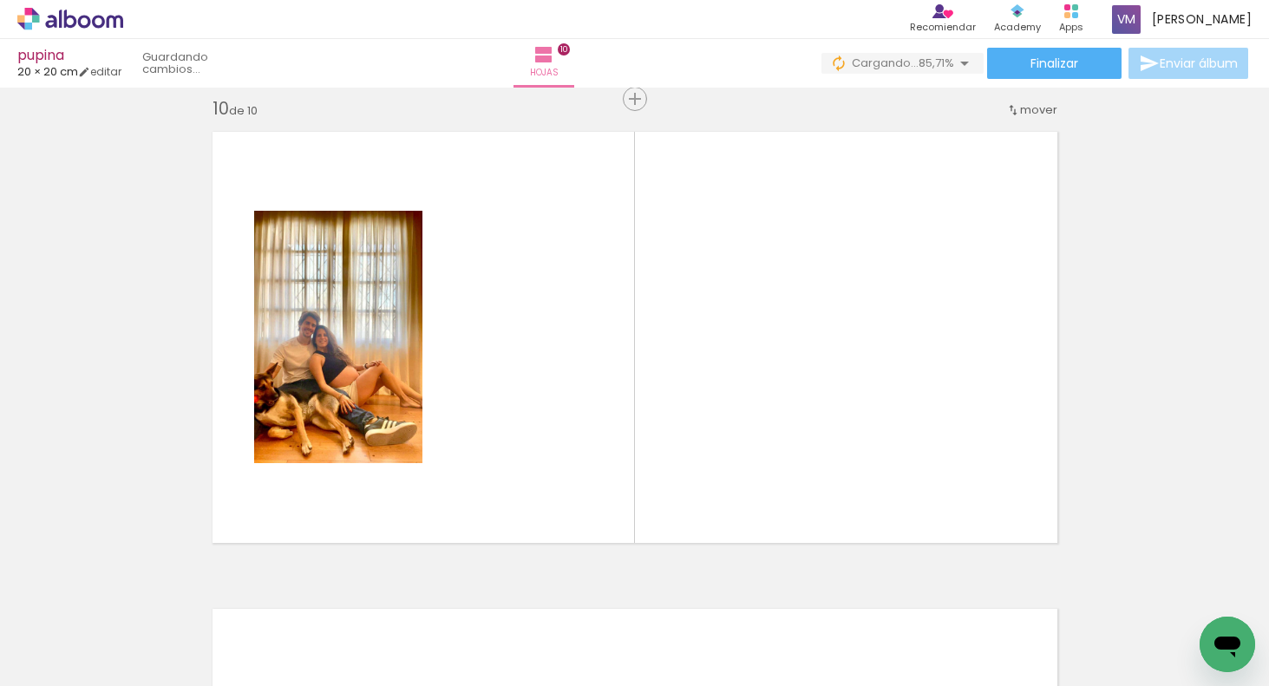
scroll to position [4316, 0]
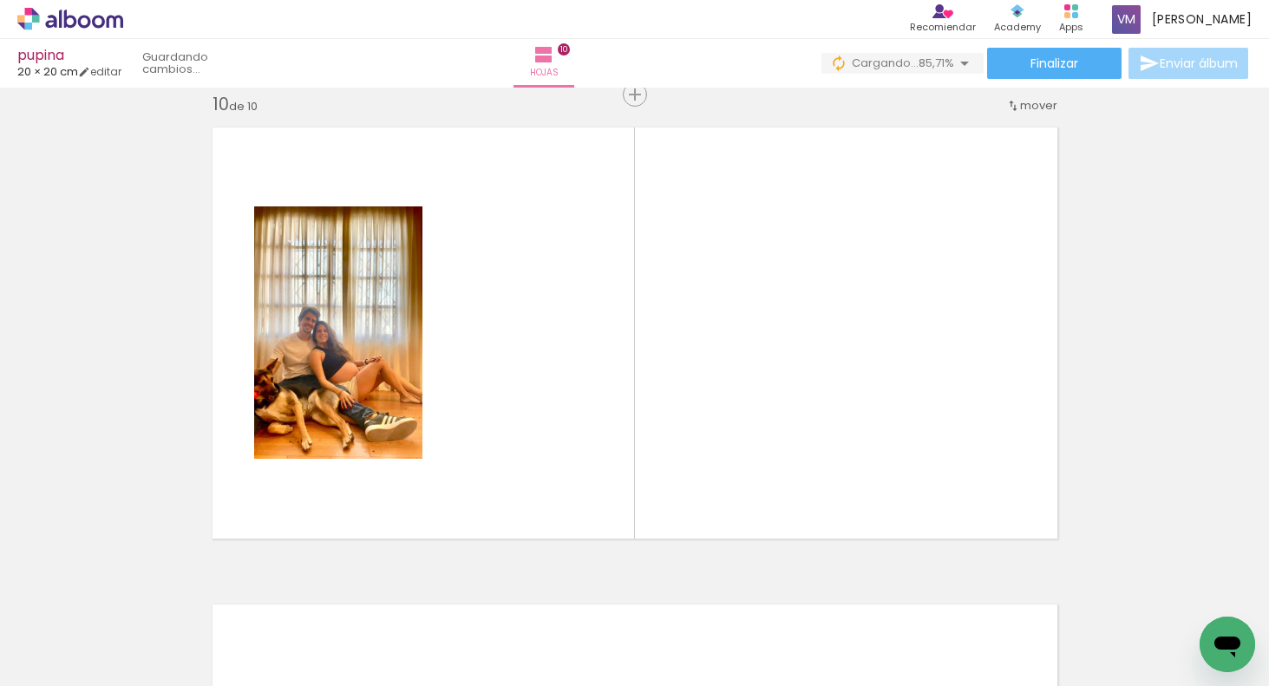
drag, startPoint x: 927, startPoint y: 628, endPoint x: 965, endPoint y: 552, distance: 85.0
click at [922, 478] on quentale-workspace at bounding box center [634, 343] width 1269 height 686
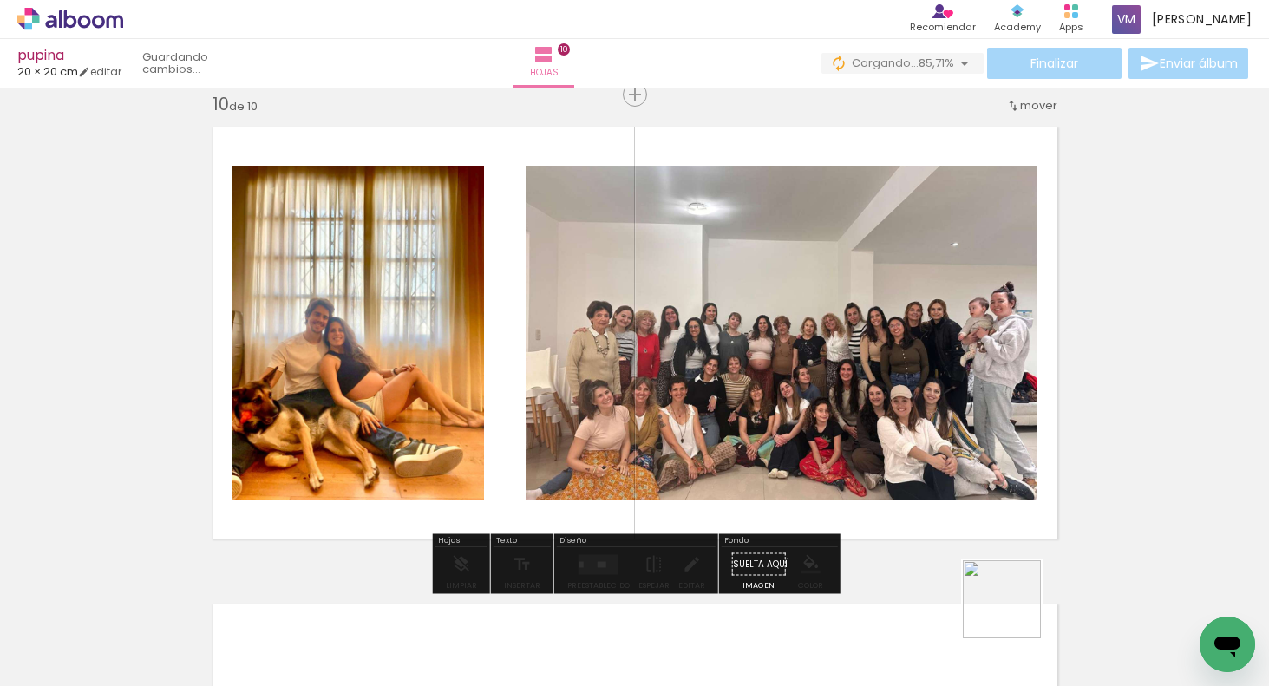
drag, startPoint x: 1018, startPoint y: 624, endPoint x: 1021, endPoint y: 559, distance: 65.1
click at [951, 470] on quentale-workspace at bounding box center [634, 343] width 1269 height 686
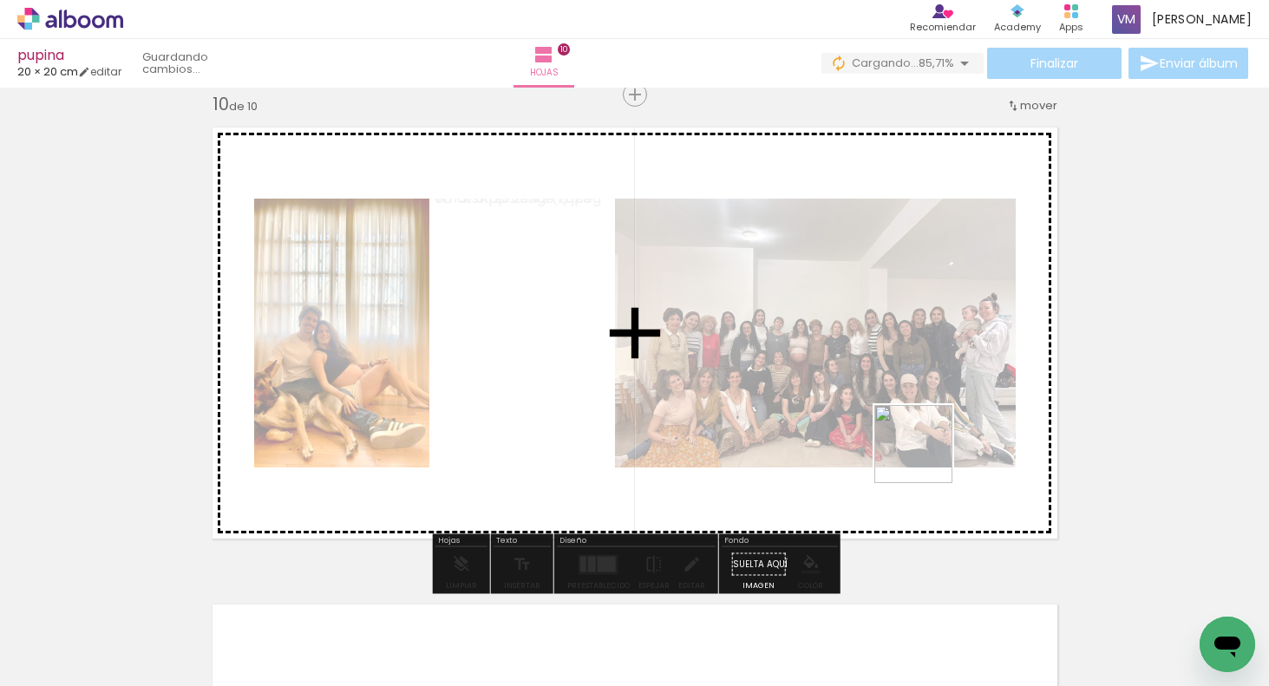
drag, startPoint x: 1098, startPoint y: 618, endPoint x: 1038, endPoint y: 527, distance: 109.0
click at [920, 461] on quentale-workspace at bounding box center [634, 343] width 1269 height 686
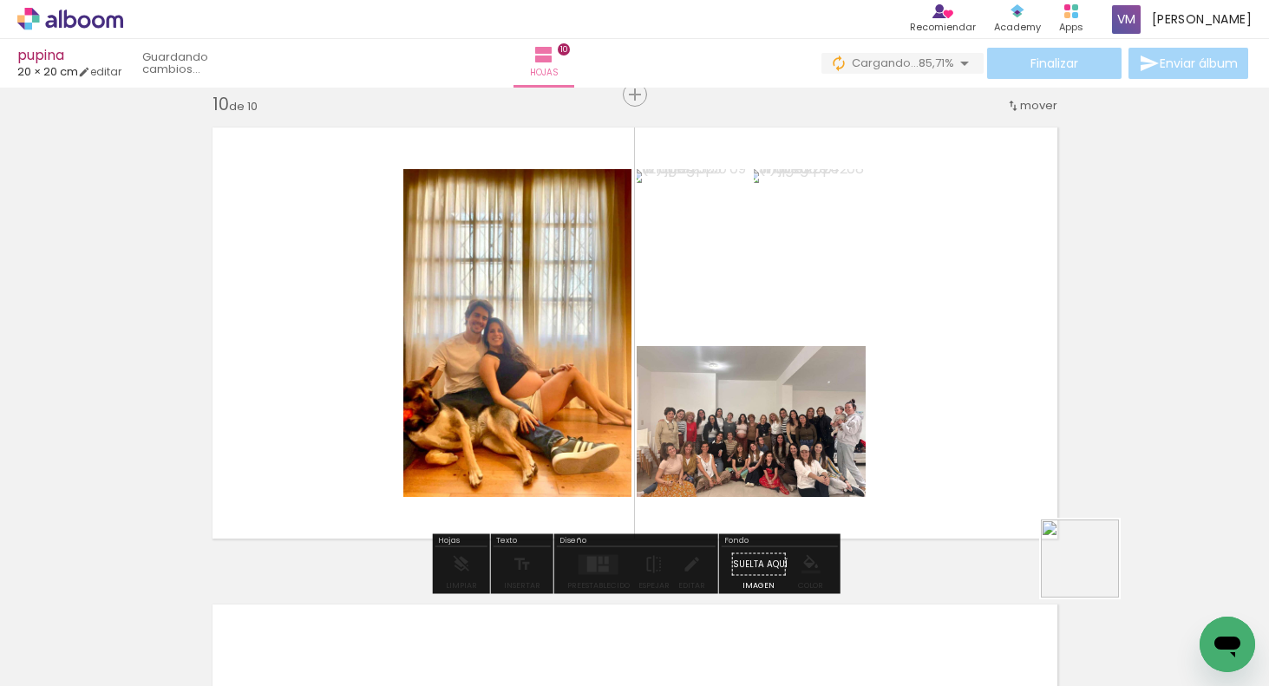
drag, startPoint x: 1192, startPoint y: 615, endPoint x: 919, endPoint y: 488, distance: 301.2
click at [879, 462] on quentale-workspace at bounding box center [634, 343] width 1269 height 686
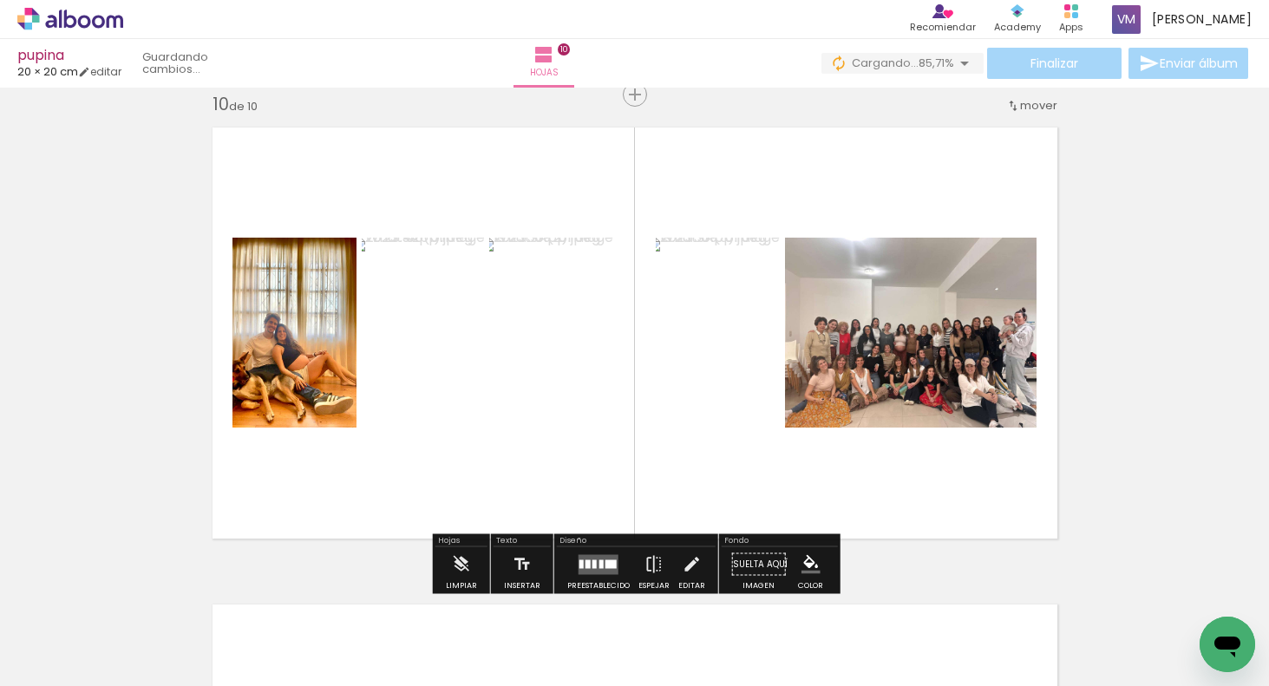
drag, startPoint x: 607, startPoint y: 561, endPoint x: 640, endPoint y: 560, distance: 33.0
click at [606, 560] on div at bounding box center [611, 564] width 11 height 9
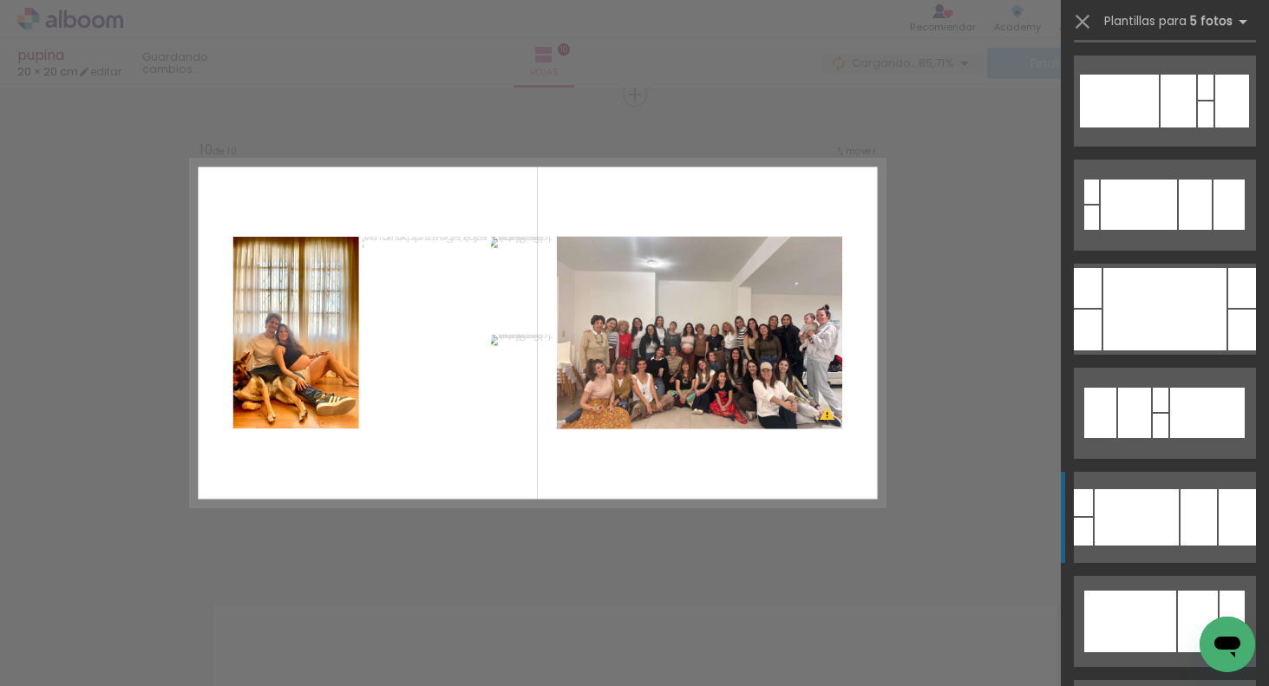
scroll to position [371, 0]
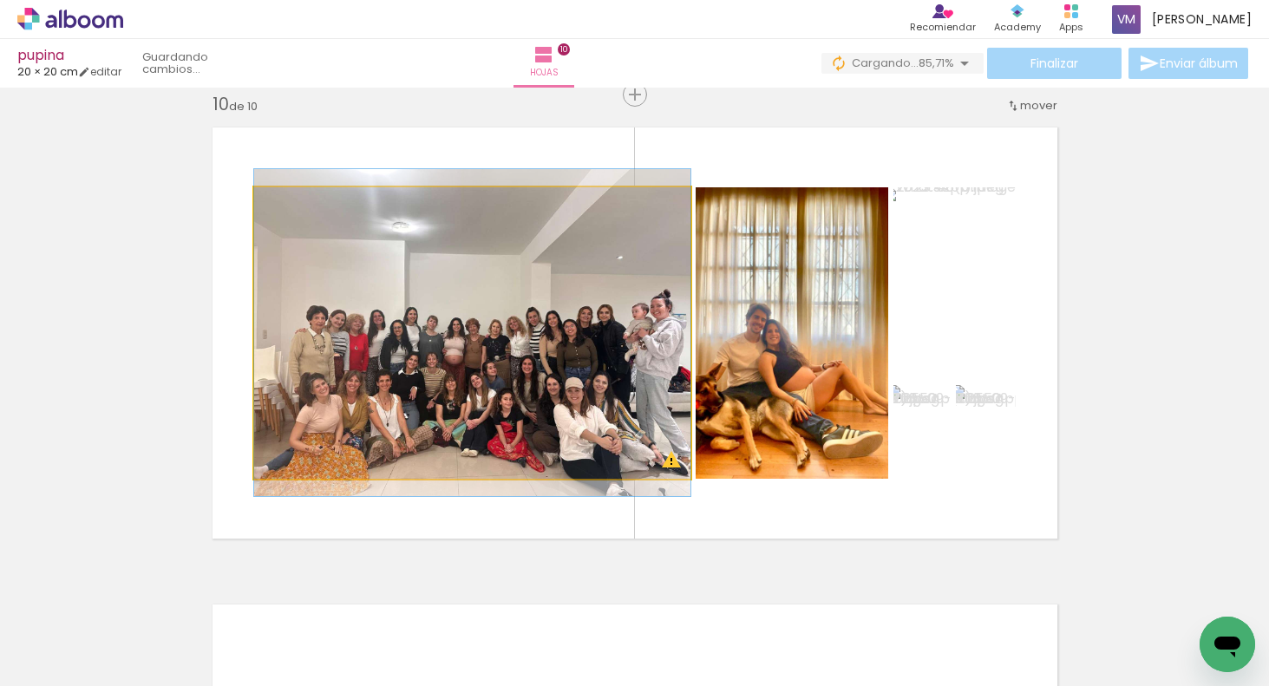
drag, startPoint x: 530, startPoint y: 452, endPoint x: 521, endPoint y: 451, distance: 8.7
click at [530, 452] on quentale-photo at bounding box center [472, 332] width 436 height 291
click at [520, 453] on quentale-photo at bounding box center [472, 332] width 436 height 291
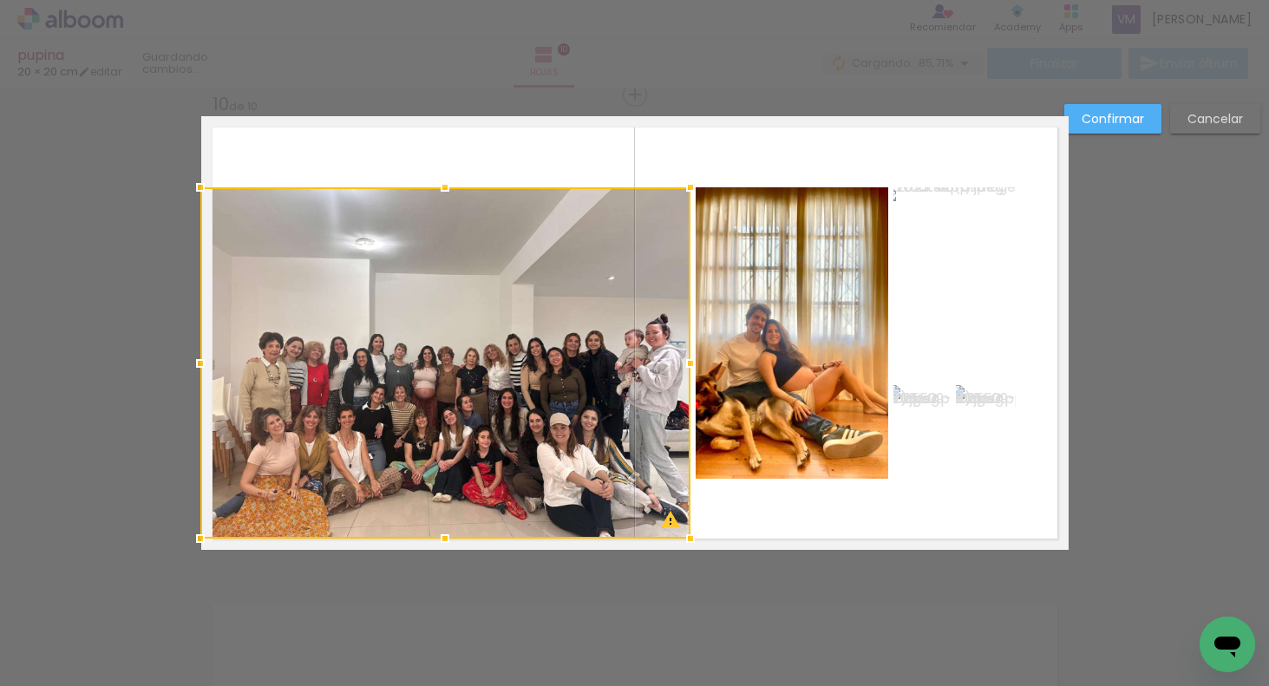
drag, startPoint x: 254, startPoint y: 478, endPoint x: 183, endPoint y: 533, distance: 89.7
click at [185, 532] on div at bounding box center [200, 538] width 35 height 35
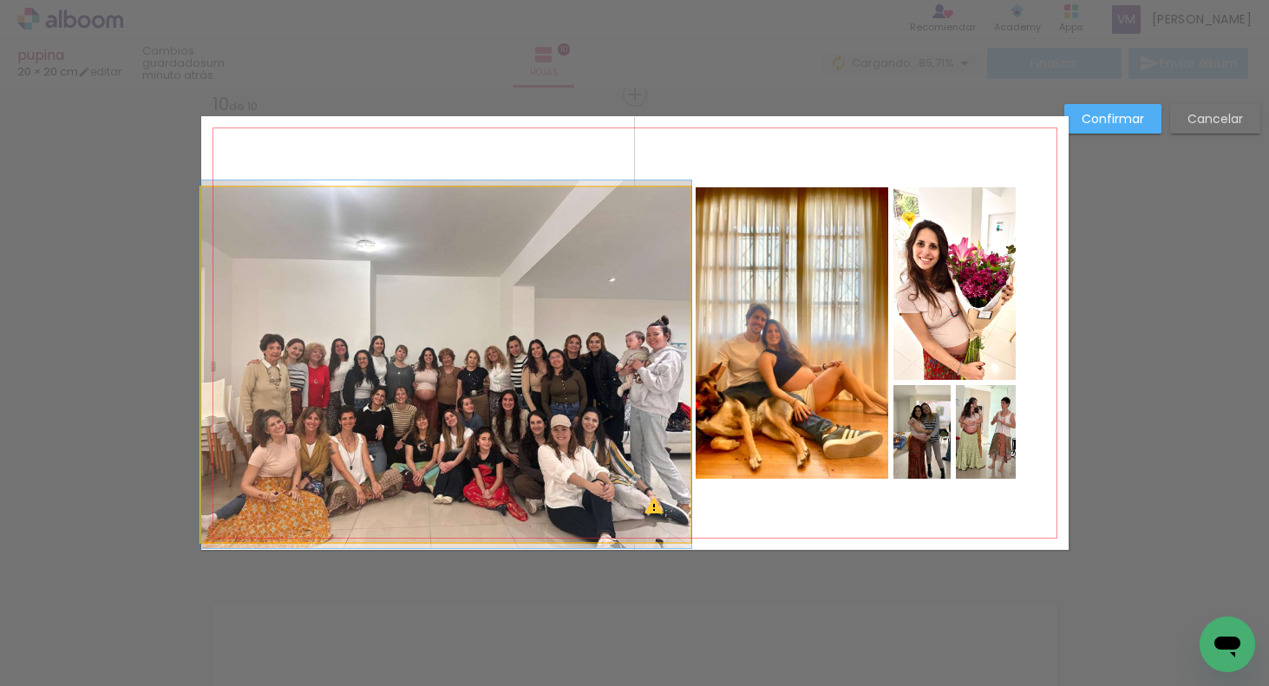
drag, startPoint x: 468, startPoint y: 219, endPoint x: 468, endPoint y: 206, distance: 13.9
click at [468, 219] on quentale-photo at bounding box center [446, 364] width 490 height 355
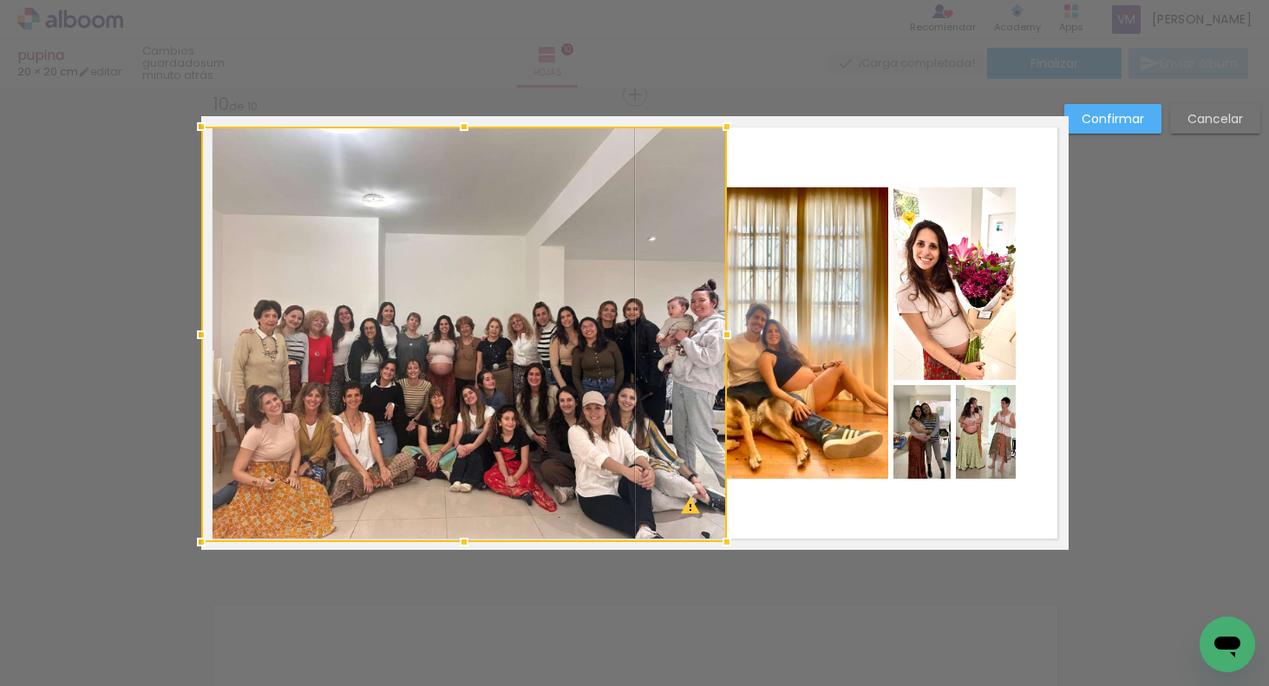
drag, startPoint x: 446, startPoint y: 189, endPoint x: 444, endPoint y: 124, distance: 65.1
click at [445, 128] on div at bounding box center [464, 335] width 526 height 416
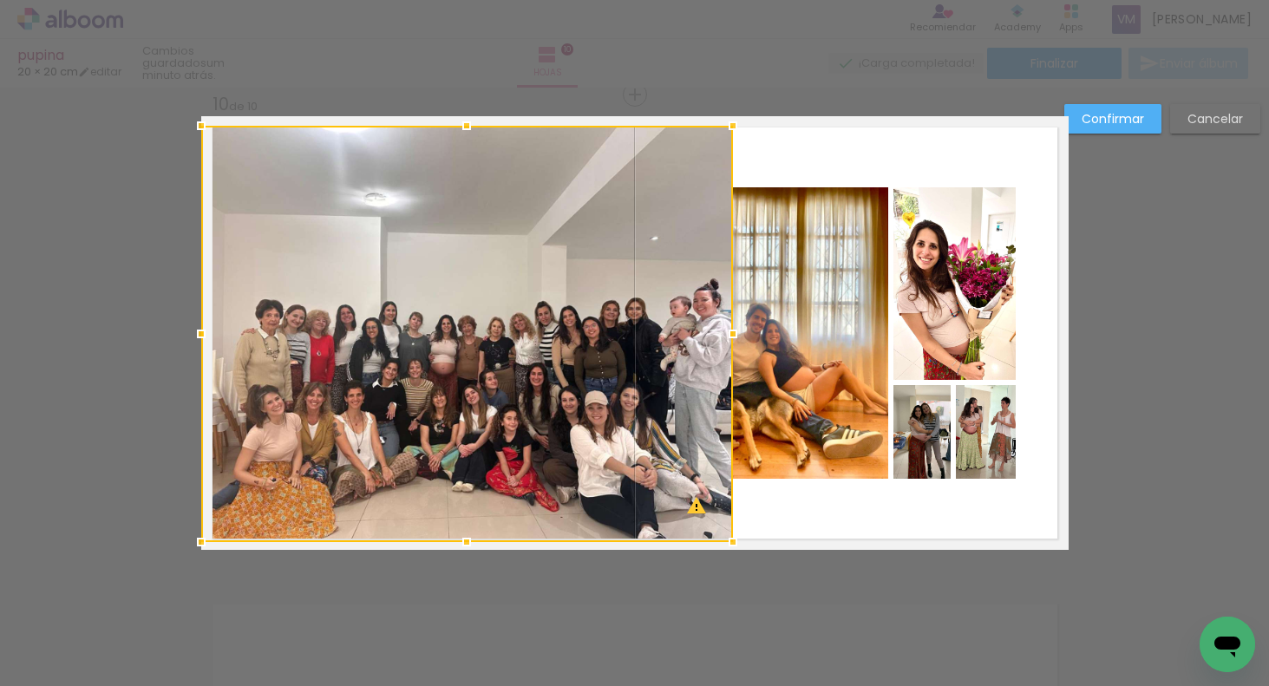
click at [973, 278] on quentale-photo at bounding box center [955, 283] width 122 height 193
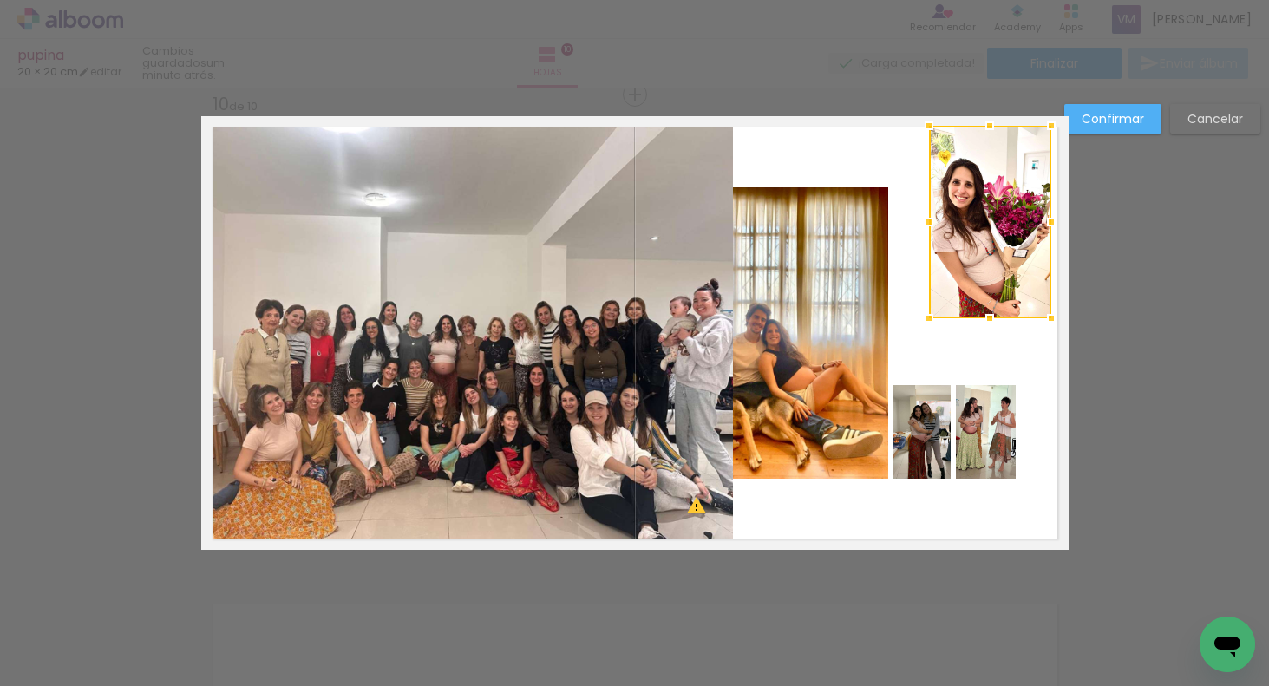
drag, startPoint x: 960, startPoint y: 264, endPoint x: 989, endPoint y: 202, distance: 67.9
click at [995, 201] on div at bounding box center [990, 222] width 122 height 193
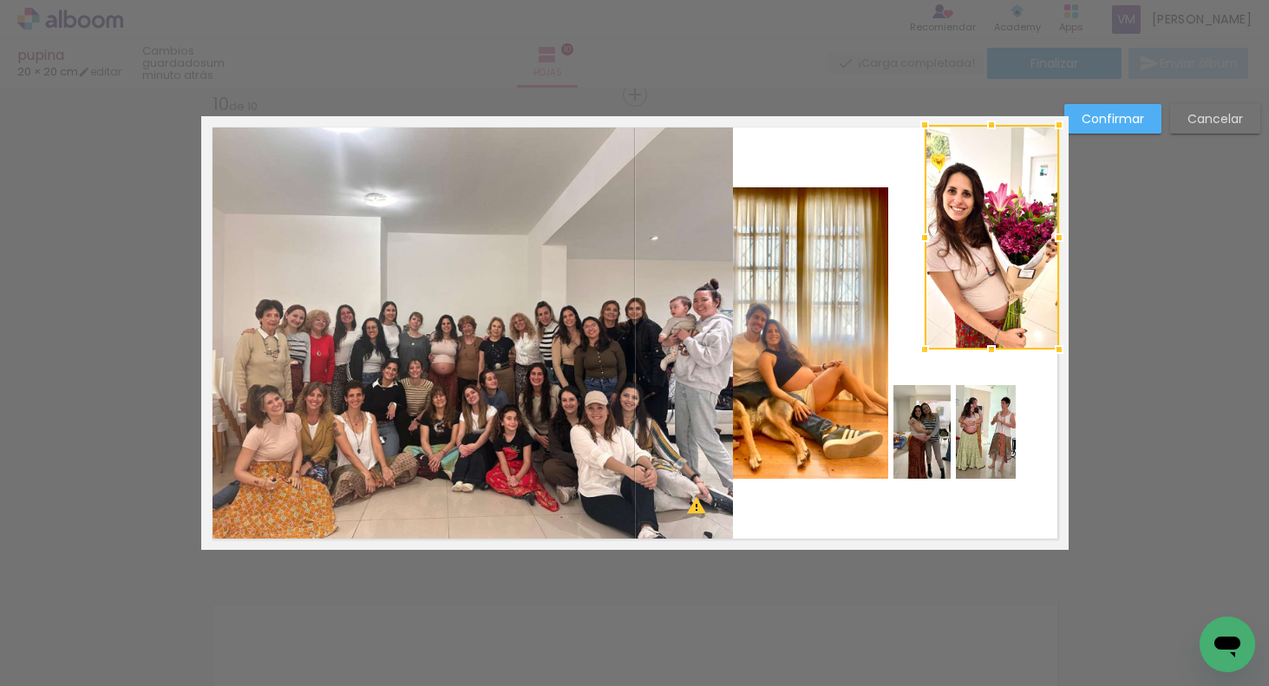
drag, startPoint x: 1048, startPoint y: 313, endPoint x: 1055, endPoint y: 341, distance: 28.6
click at [1056, 344] on div at bounding box center [1059, 349] width 35 height 35
click at [966, 455] on quentale-photo at bounding box center [986, 432] width 60 height 94
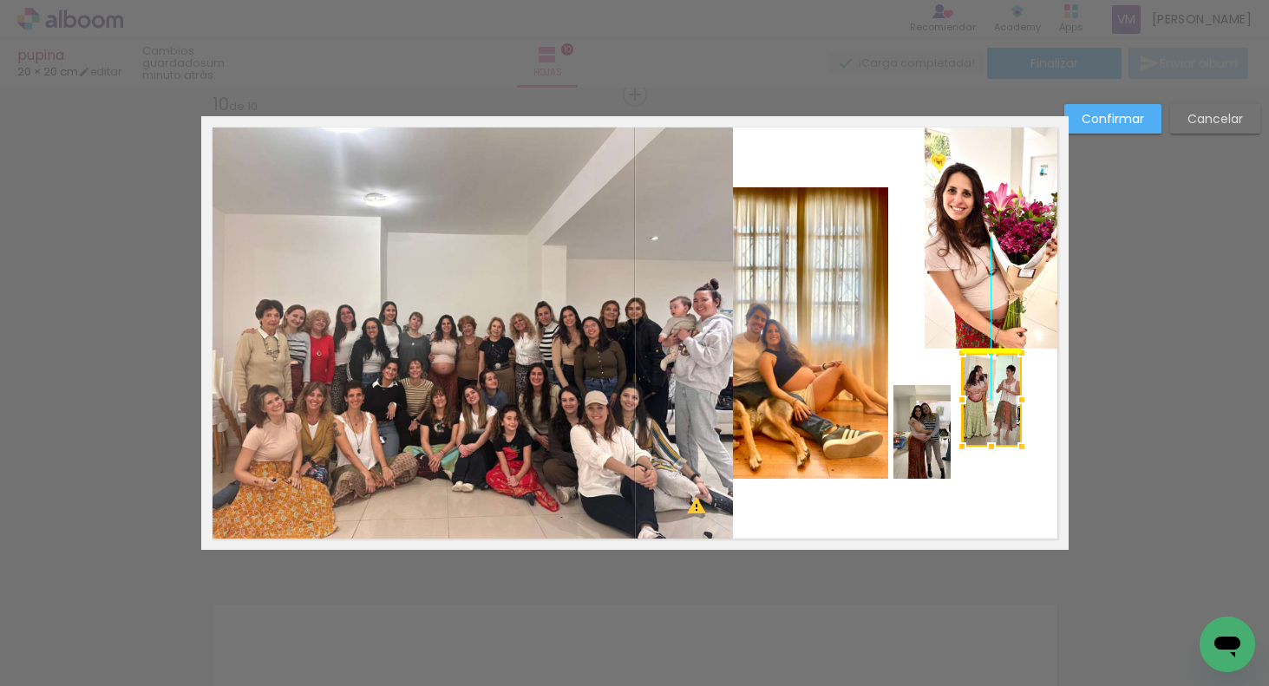
drag, startPoint x: 994, startPoint y: 435, endPoint x: 1016, endPoint y: 422, distance: 25.3
click at [1018, 422] on div at bounding box center [992, 400] width 60 height 94
drag, startPoint x: 926, startPoint y: 438, endPoint x: 932, endPoint y: 429, distance: 10.1
click at [926, 437] on quentale-photo at bounding box center [922, 432] width 57 height 94
click at [996, 398] on quentale-photo at bounding box center [991, 400] width 60 height 94
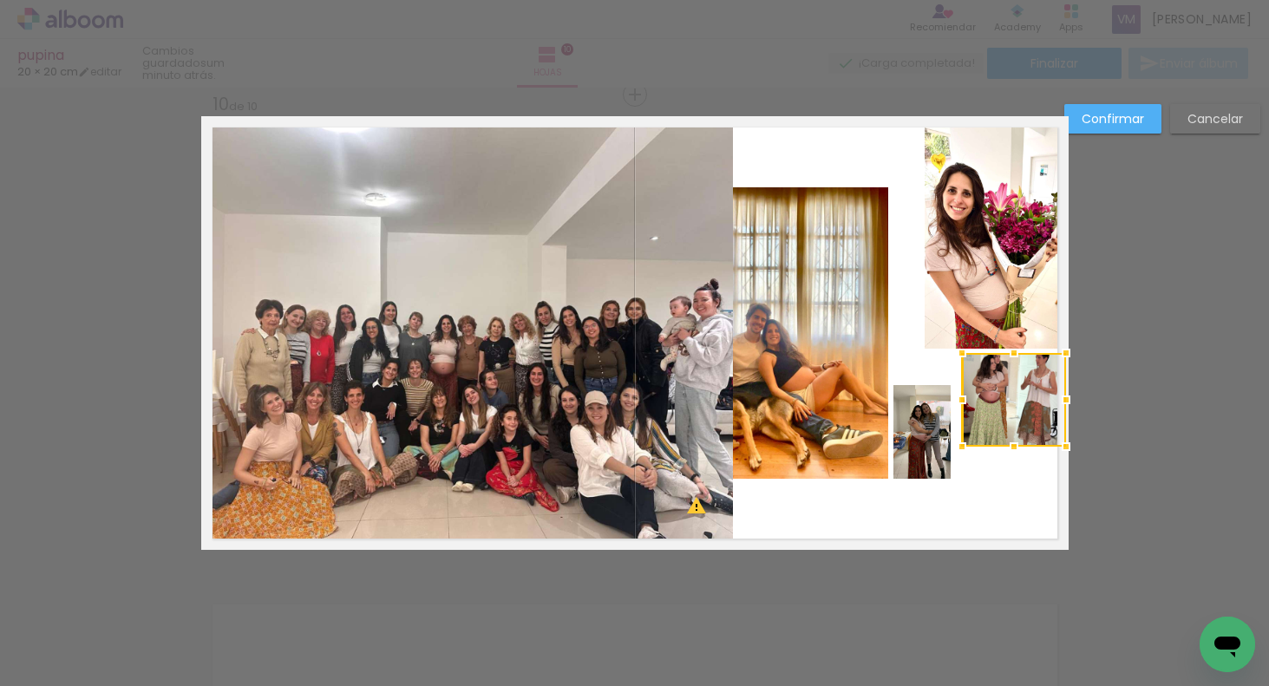
drag, startPoint x: 1020, startPoint y: 398, endPoint x: 1031, endPoint y: 396, distance: 10.6
click at [1044, 397] on div at bounding box center [1014, 400] width 104 height 94
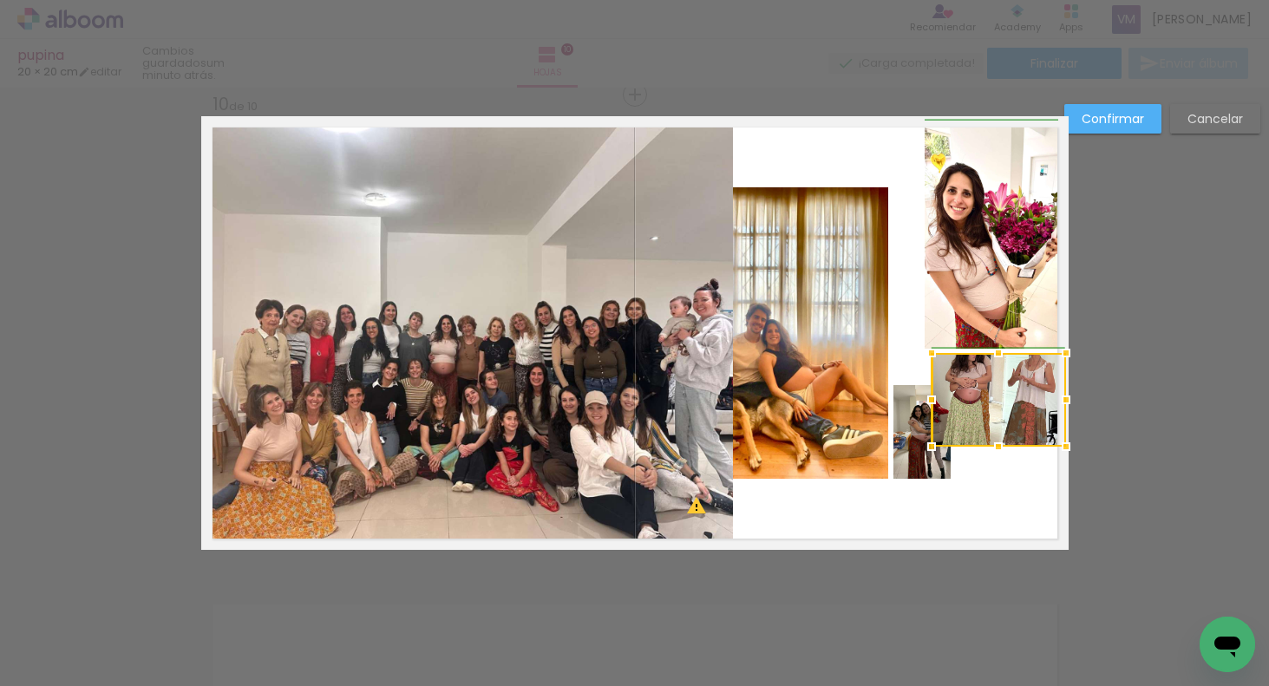
drag, startPoint x: 960, startPoint y: 396, endPoint x: 931, endPoint y: 390, distance: 30.0
click at [931, 391] on div at bounding box center [931, 400] width 35 height 35
click at [921, 442] on div at bounding box center [922, 432] width 57 height 94
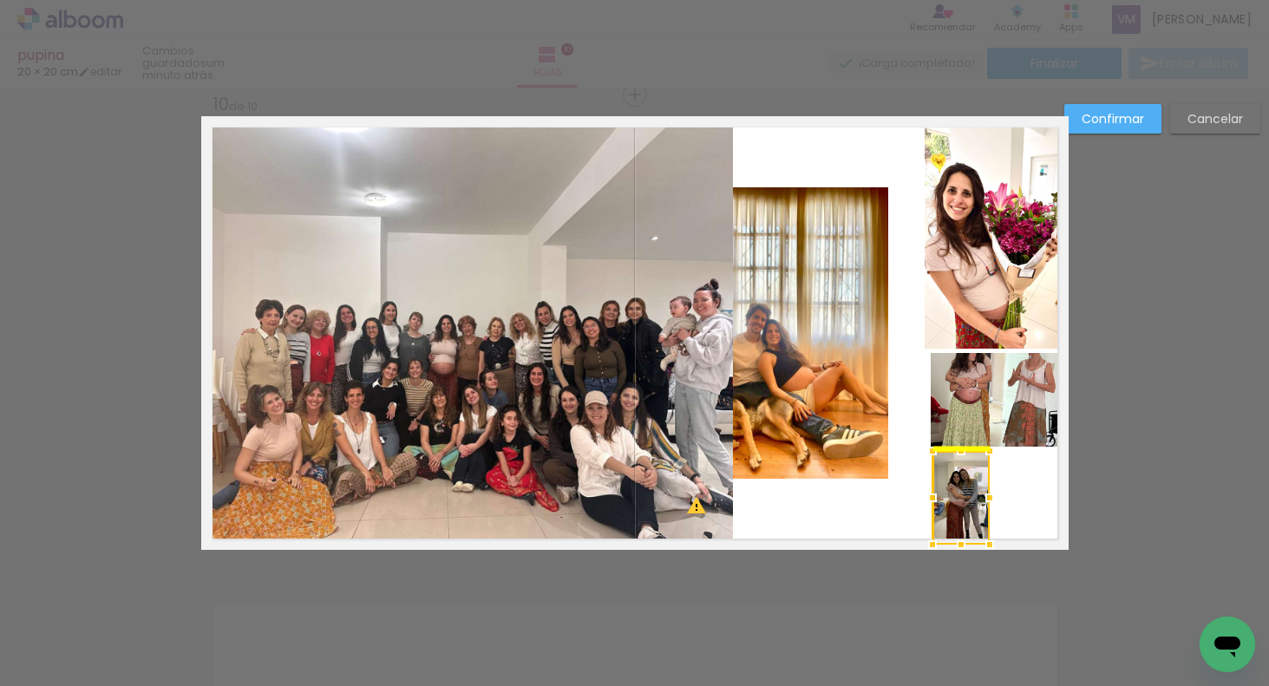
drag, startPoint x: 911, startPoint y: 441, endPoint x: 947, endPoint y: 493, distance: 63.5
click at [949, 495] on div at bounding box center [961, 498] width 57 height 94
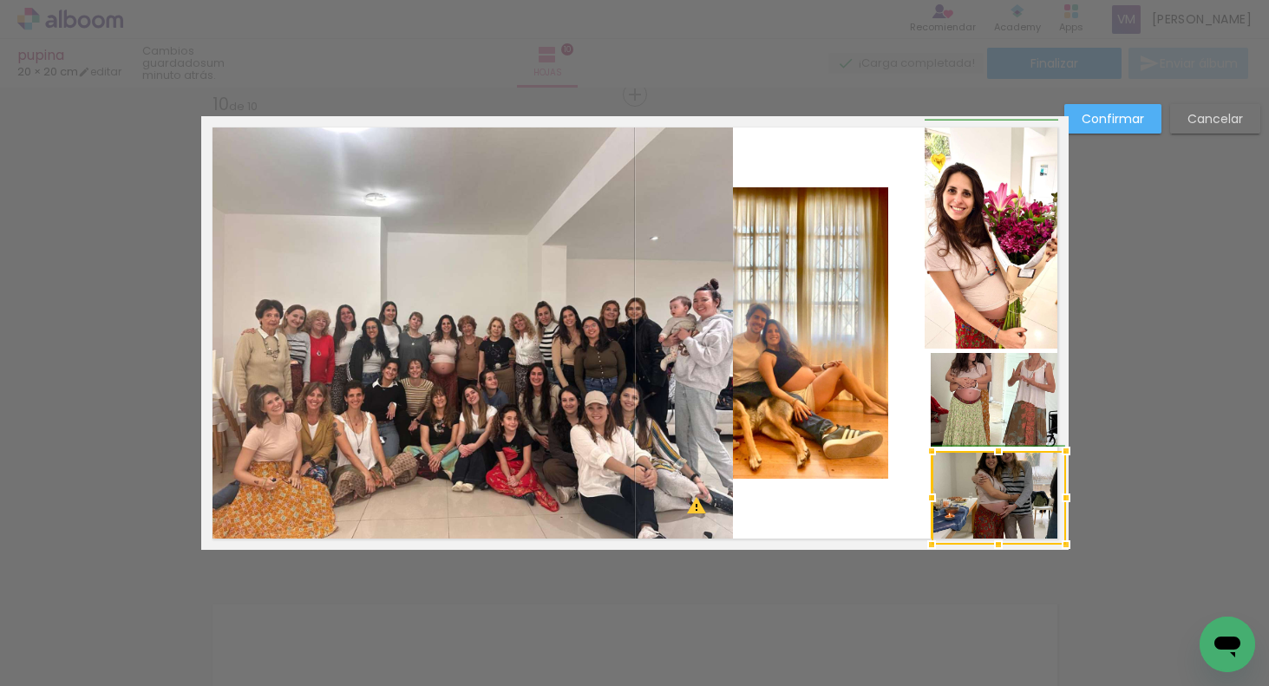
drag, startPoint x: 988, startPoint y: 497, endPoint x: 1053, endPoint y: 507, distance: 65.8
click at [1056, 510] on div at bounding box center [1066, 498] width 35 height 35
click at [1025, 286] on quentale-photo at bounding box center [992, 237] width 134 height 224
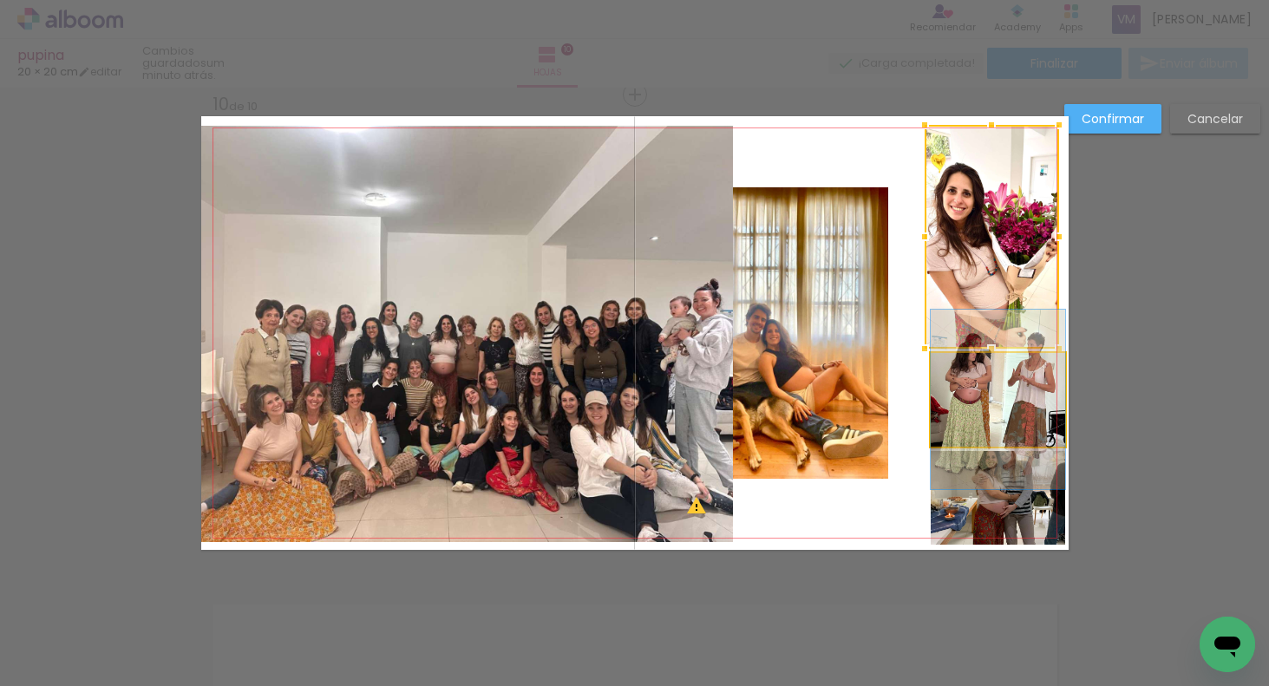
click at [989, 396] on quentale-photo at bounding box center [998, 400] width 134 height 94
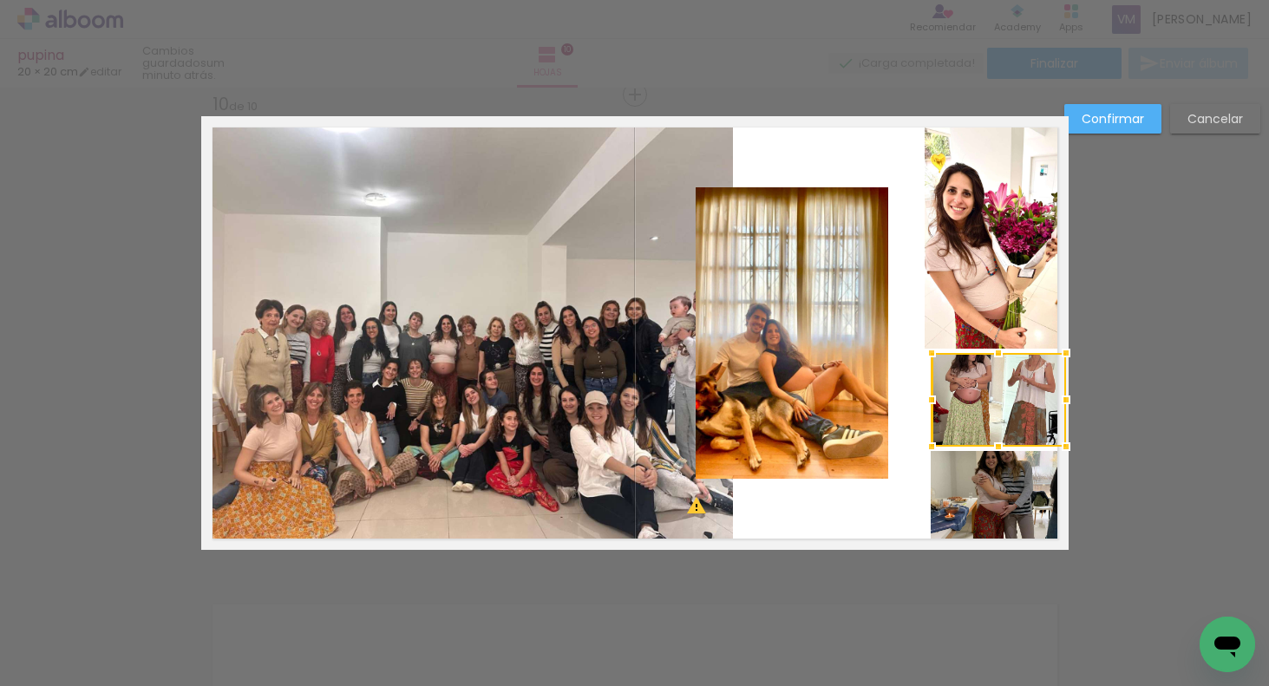
click at [832, 367] on quentale-photo at bounding box center [792, 332] width 193 height 291
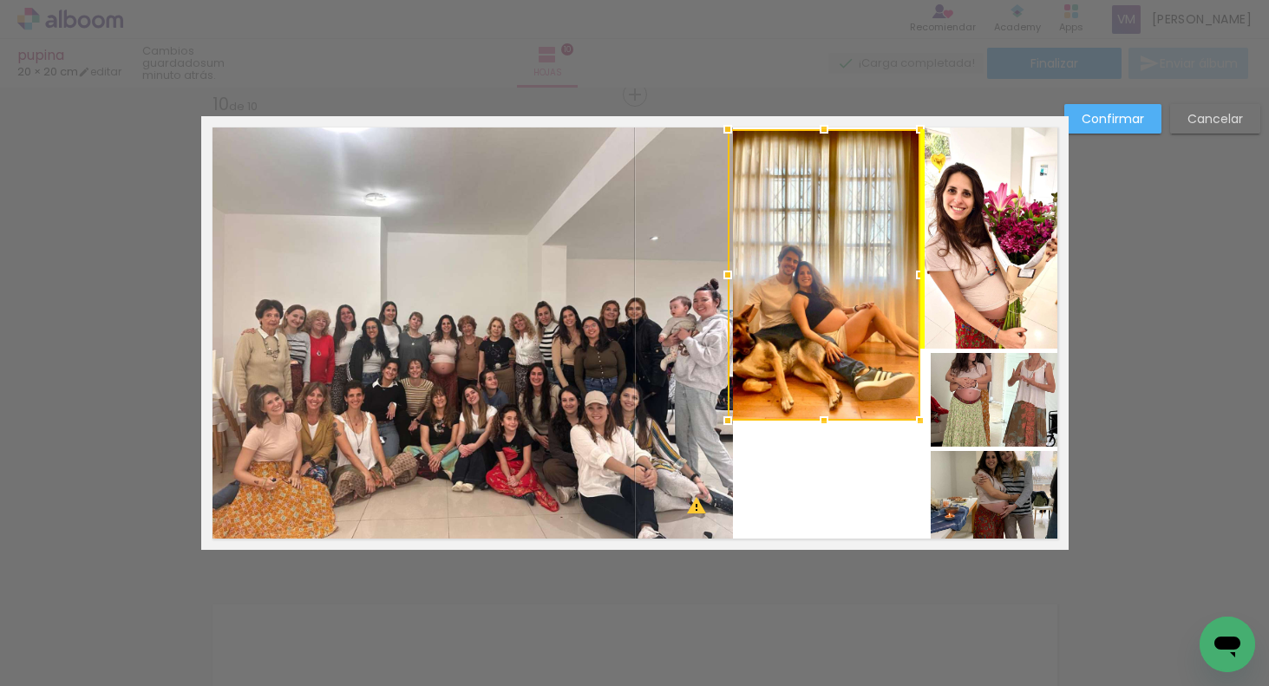
drag, startPoint x: 794, startPoint y: 324, endPoint x: 822, endPoint y: 265, distance: 64.4
click at [823, 265] on div at bounding box center [824, 274] width 193 height 291
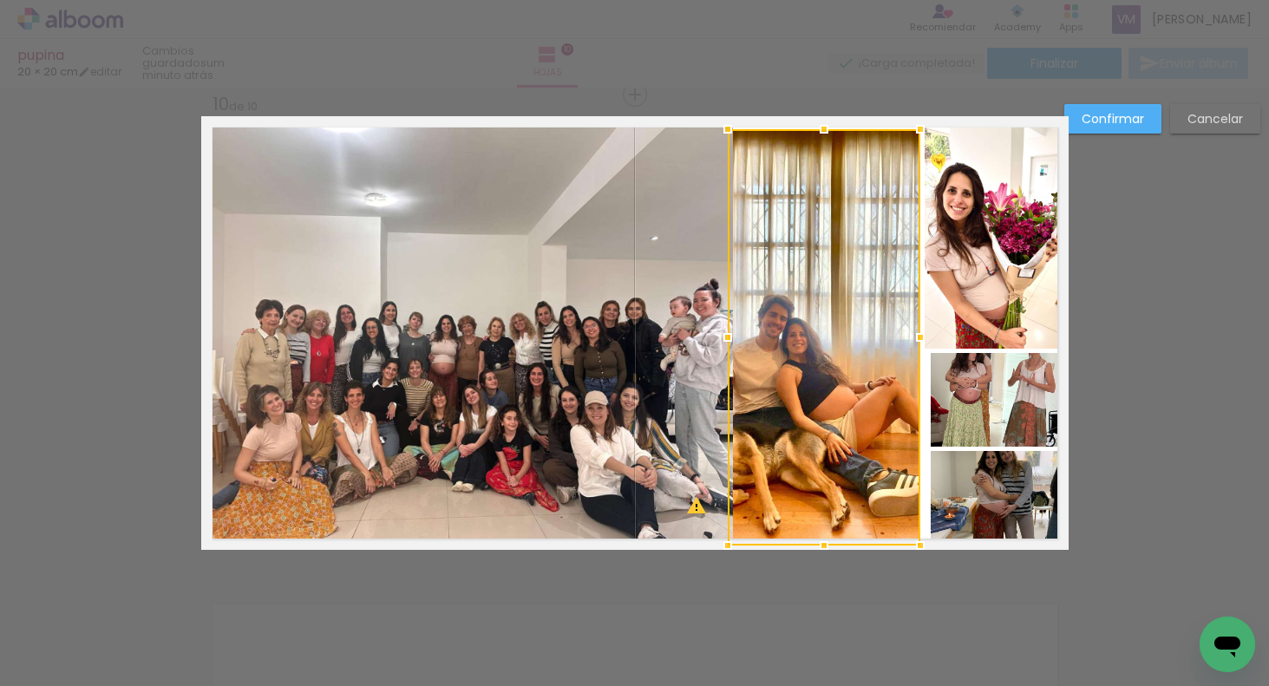
drag, startPoint x: 823, startPoint y: 424, endPoint x: 819, endPoint y: 540, distance: 116.3
click at [822, 542] on div at bounding box center [824, 545] width 35 height 35
click at [651, 352] on quentale-photo at bounding box center [467, 334] width 532 height 416
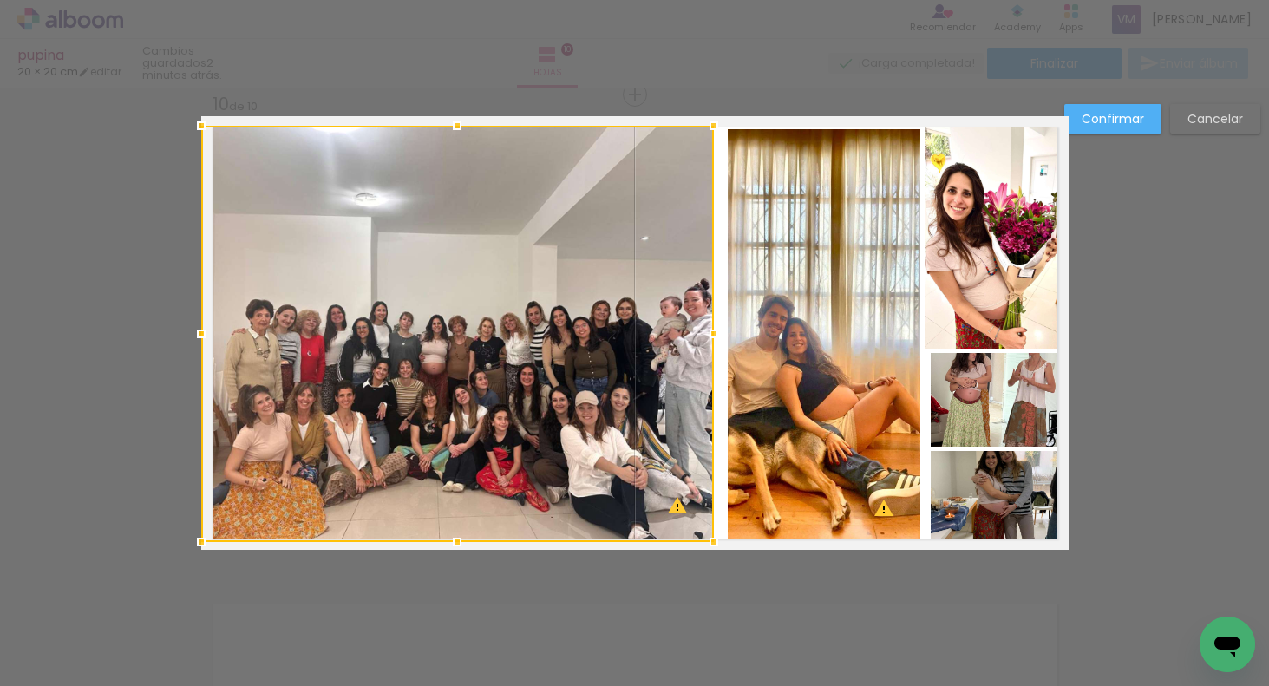
drag, startPoint x: 730, startPoint y: 329, endPoint x: 709, endPoint y: 320, distance: 22.6
click at [710, 322] on div at bounding box center [714, 334] width 35 height 35
click at [765, 317] on quentale-photo at bounding box center [824, 337] width 193 height 416
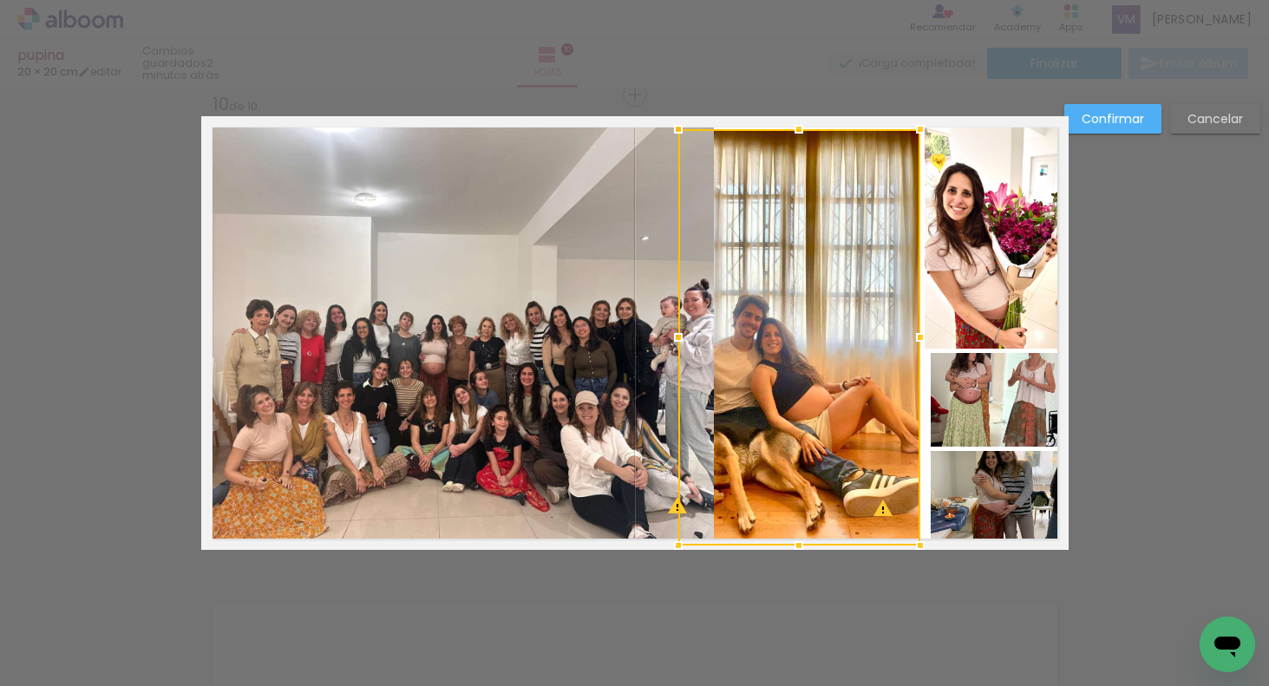
drag, startPoint x: 725, startPoint y: 336, endPoint x: 674, endPoint y: 331, distance: 51.4
click at [676, 333] on div at bounding box center [678, 337] width 35 height 35
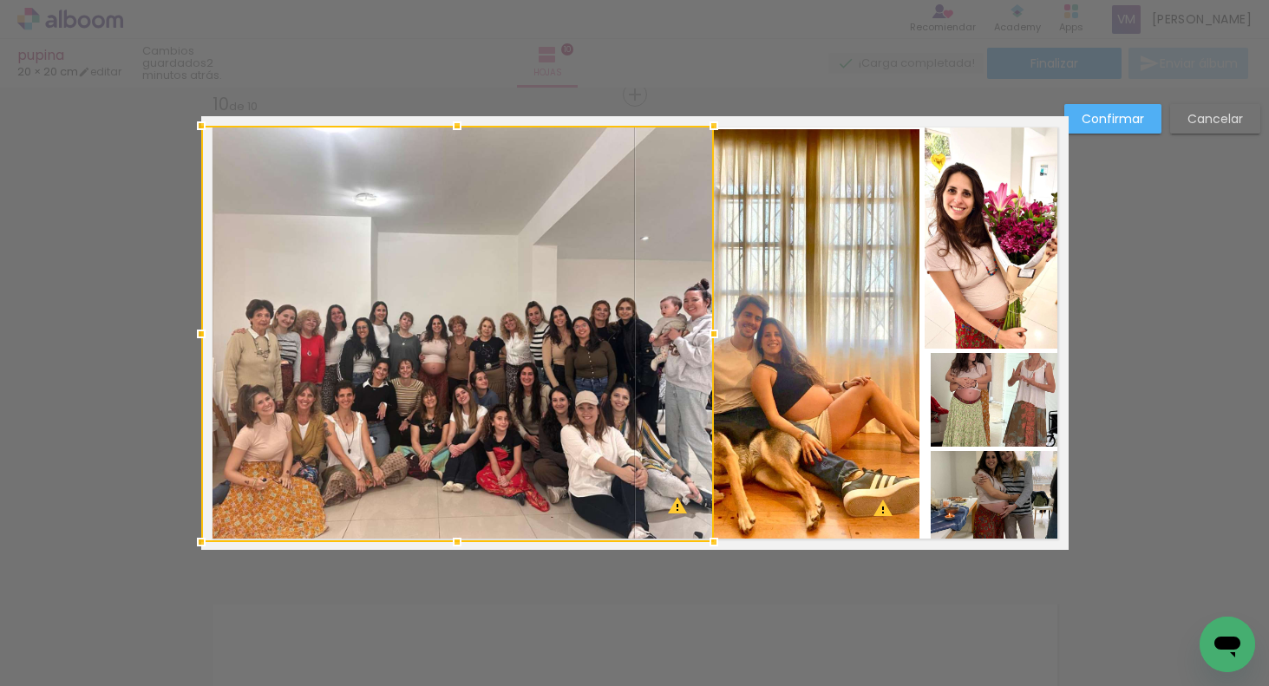
click at [547, 358] on div at bounding box center [457, 334] width 513 height 416
click at [540, 354] on div at bounding box center [457, 334] width 513 height 416
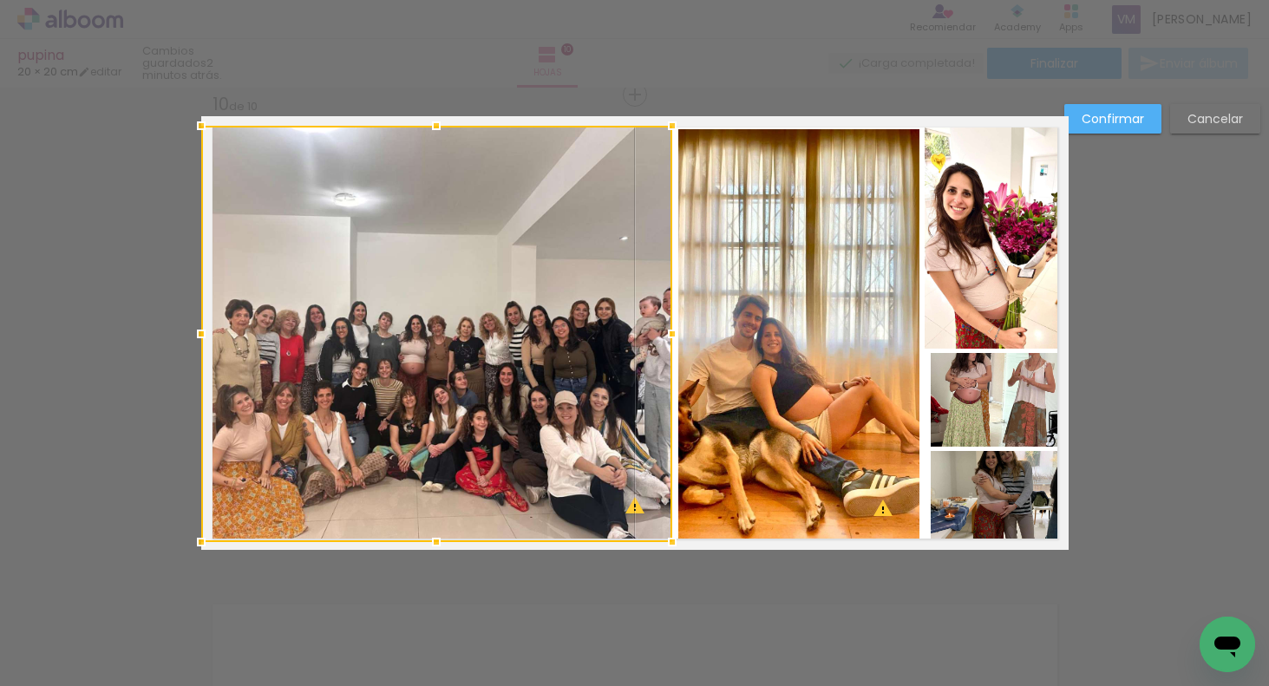
drag, startPoint x: 711, startPoint y: 333, endPoint x: 665, endPoint y: 317, distance: 48.8
click at [669, 319] on div at bounding box center [672, 334] width 35 height 35
drag, startPoint x: 672, startPoint y: 538, endPoint x: 664, endPoint y: 532, distance: 9.9
click at [667, 534] on div at bounding box center [668, 541] width 35 height 35
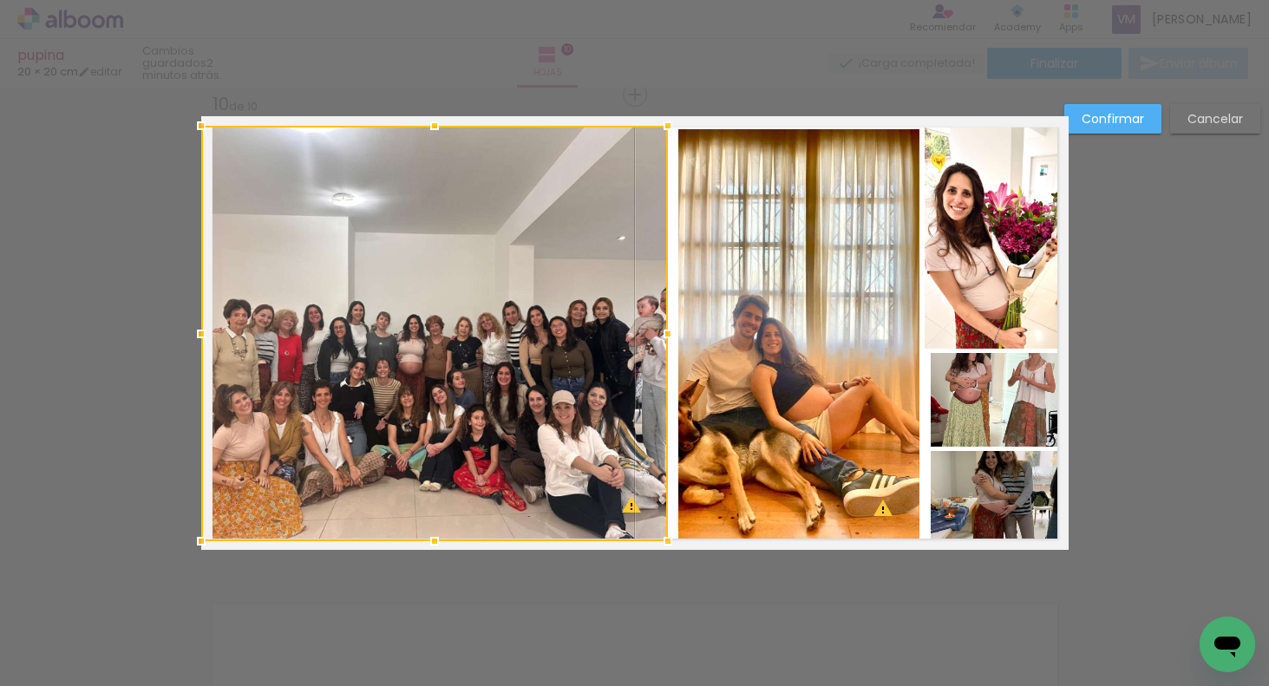
click at [767, 412] on quentale-photo at bounding box center [799, 337] width 242 height 416
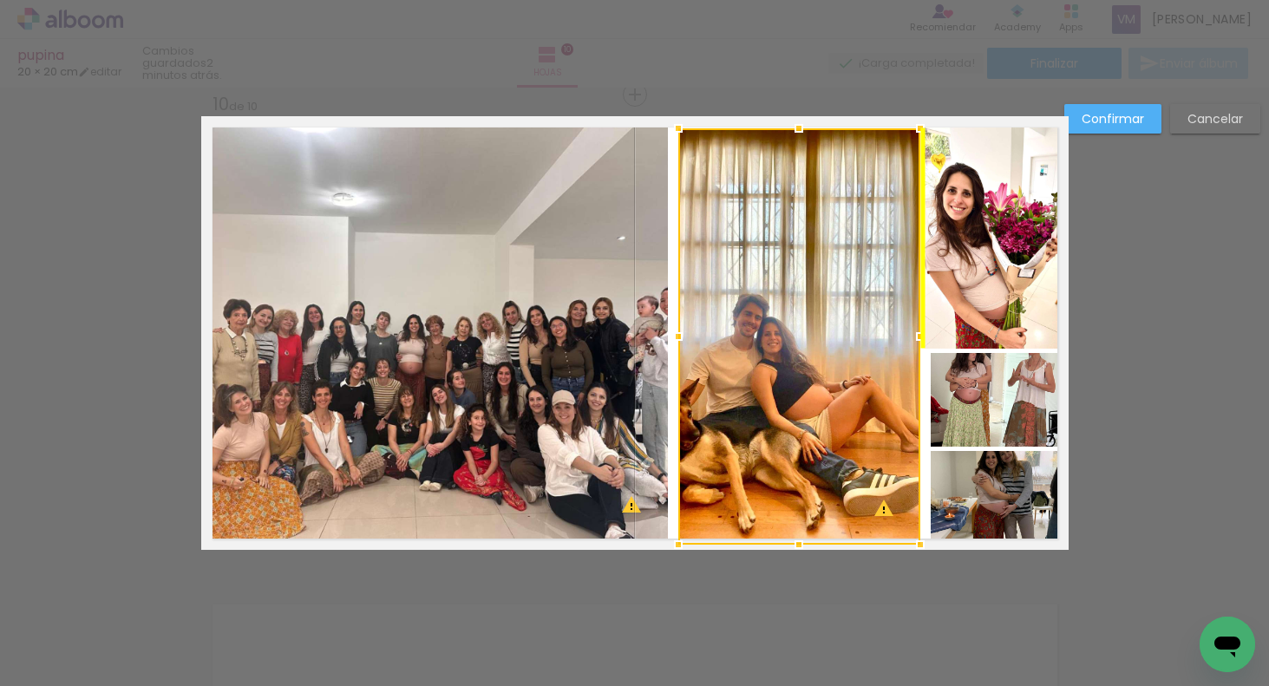
click at [802, 334] on div at bounding box center [799, 336] width 242 height 416
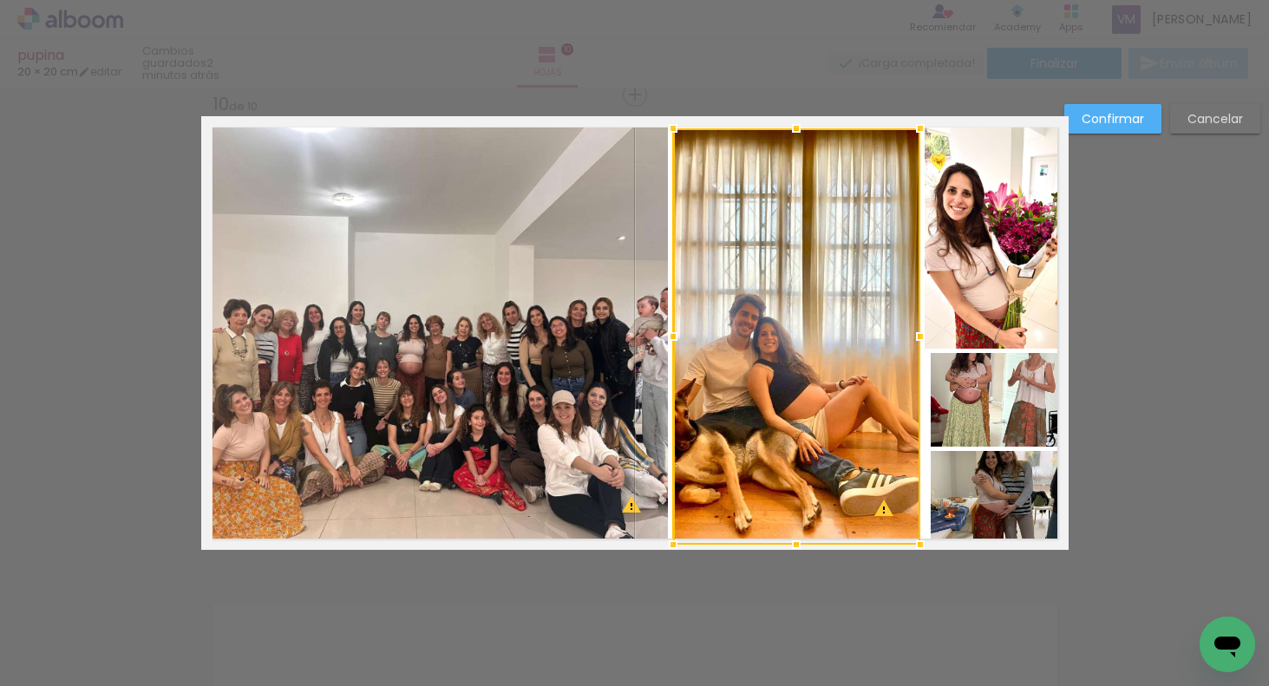
click at [668, 336] on div at bounding box center [673, 336] width 35 height 35
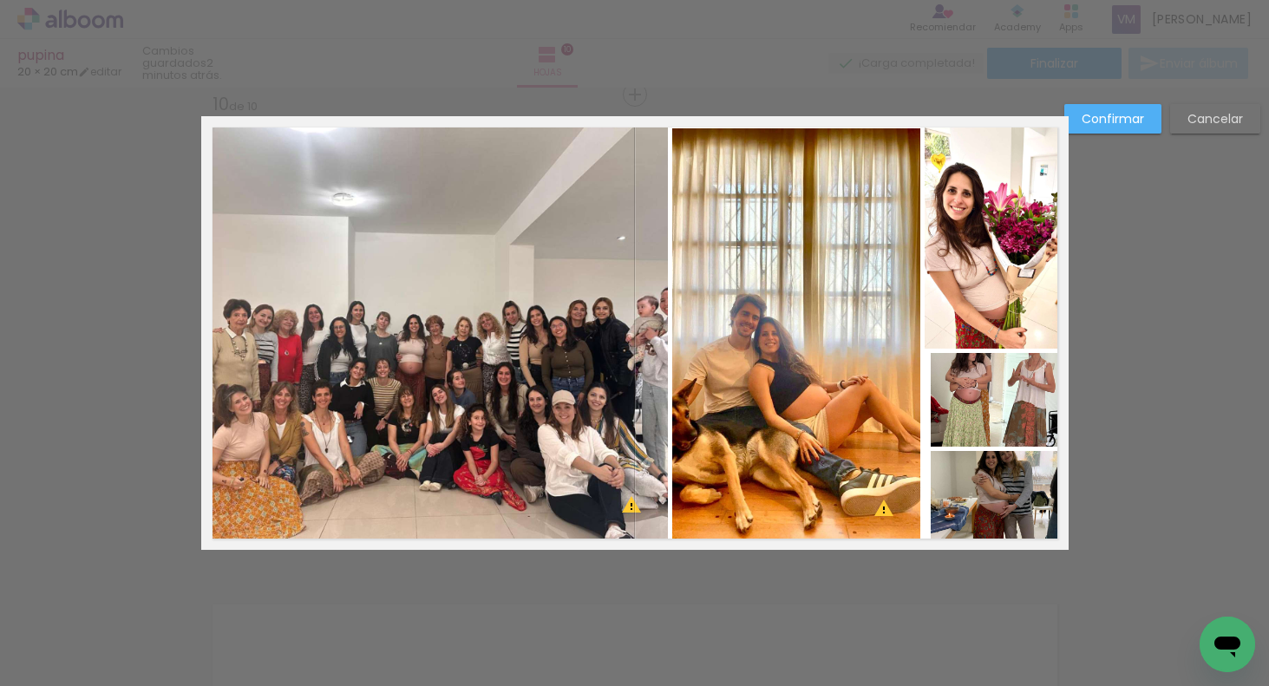
click at [973, 401] on quentale-photo at bounding box center [998, 400] width 134 height 94
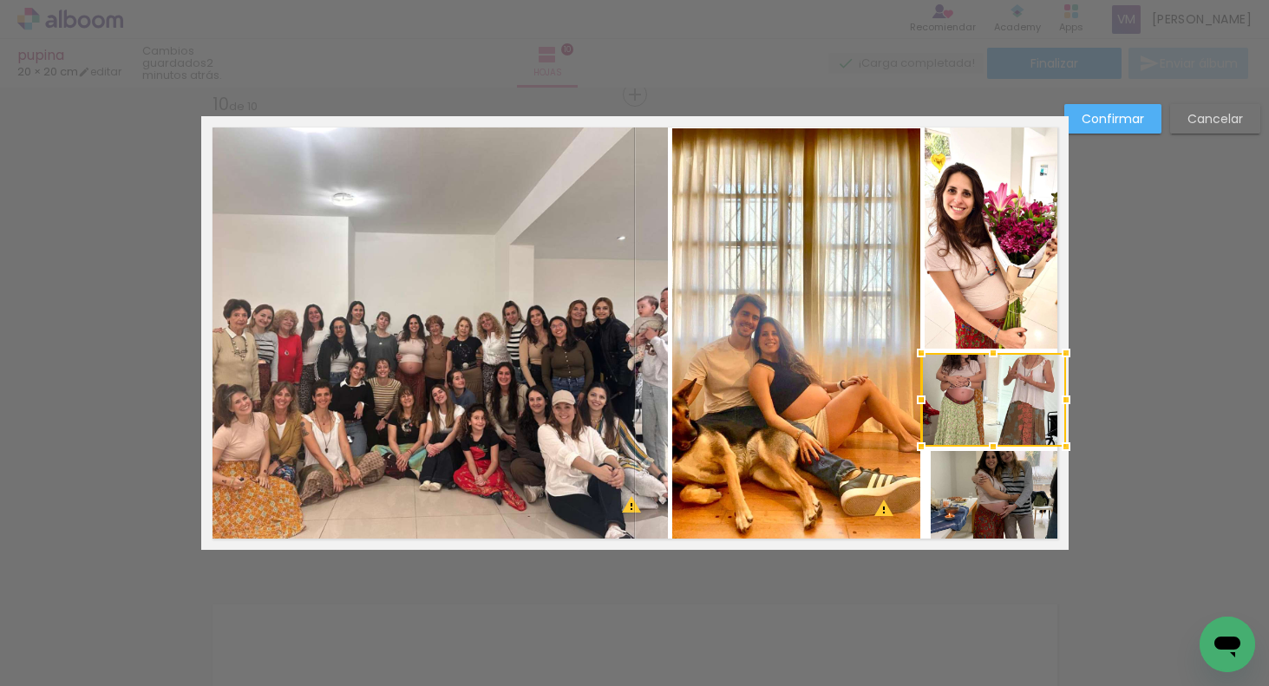
drag, startPoint x: 927, startPoint y: 397, endPoint x: 917, endPoint y: 401, distance: 11.0
click at [919, 402] on div at bounding box center [921, 400] width 35 height 35
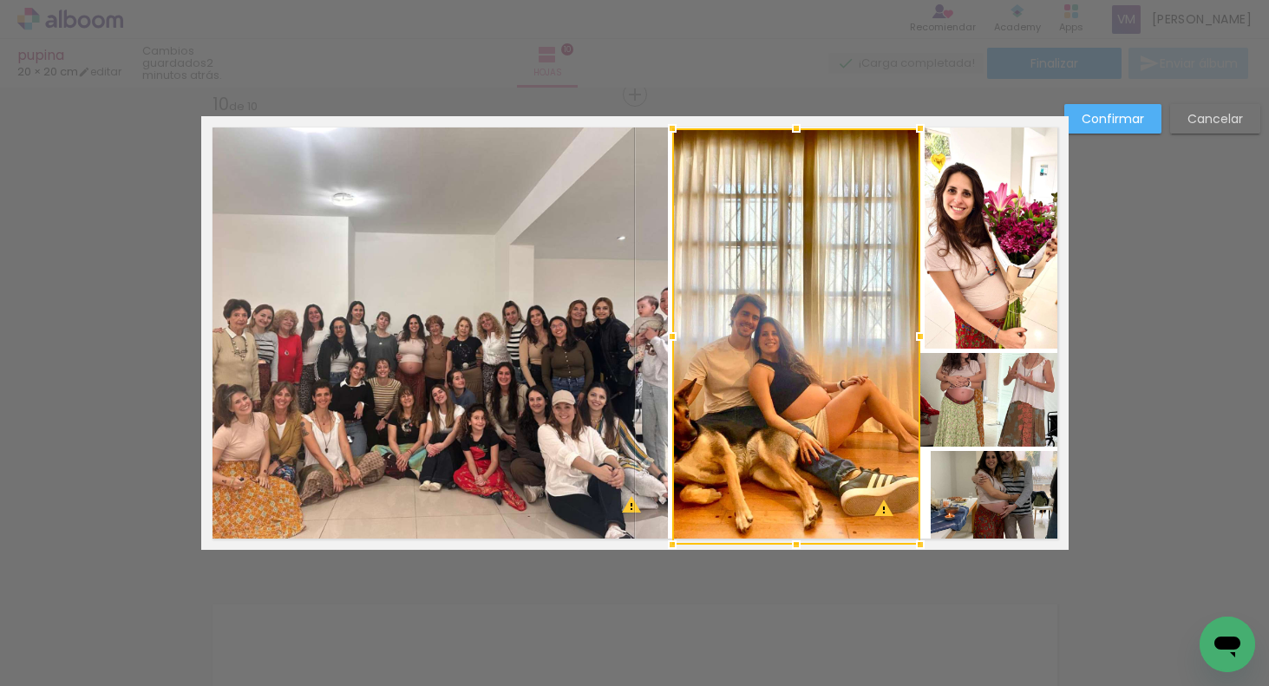
drag, startPoint x: 951, startPoint y: 478, endPoint x: 943, endPoint y: 473, distance: 9.4
click at [951, 478] on quentale-photo at bounding box center [998, 498] width 134 height 94
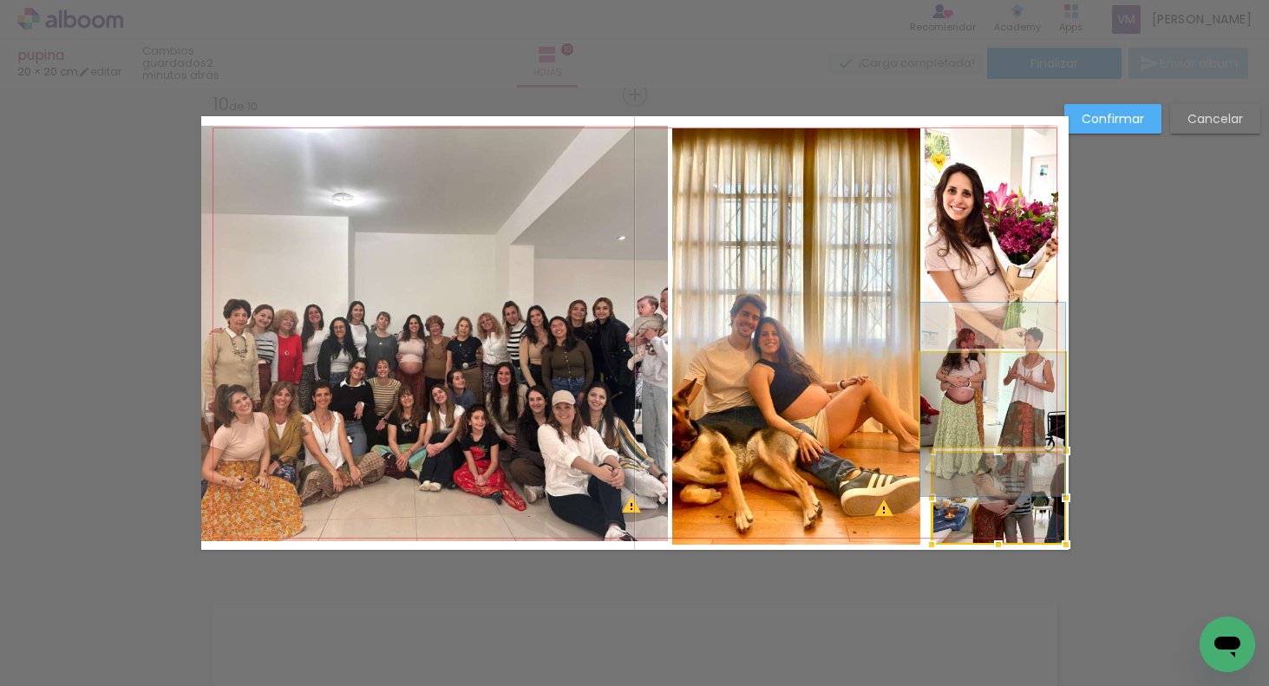
click at [997, 409] on quentale-photo at bounding box center [992, 400] width 145 height 94
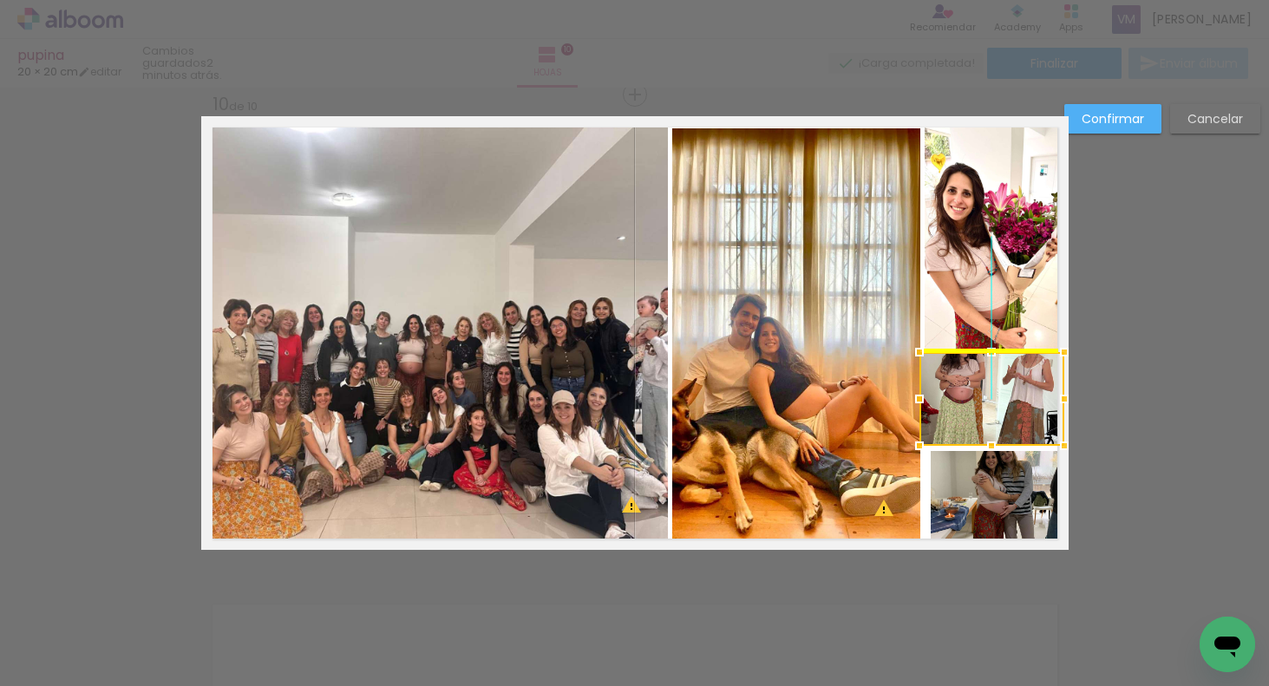
click at [997, 413] on div at bounding box center [992, 399] width 145 height 94
click at [991, 478] on quentale-photo at bounding box center [998, 498] width 134 height 94
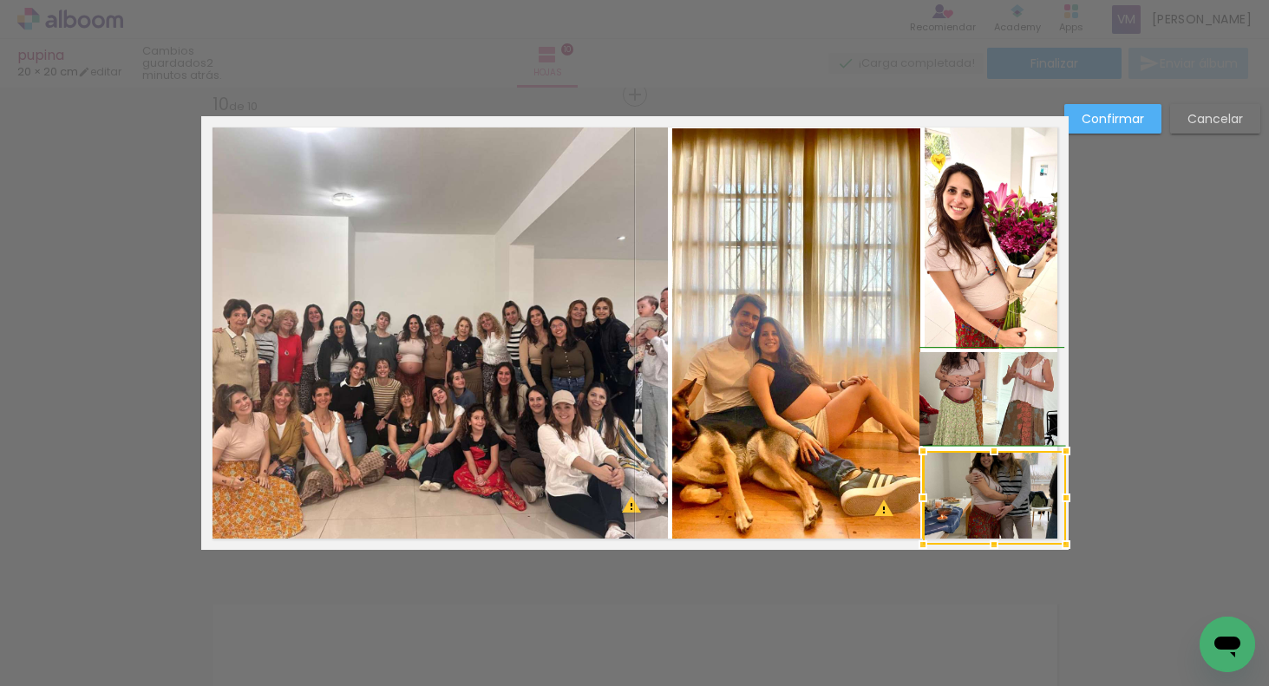
click at [924, 499] on div at bounding box center [923, 498] width 35 height 35
click at [0, 0] on slot "Confirmar" at bounding box center [0, 0] width 0 height 0
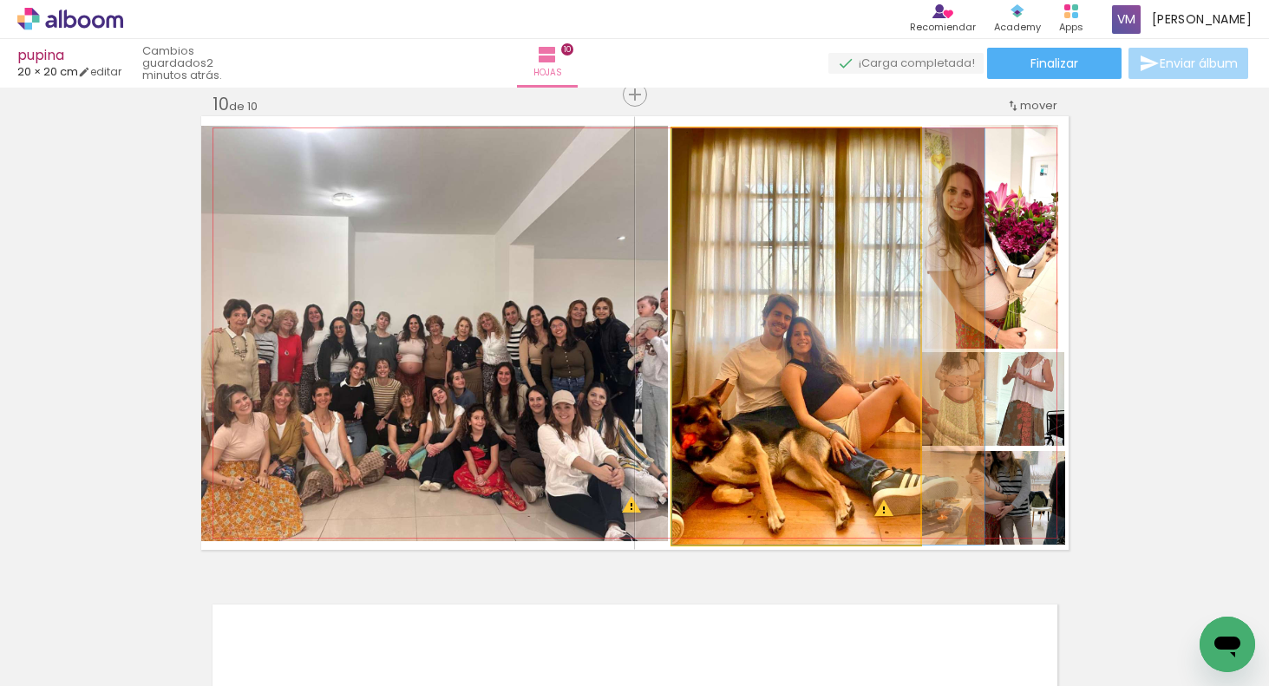
drag, startPoint x: 763, startPoint y: 387, endPoint x: 794, endPoint y: 395, distance: 31.3
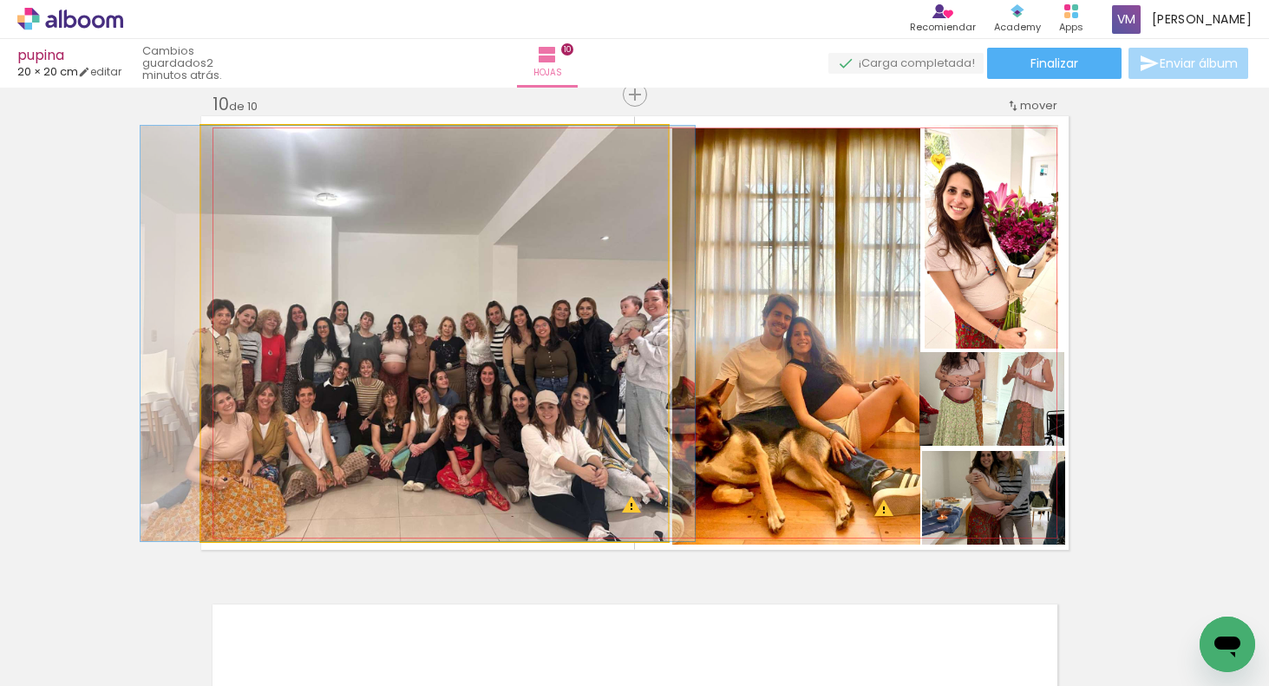
drag, startPoint x: 535, startPoint y: 453, endPoint x: 517, endPoint y: 445, distance: 19.8
click at [489, 430] on quentale-photo at bounding box center [434, 334] width 467 height 416
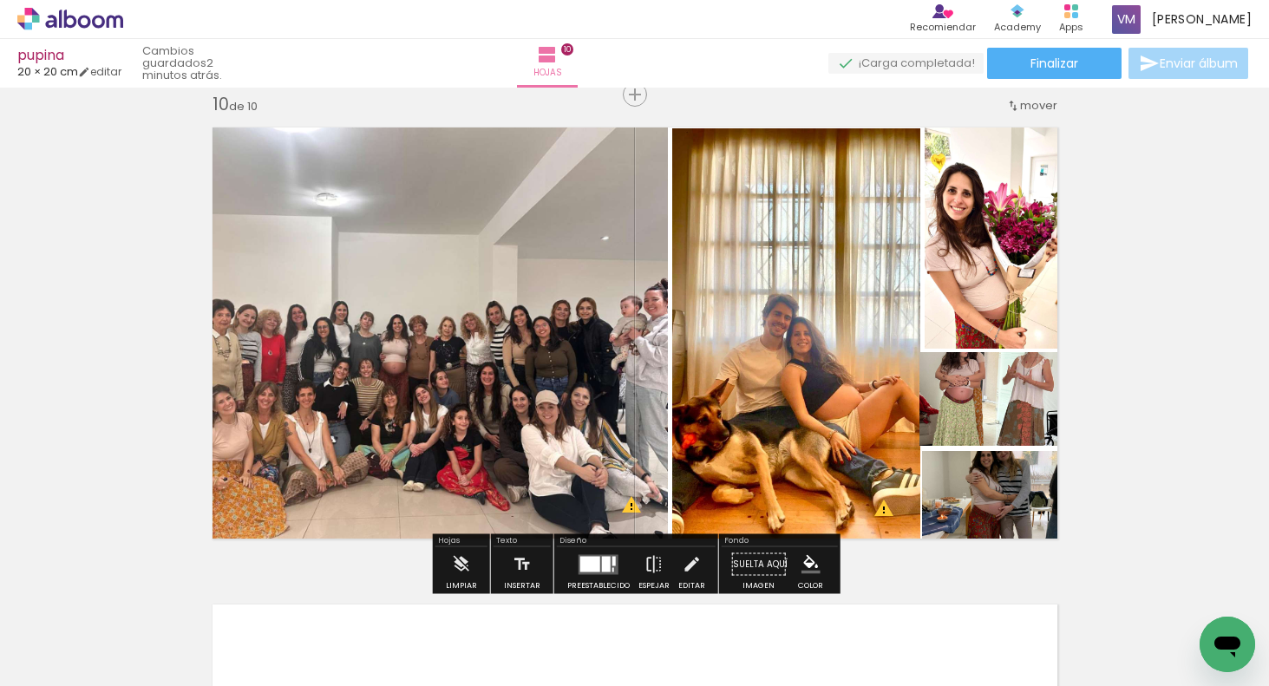
click at [481, 325] on quentale-photo at bounding box center [434, 334] width 467 height 416
click at [471, 329] on quentale-photo at bounding box center [434, 334] width 467 height 416
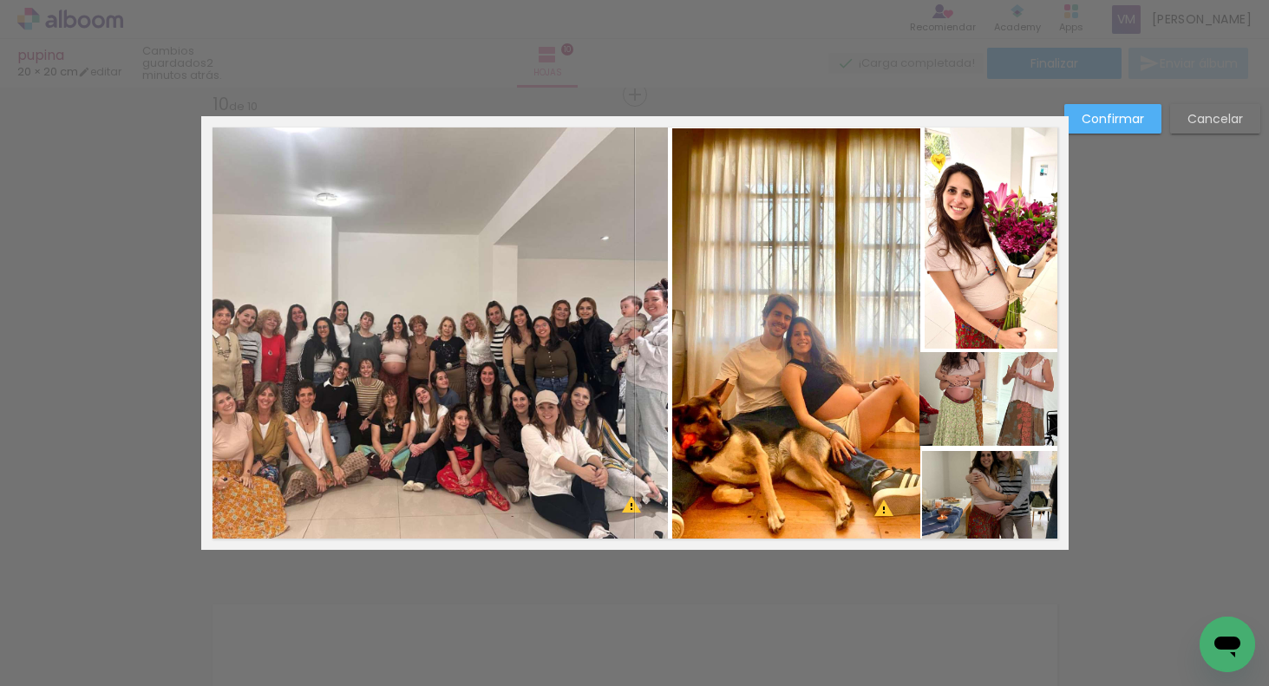
click at [259, 162] on quentale-photo at bounding box center [434, 334] width 467 height 416
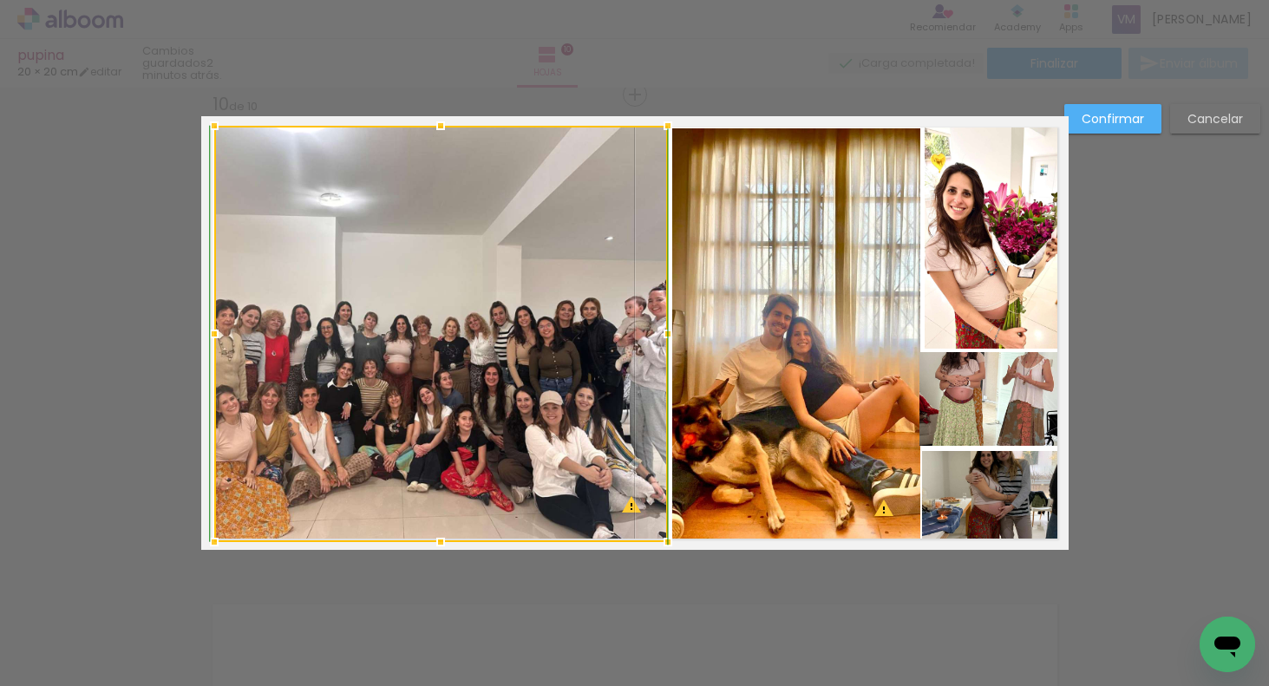
drag, startPoint x: 200, startPoint y: 127, endPoint x: 209, endPoint y: 131, distance: 9.7
click at [211, 131] on div at bounding box center [214, 125] width 35 height 35
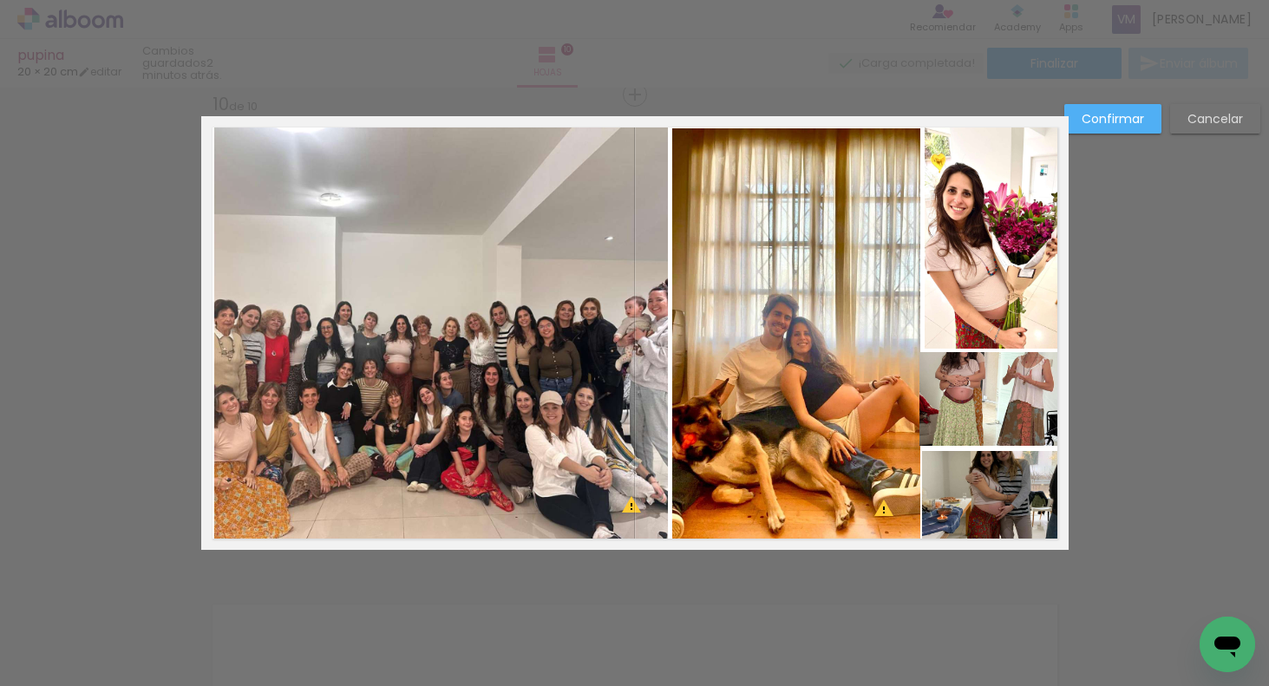
click at [0, 0] on slot "Confirmar" at bounding box center [0, 0] width 0 height 0
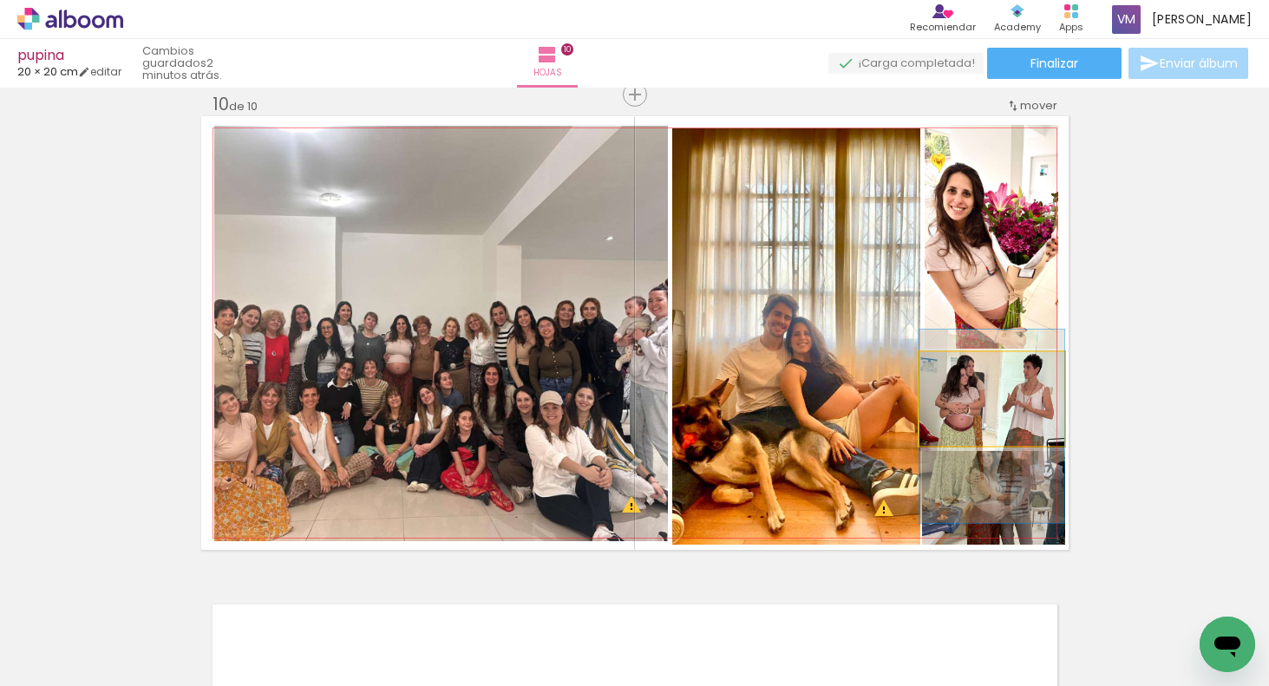
drag, startPoint x: 1030, startPoint y: 402, endPoint x: 1035, endPoint y: 429, distance: 27.4
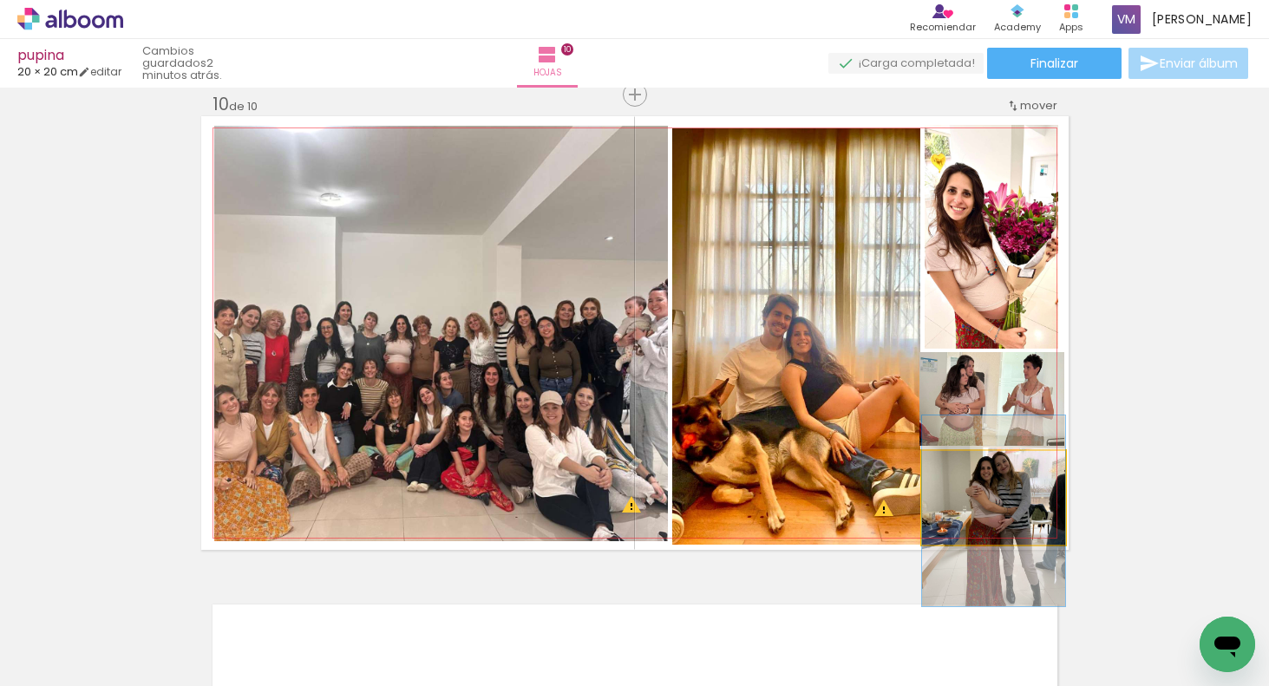
drag, startPoint x: 1044, startPoint y: 499, endPoint x: 1039, endPoint y: 514, distance: 16.2
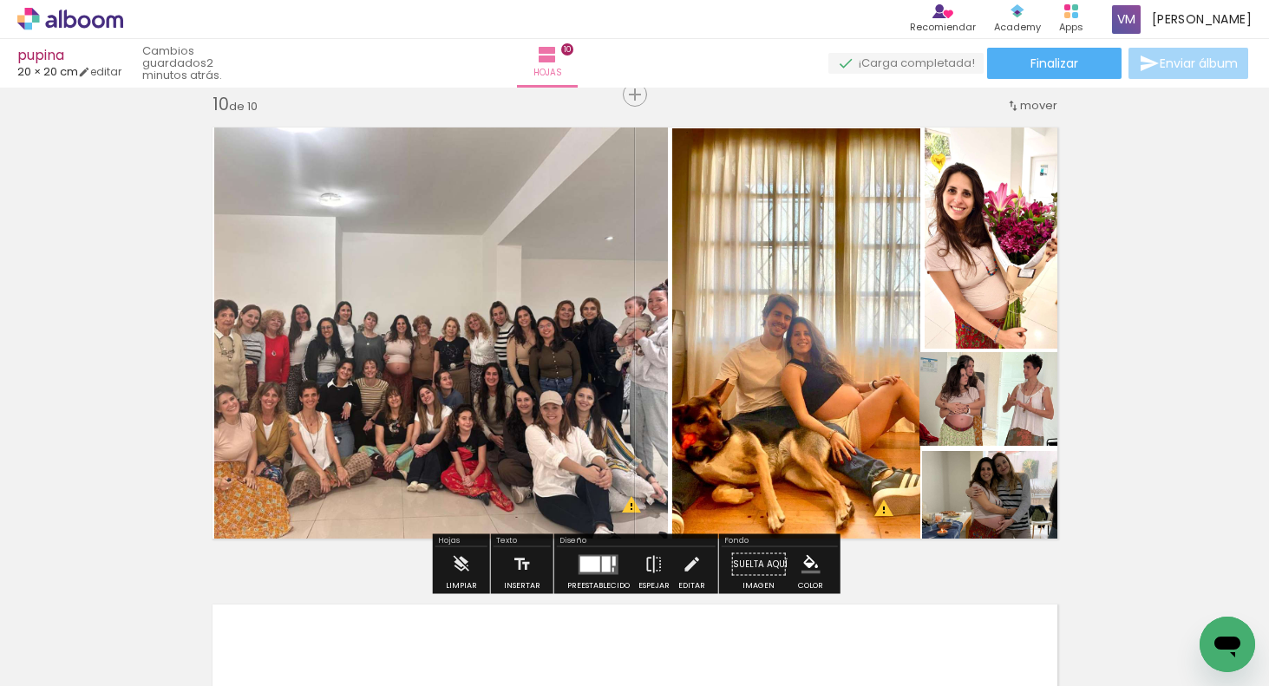
drag, startPoint x: 1177, startPoint y: 337, endPoint x: 1180, endPoint y: 327, distance: 10.7
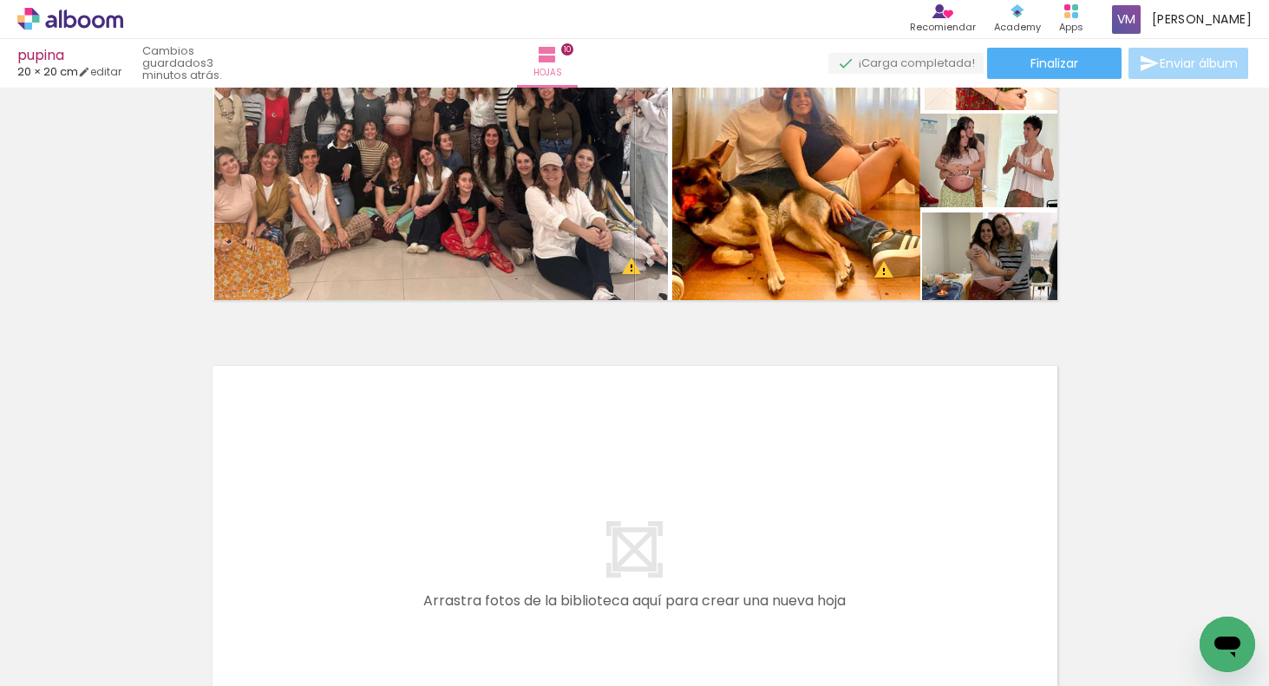
scroll to position [4604, 0]
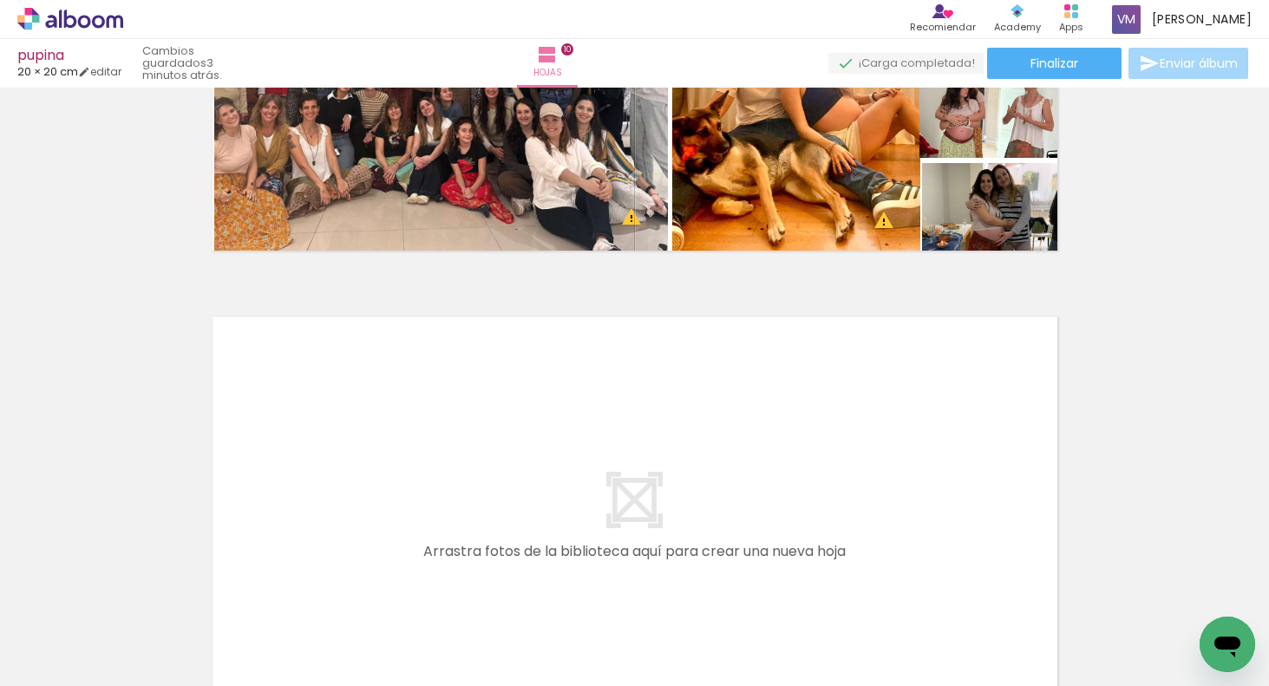
click at [55, 658] on span "Añadir Fotos" at bounding box center [53, 662] width 34 height 19
click at [0, 0] on input "file" at bounding box center [0, 0] width 0 height 0
drag, startPoint x: 1195, startPoint y: 622, endPoint x: 925, endPoint y: 445, distance: 322.6
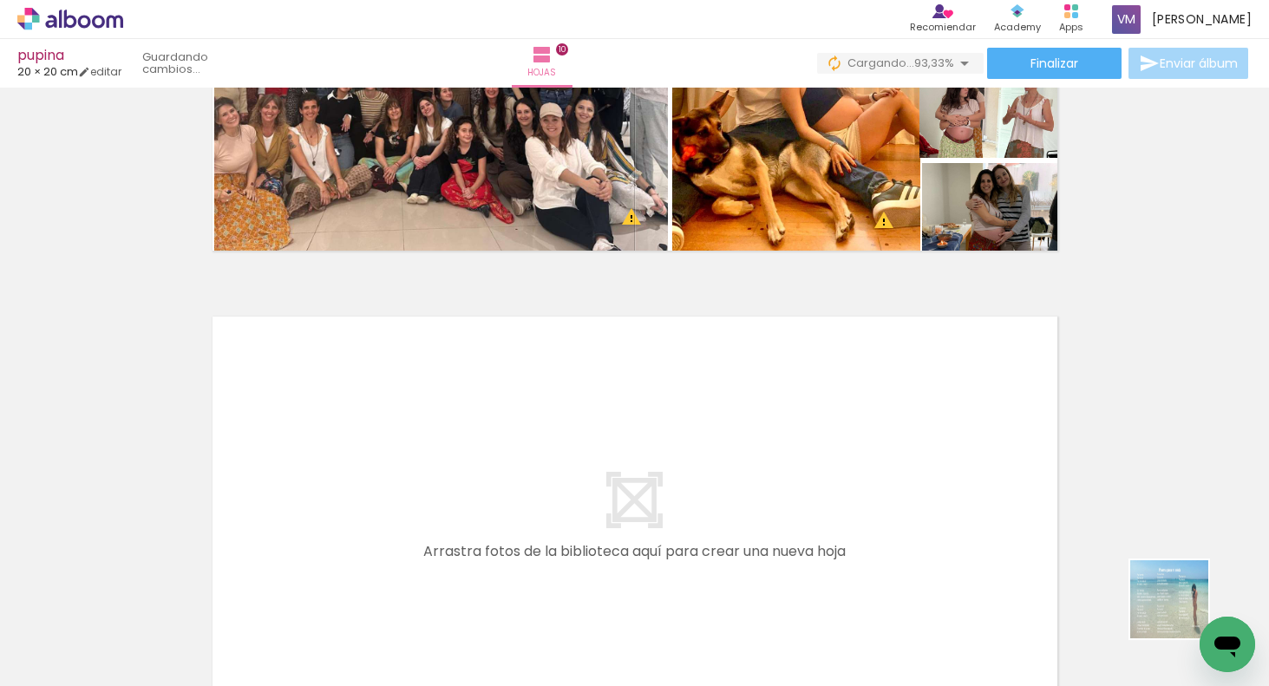
click at [925, 445] on quentale-workspace at bounding box center [634, 343] width 1269 height 686
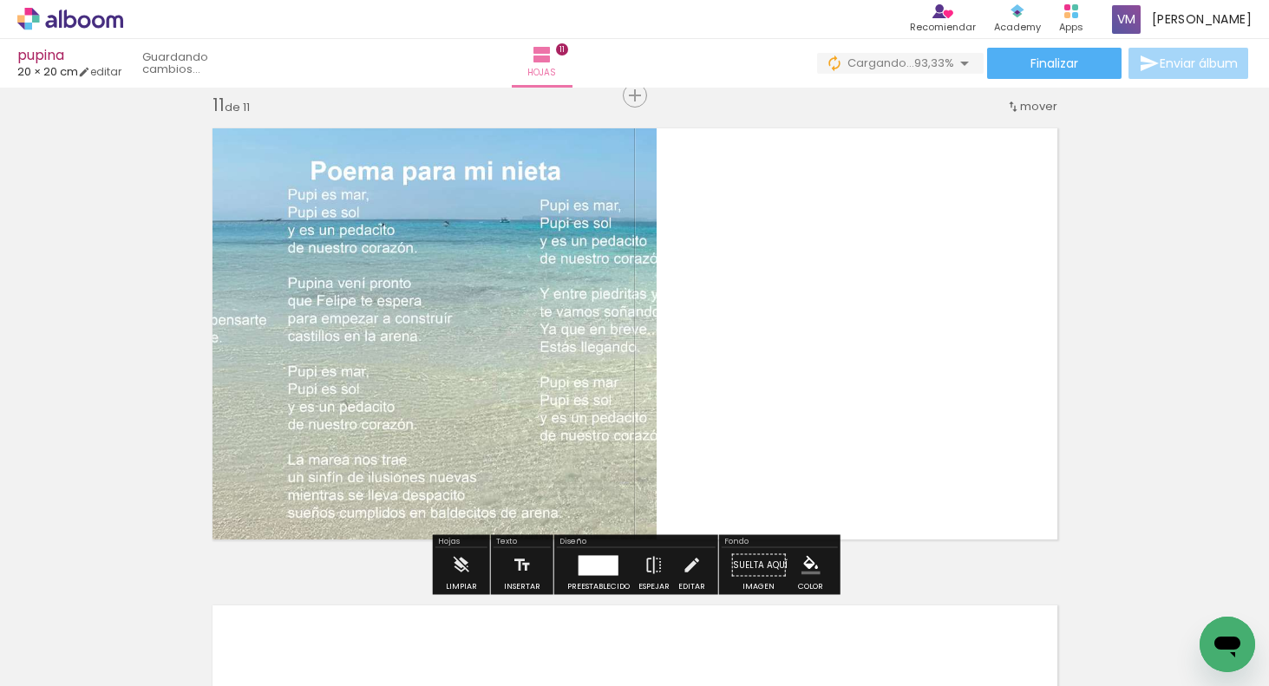
scroll to position [4793, 0]
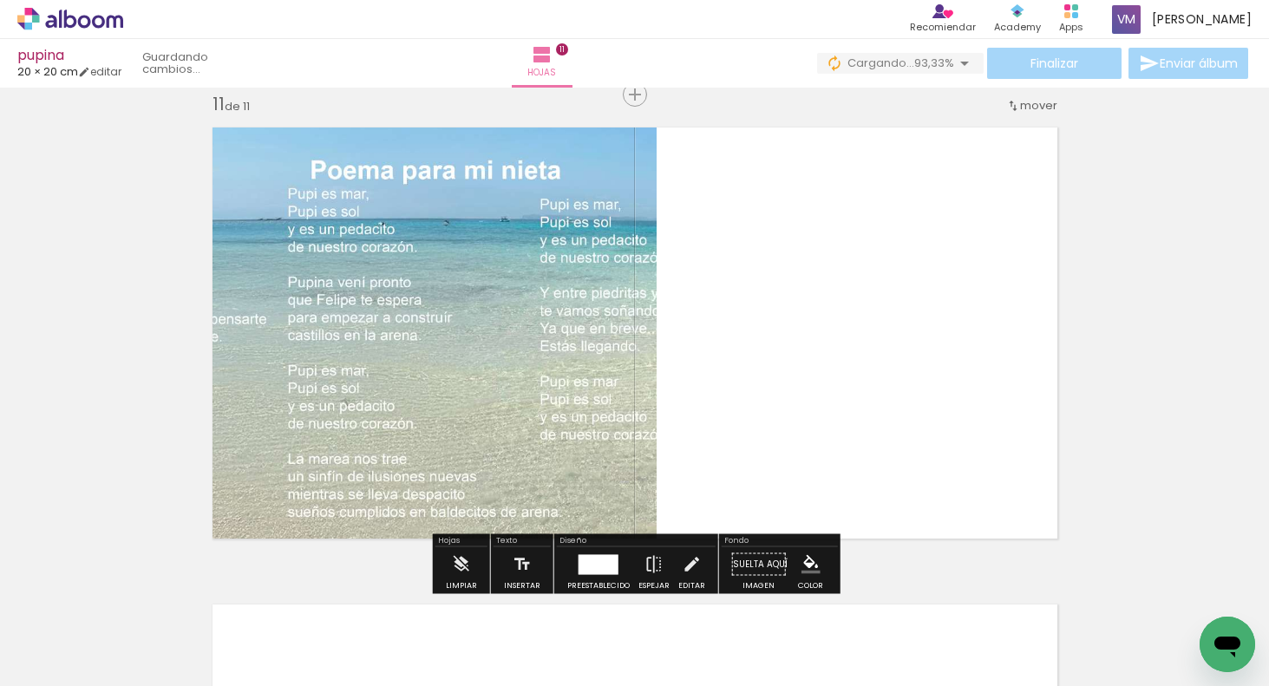
click at [604, 554] on div at bounding box center [599, 564] width 40 height 20
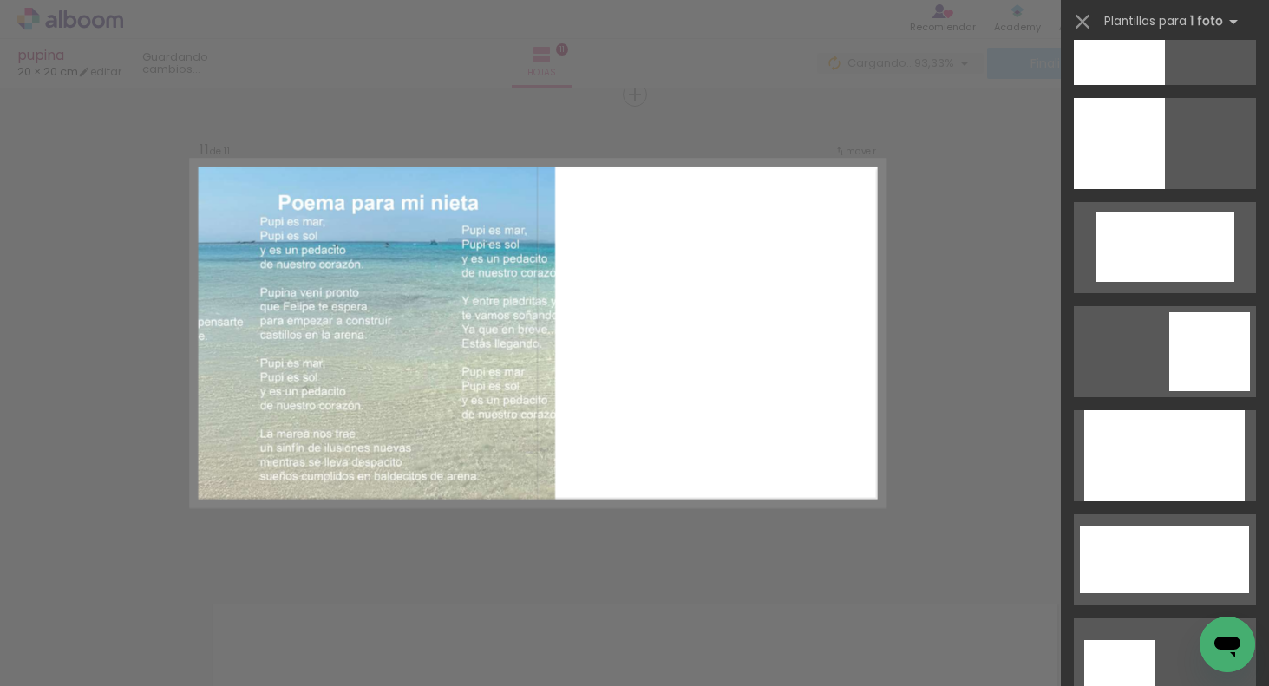
scroll to position [0, 0]
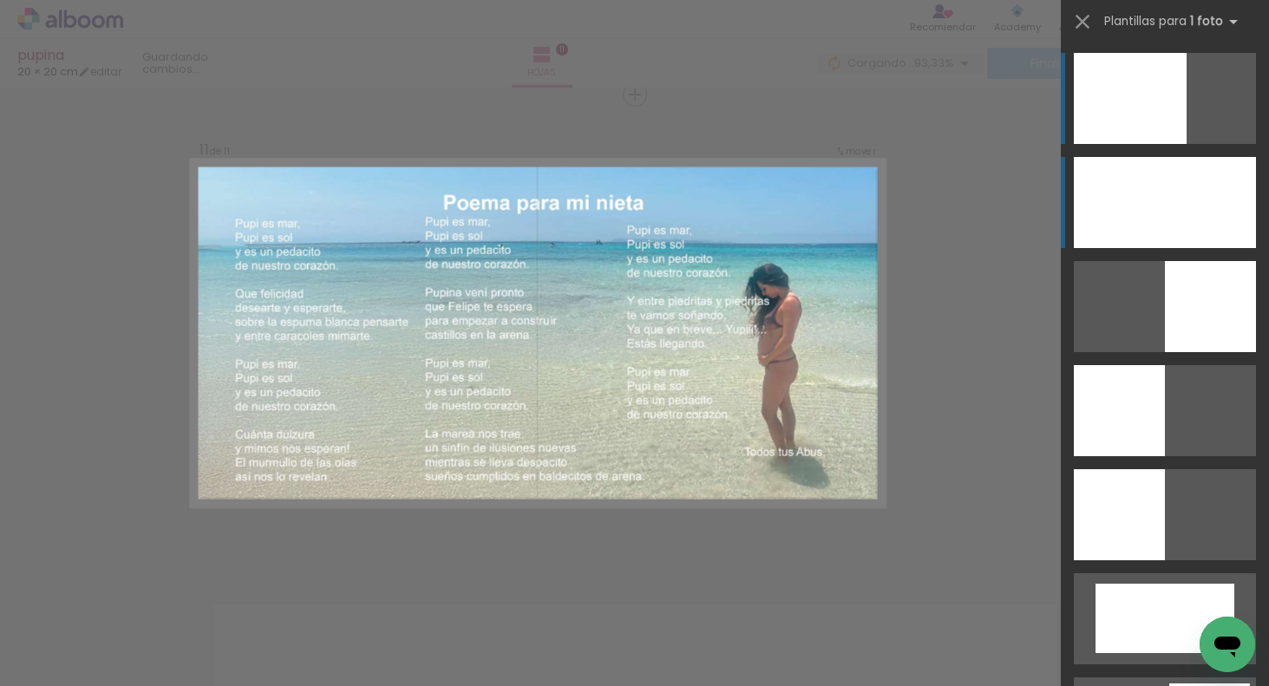
click at [1177, 144] on div at bounding box center [1130, 98] width 113 height 91
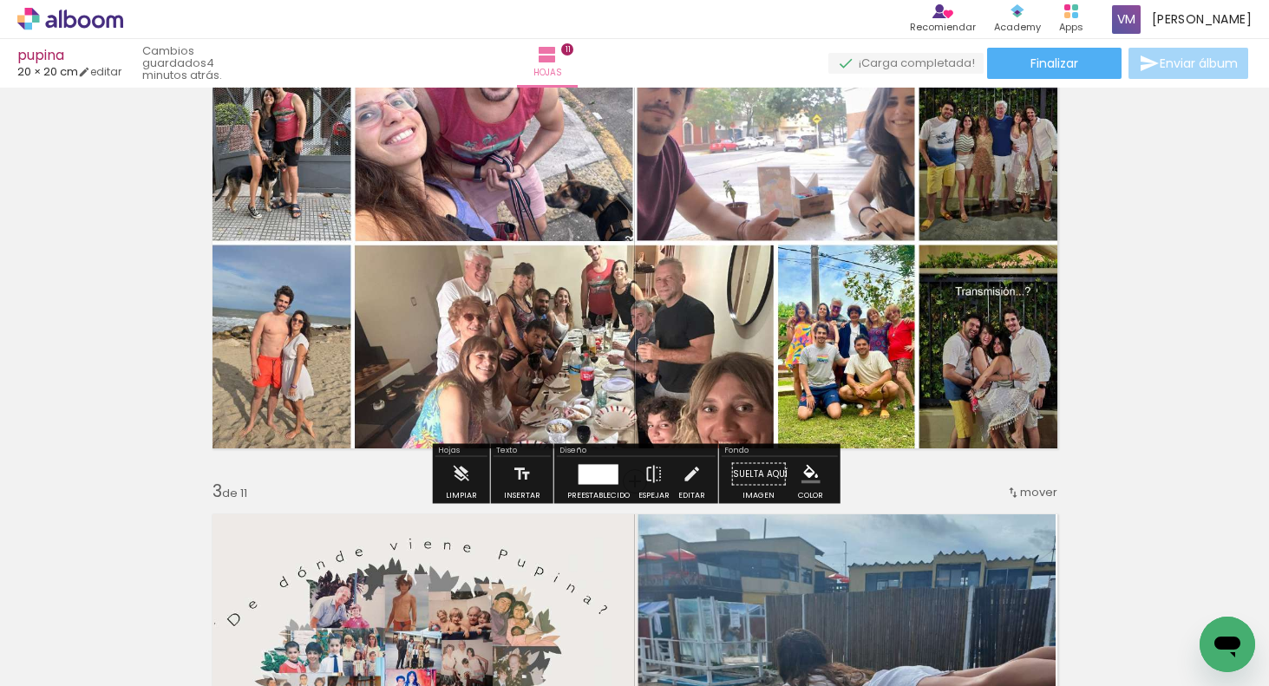
scroll to position [507, 0]
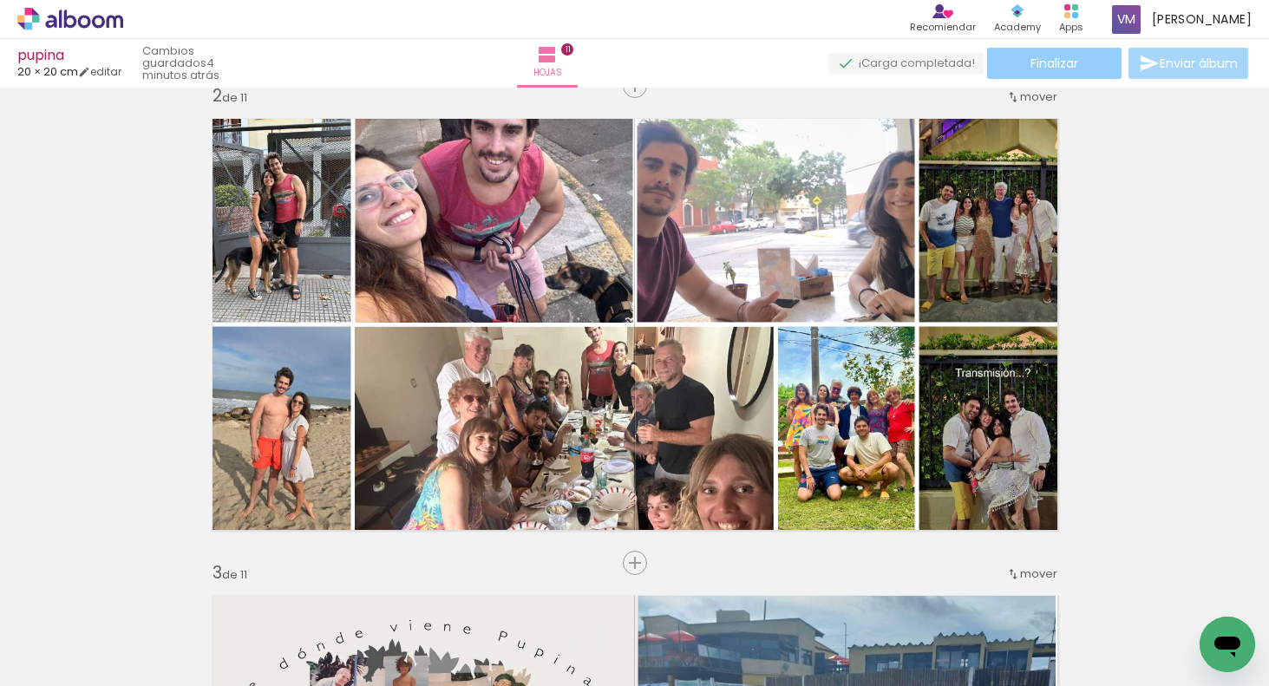
click at [1090, 66] on paper-button "Finalizar" at bounding box center [1054, 63] width 134 height 31
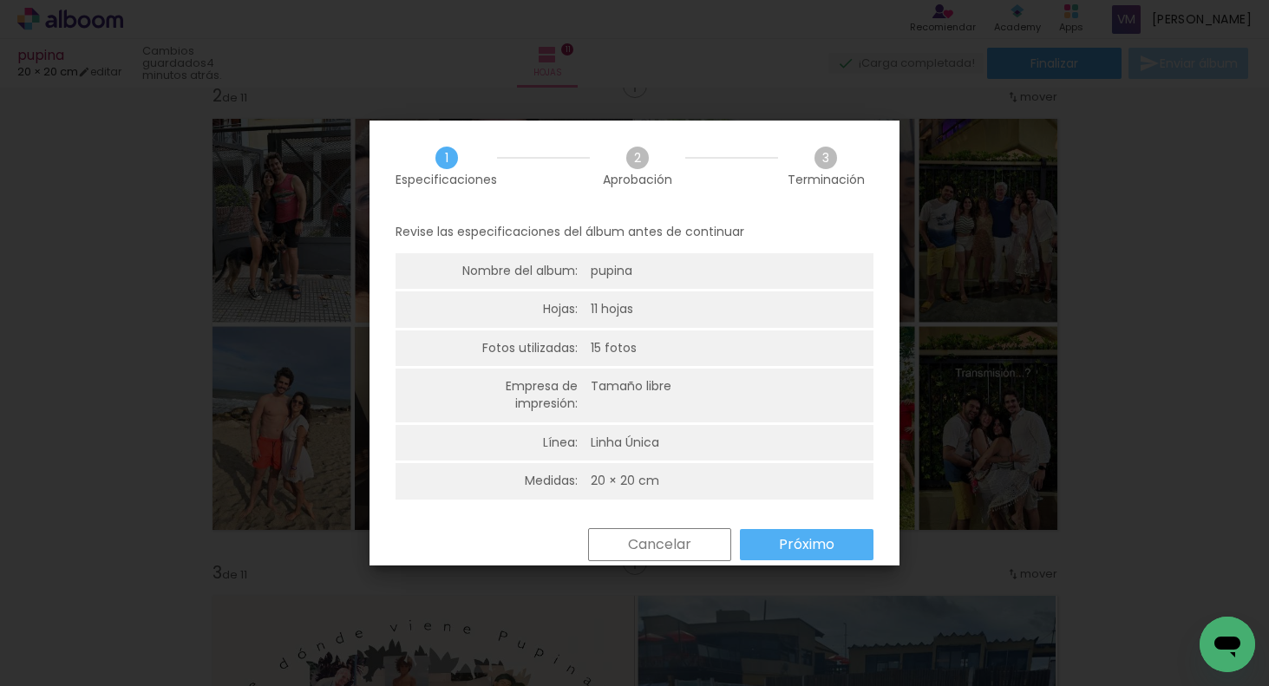
click at [0, 0] on slot "Próximo" at bounding box center [0, 0] width 0 height 0
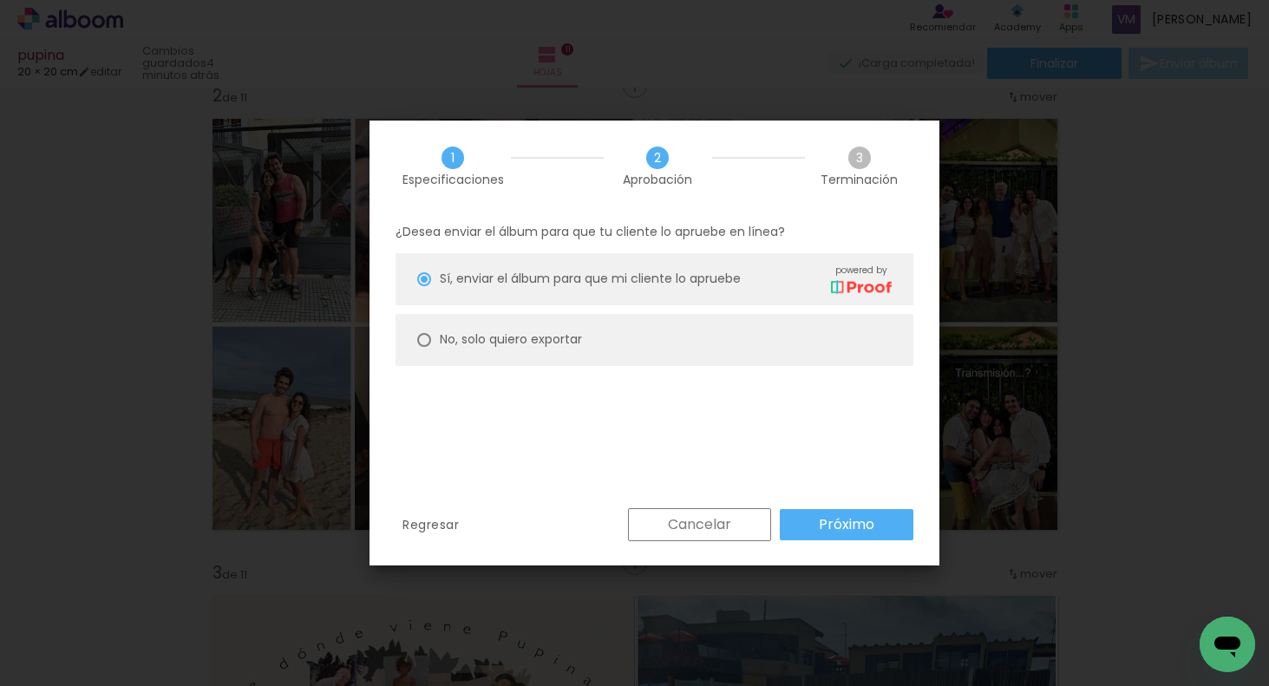
click at [0, 0] on slot "Próximo" at bounding box center [0, 0] width 0 height 0
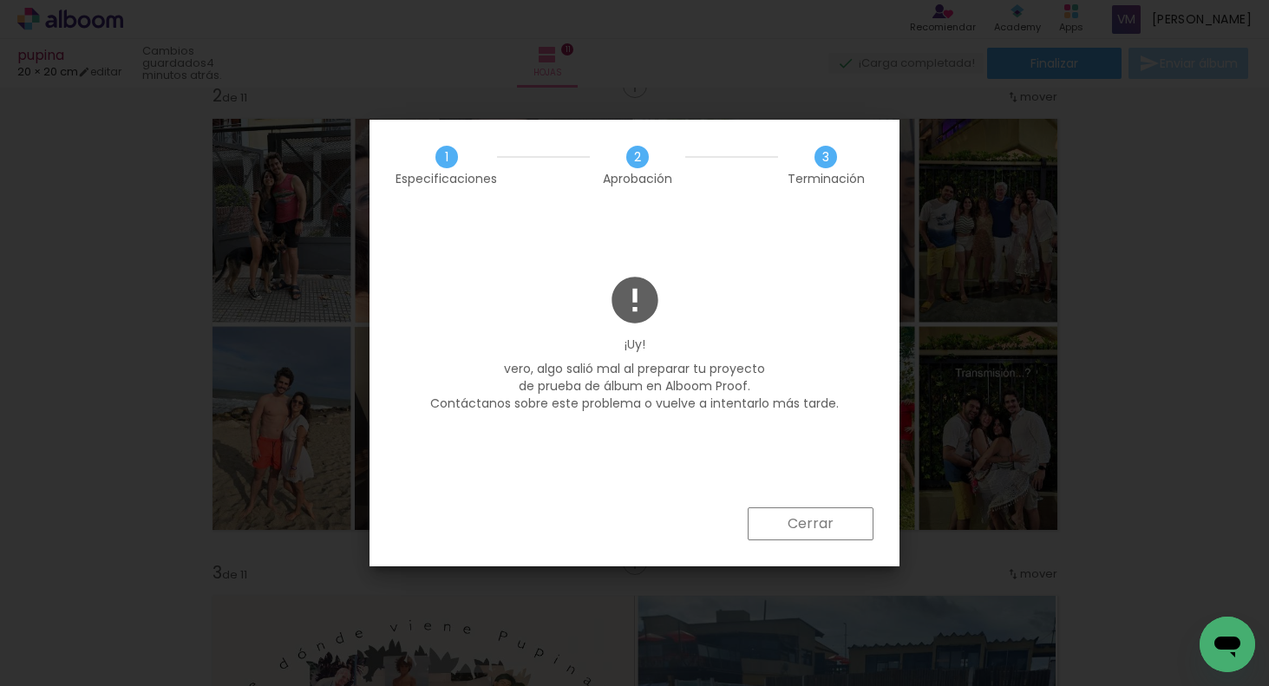
click at [786, 520] on paper-button "Cerrar" at bounding box center [811, 523] width 126 height 33
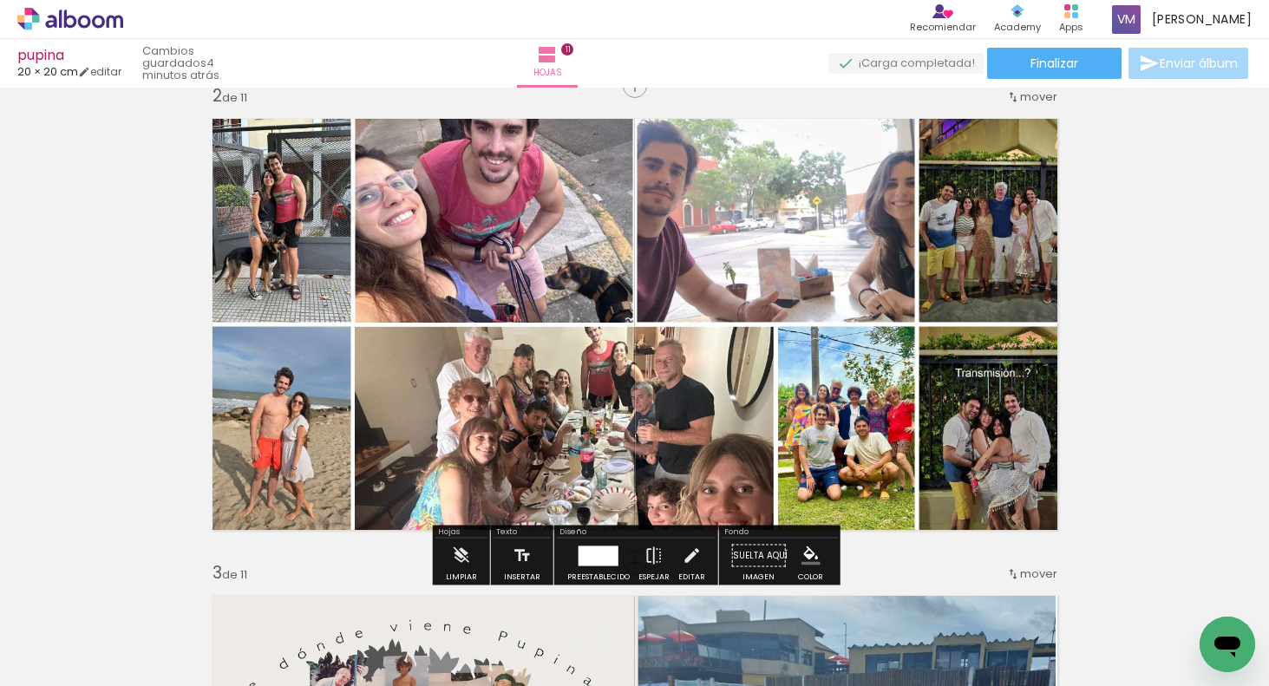
click at [750, 34] on div "› Editor de álbum Recomiendar Recomienda a un amigo Contenido que inspira Acade…" at bounding box center [634, 19] width 1269 height 39
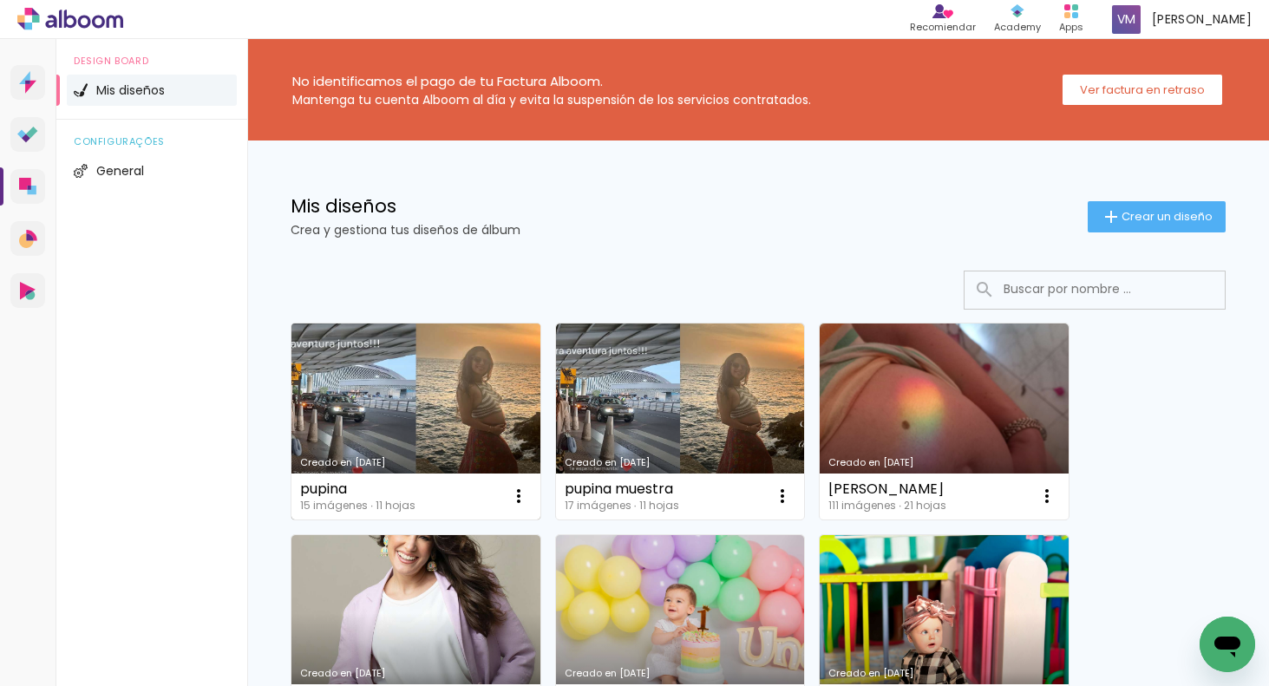
click at [483, 419] on link "Creado en [DATE]" at bounding box center [415, 422] width 249 height 196
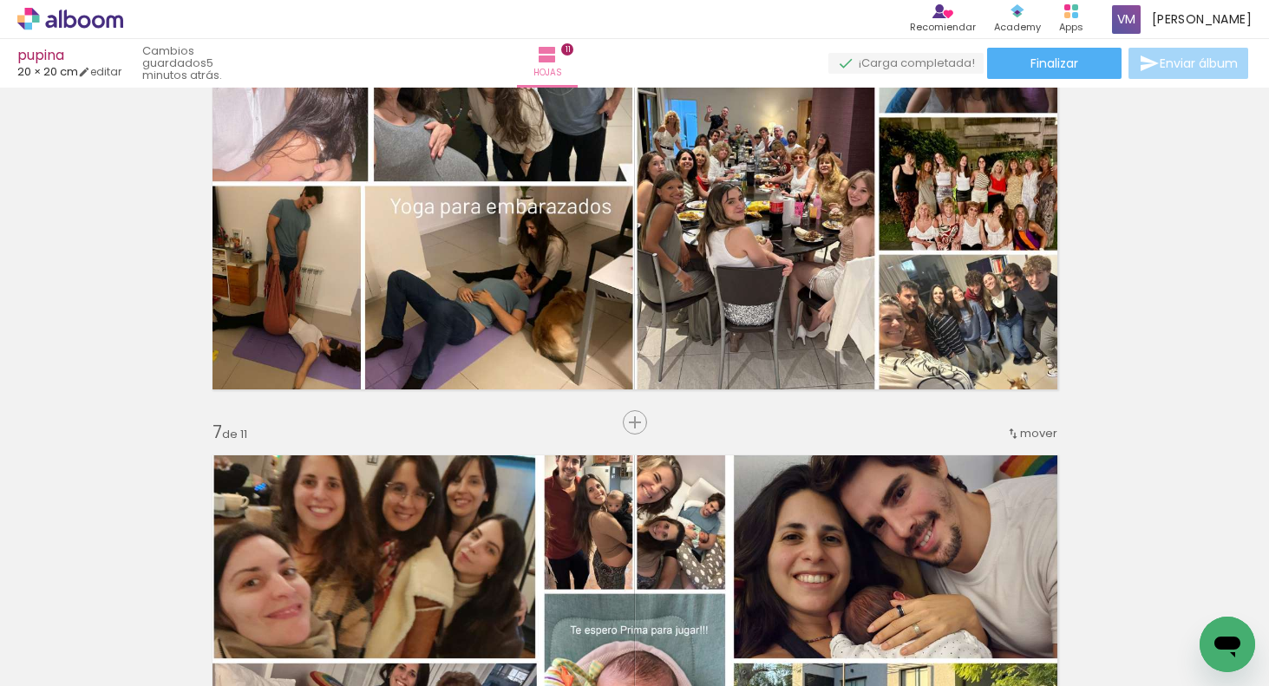
scroll to position [2759, 0]
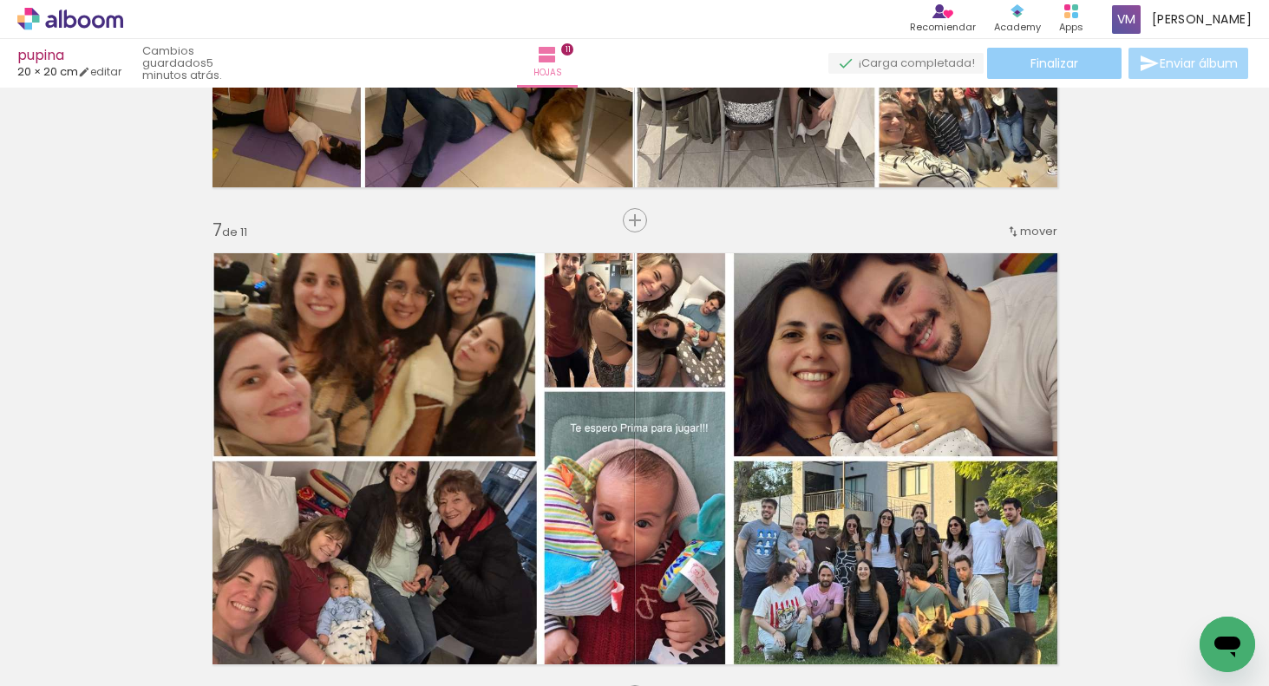
click at [1096, 64] on paper-button "Finalizar" at bounding box center [1054, 63] width 134 height 31
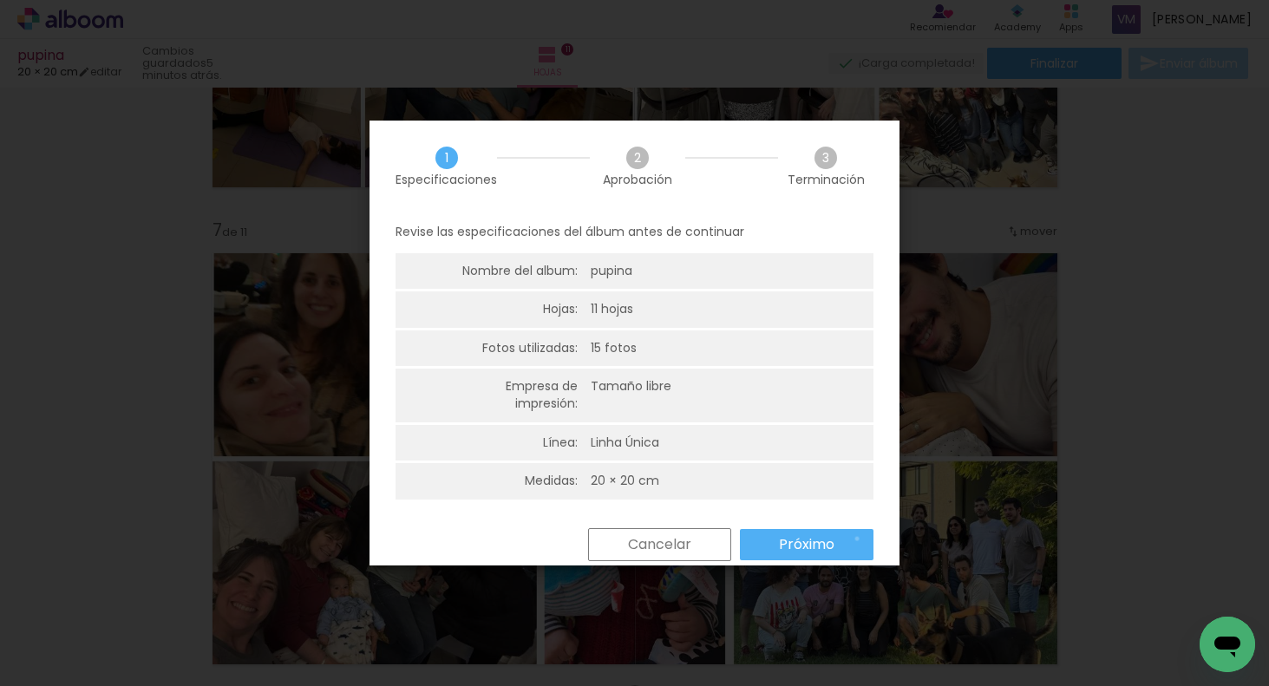
click at [858, 539] on paper-button "Próximo" at bounding box center [807, 544] width 134 height 31
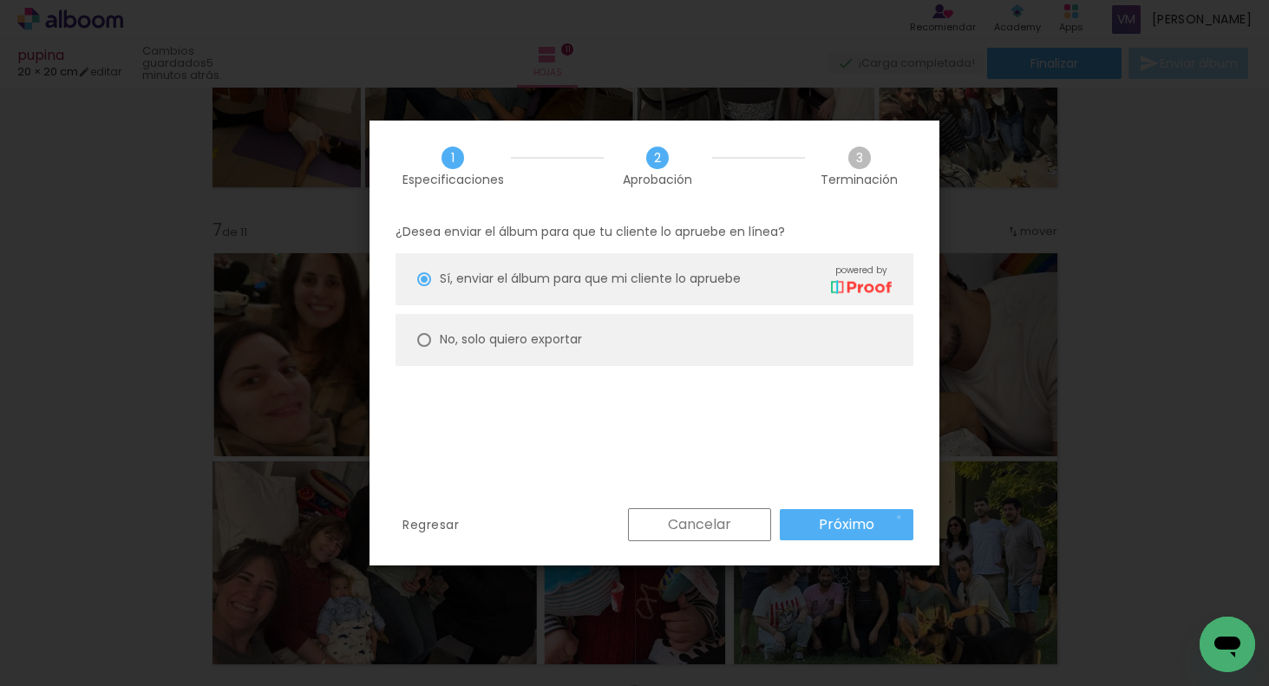
click at [901, 516] on paper-button "Próximo" at bounding box center [847, 524] width 134 height 31
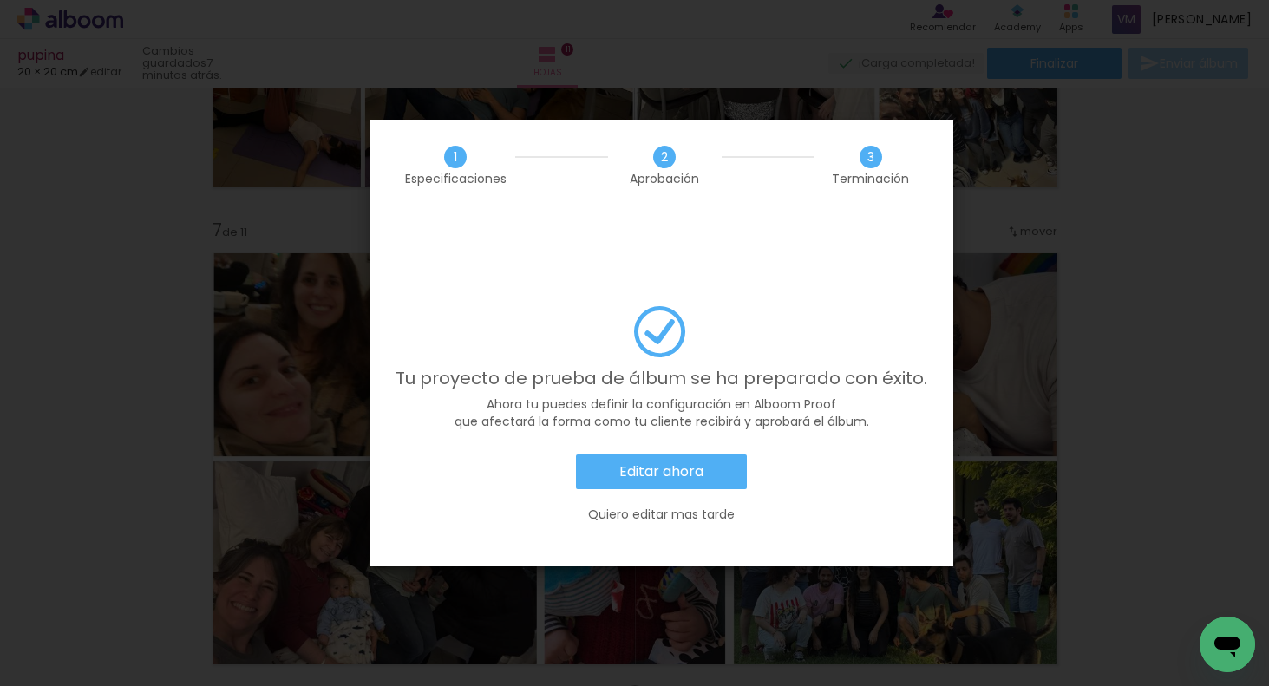
click at [0, 0] on slot "Editar ahora" at bounding box center [0, 0] width 0 height 0
